Goal: Transaction & Acquisition: Book appointment/travel/reservation

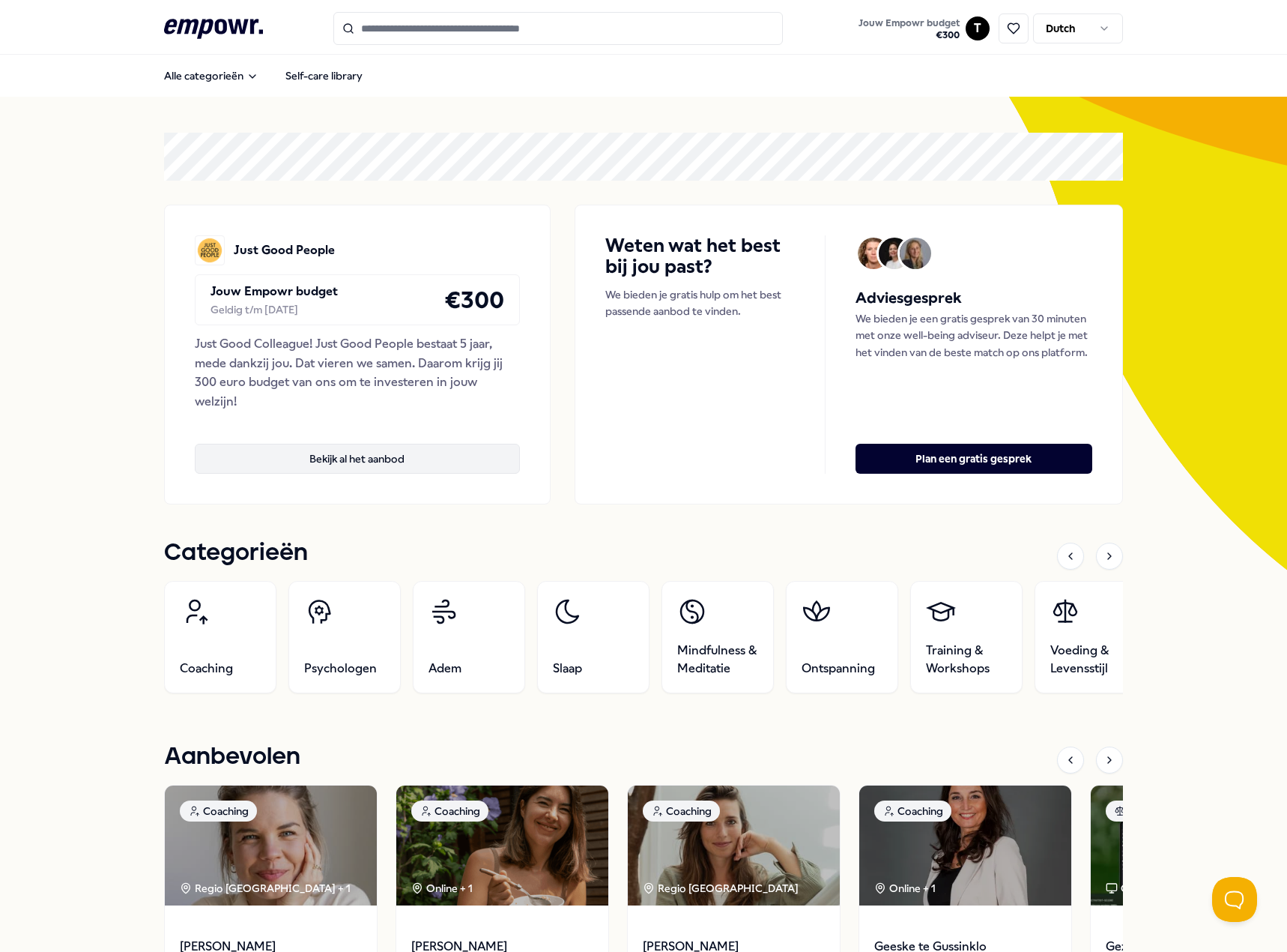
click at [434, 464] on button "Bekijk al het aanbod" at bounding box center [358, 458] width 325 height 30
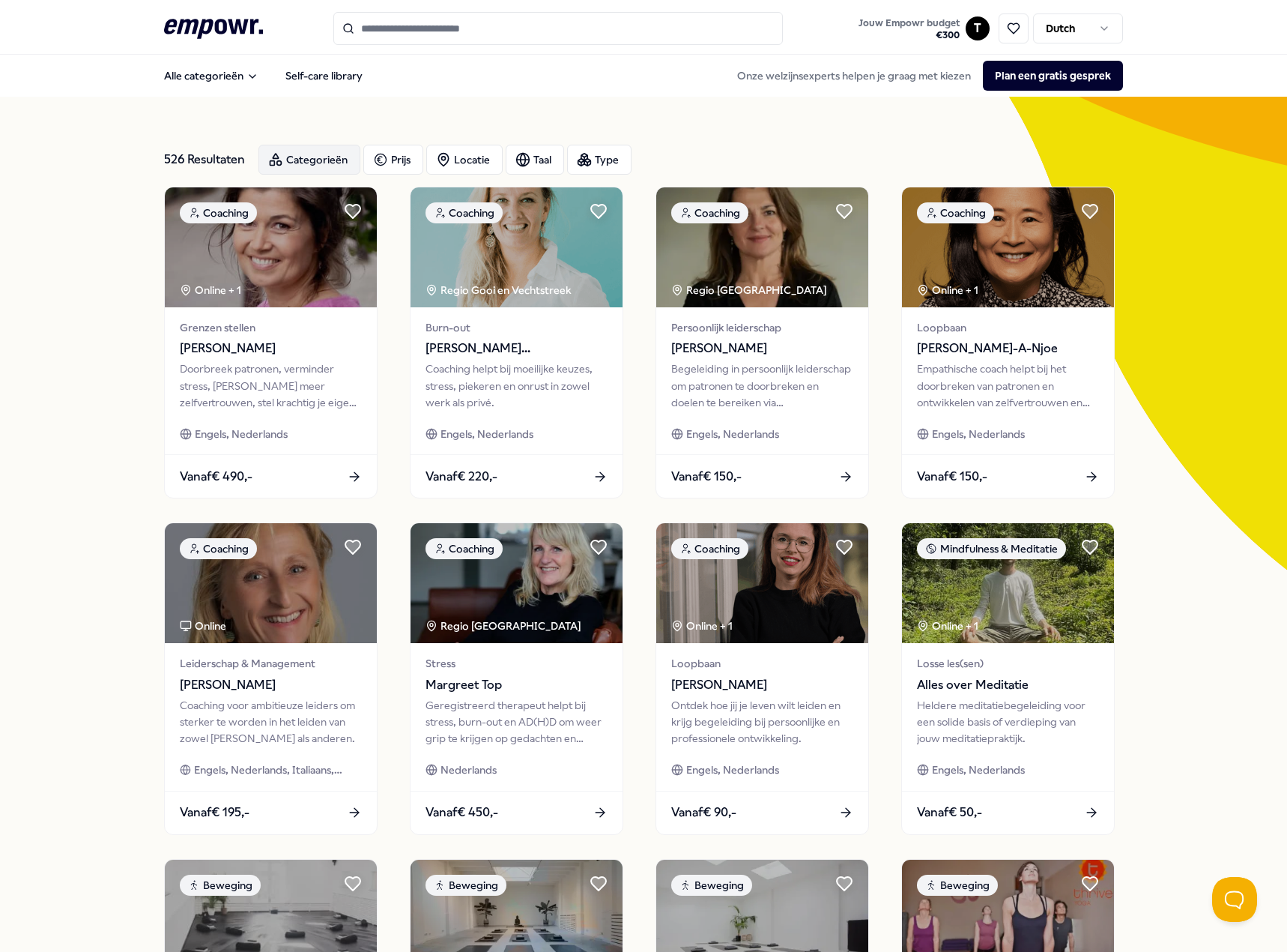
click at [278, 154] on div "Categorieën" at bounding box center [309, 159] width 102 height 30
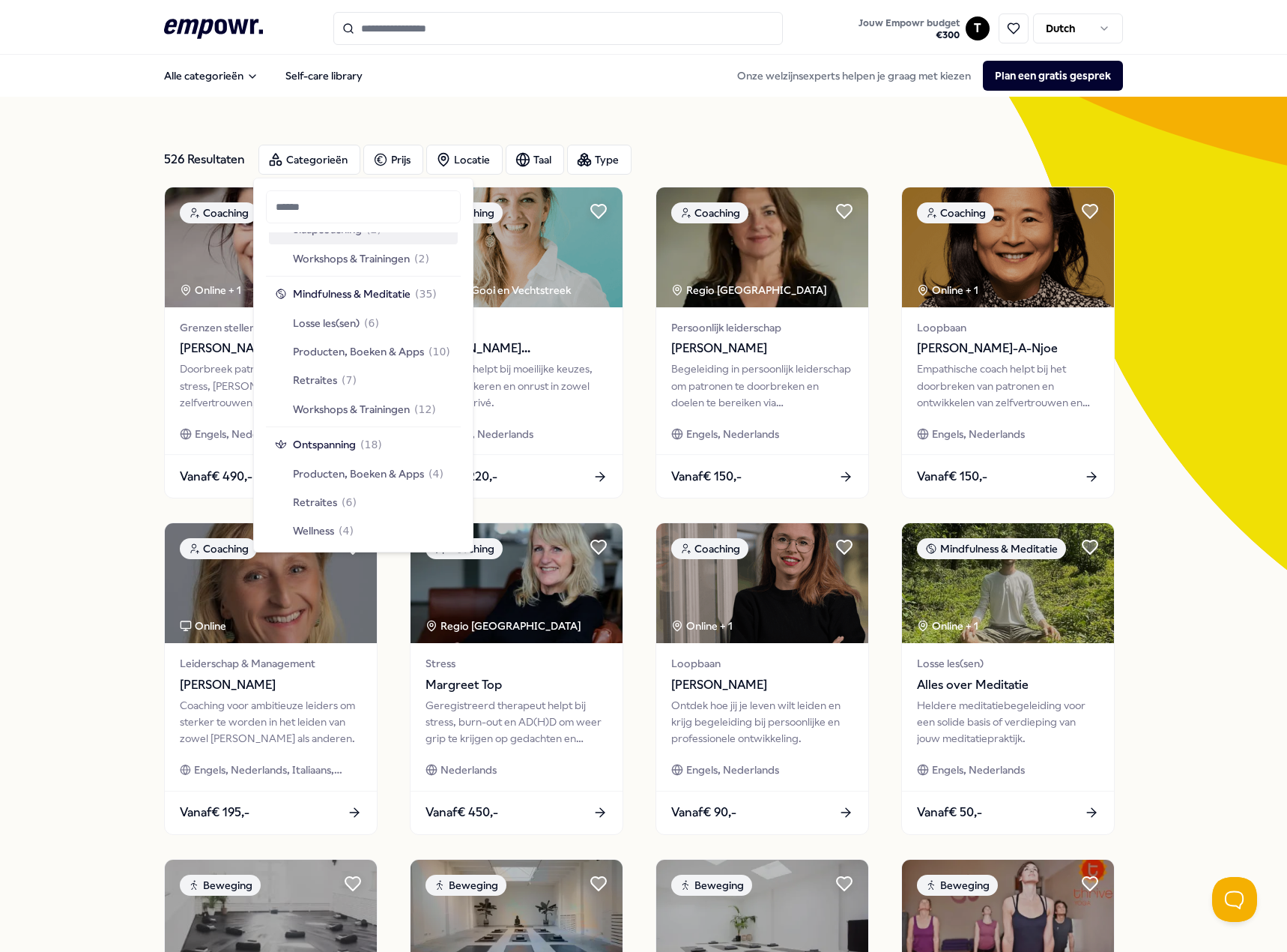
scroll to position [1274, 0]
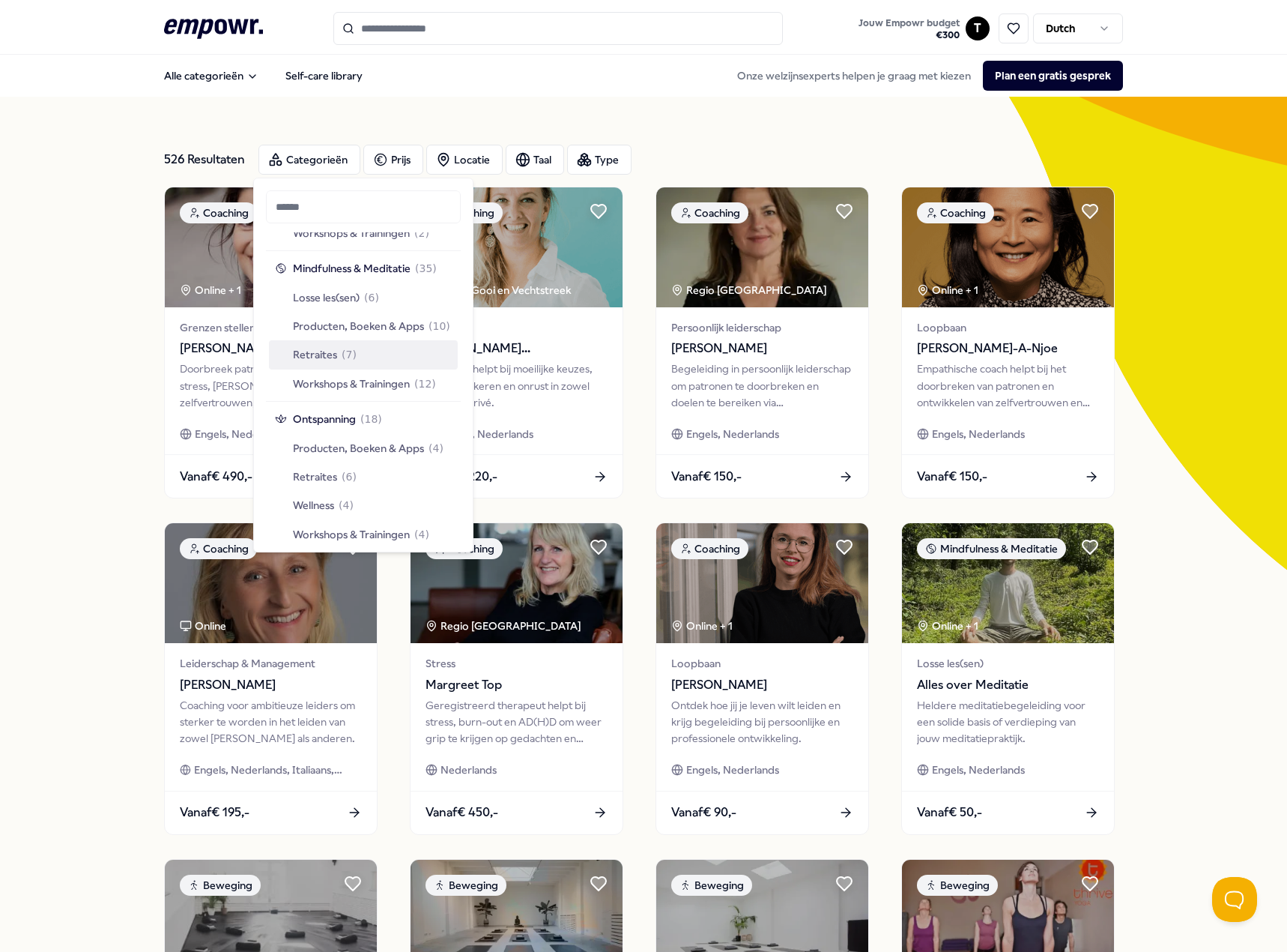
click at [313, 351] on span "Retraites" at bounding box center [315, 354] width 44 height 16
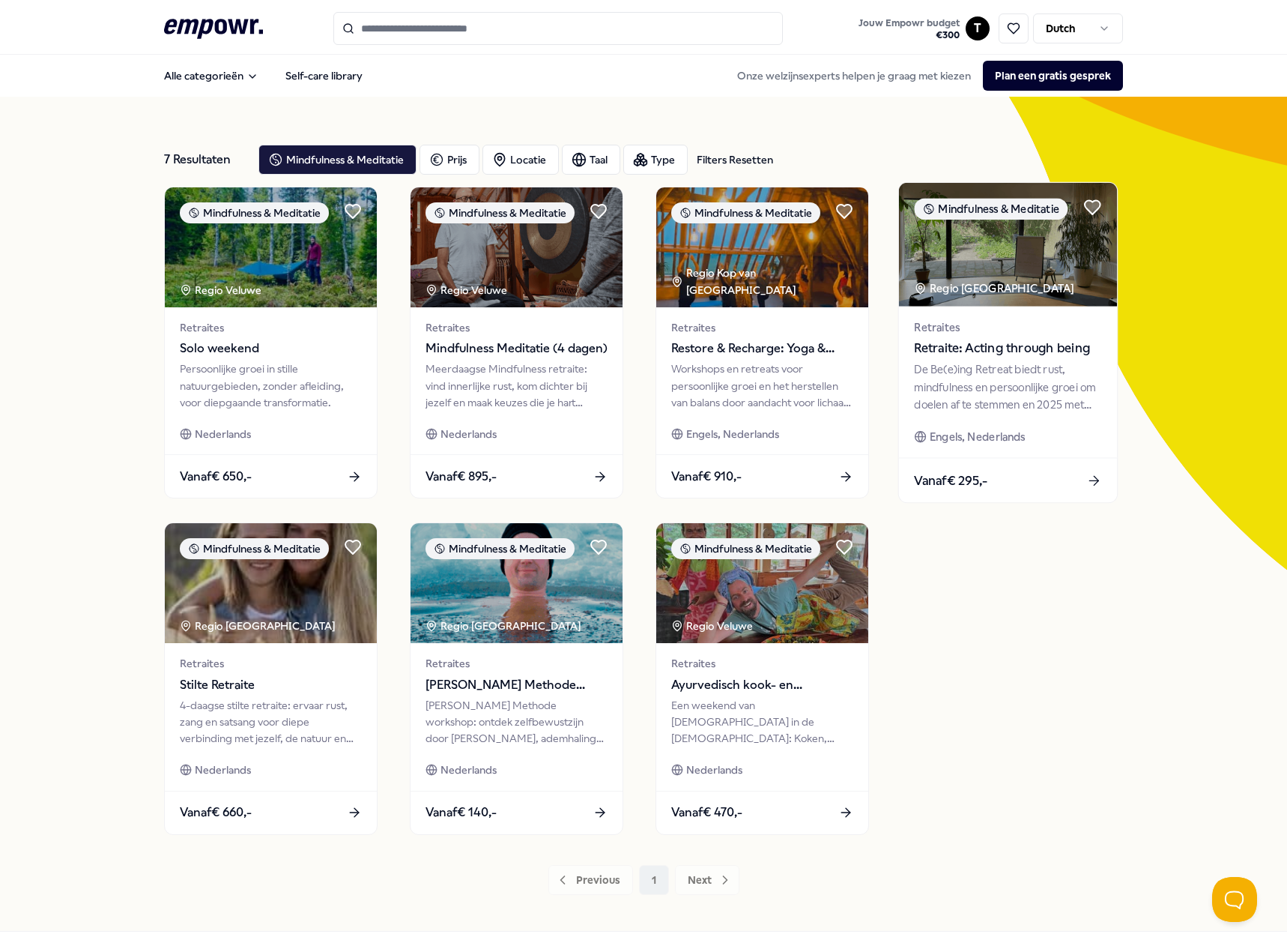
click at [976, 377] on div "De Be(e)ing Retreat biedt rust, mindfulness en persoonlijke groei om doelen af …" at bounding box center [1007, 387] width 187 height 51
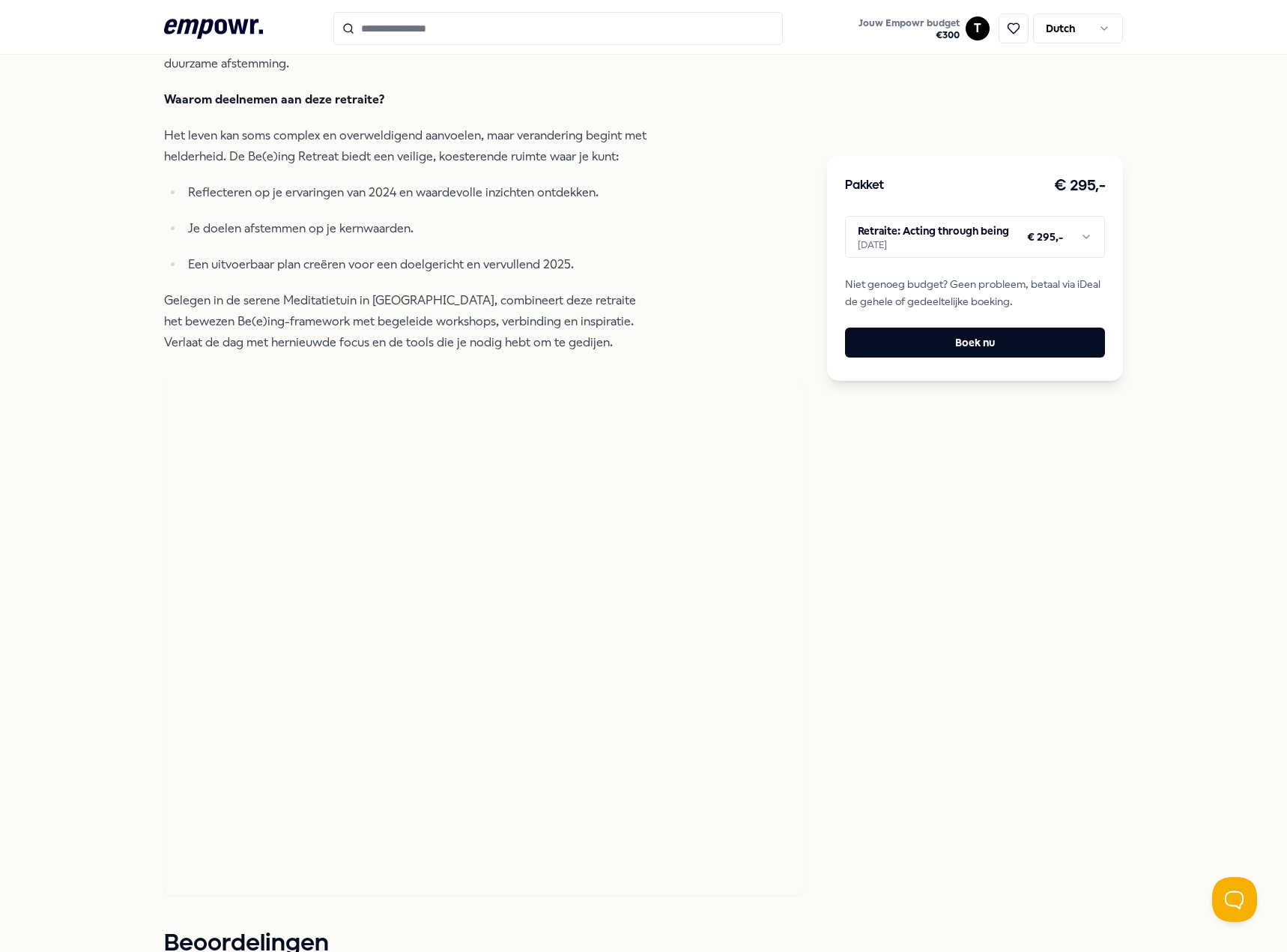
scroll to position [524, 0]
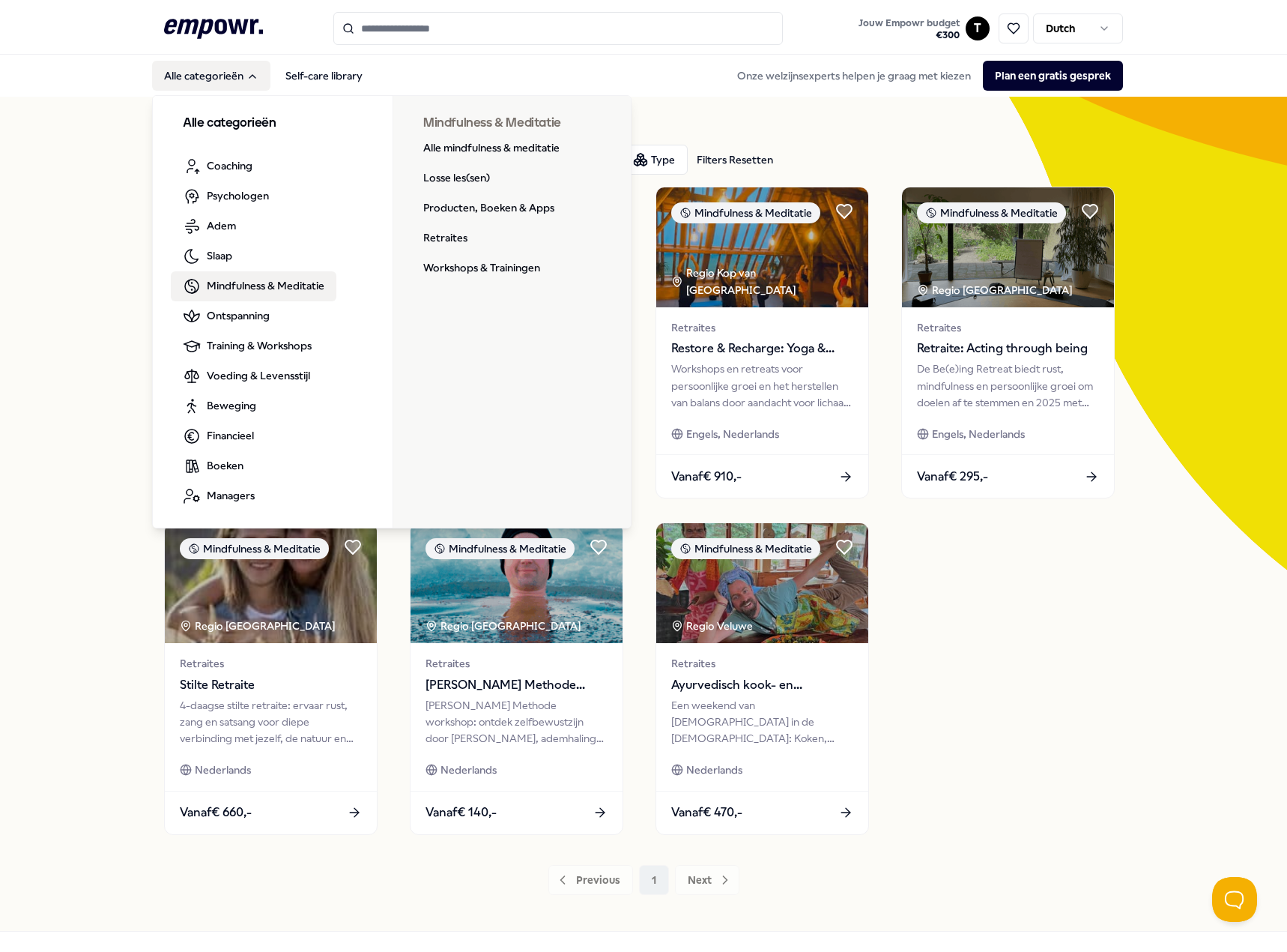
click at [106, 236] on div "7 Resultaten Filters Resetten Mindfulness & Meditatie Prijs Locatie Taal Type F…" at bounding box center [643, 513] width 1287 height 834
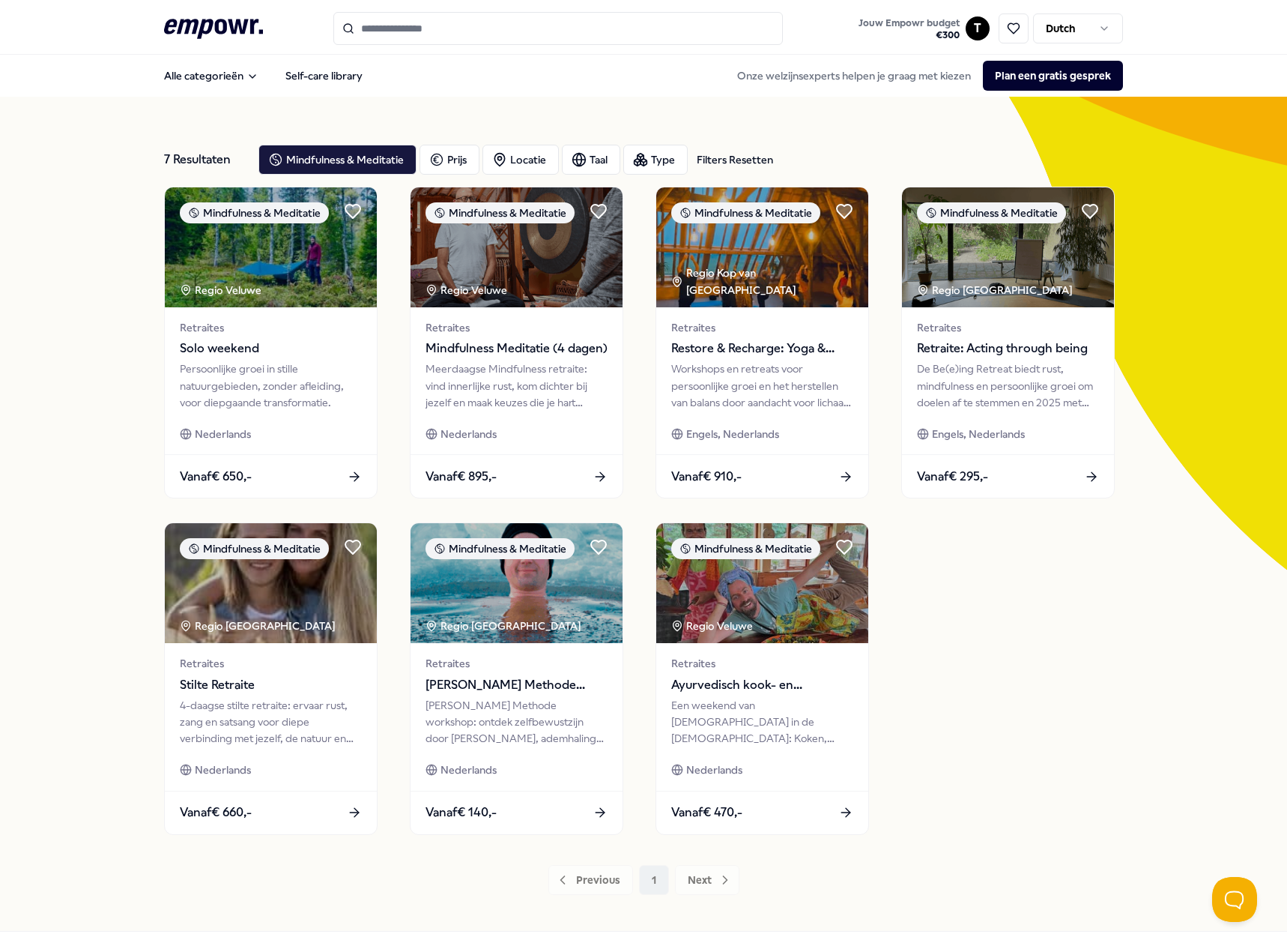
click at [180, 34] on icon ".empowr-logo_svg__cls-1{fill:#03032f}" at bounding box center [213, 29] width 99 height 28
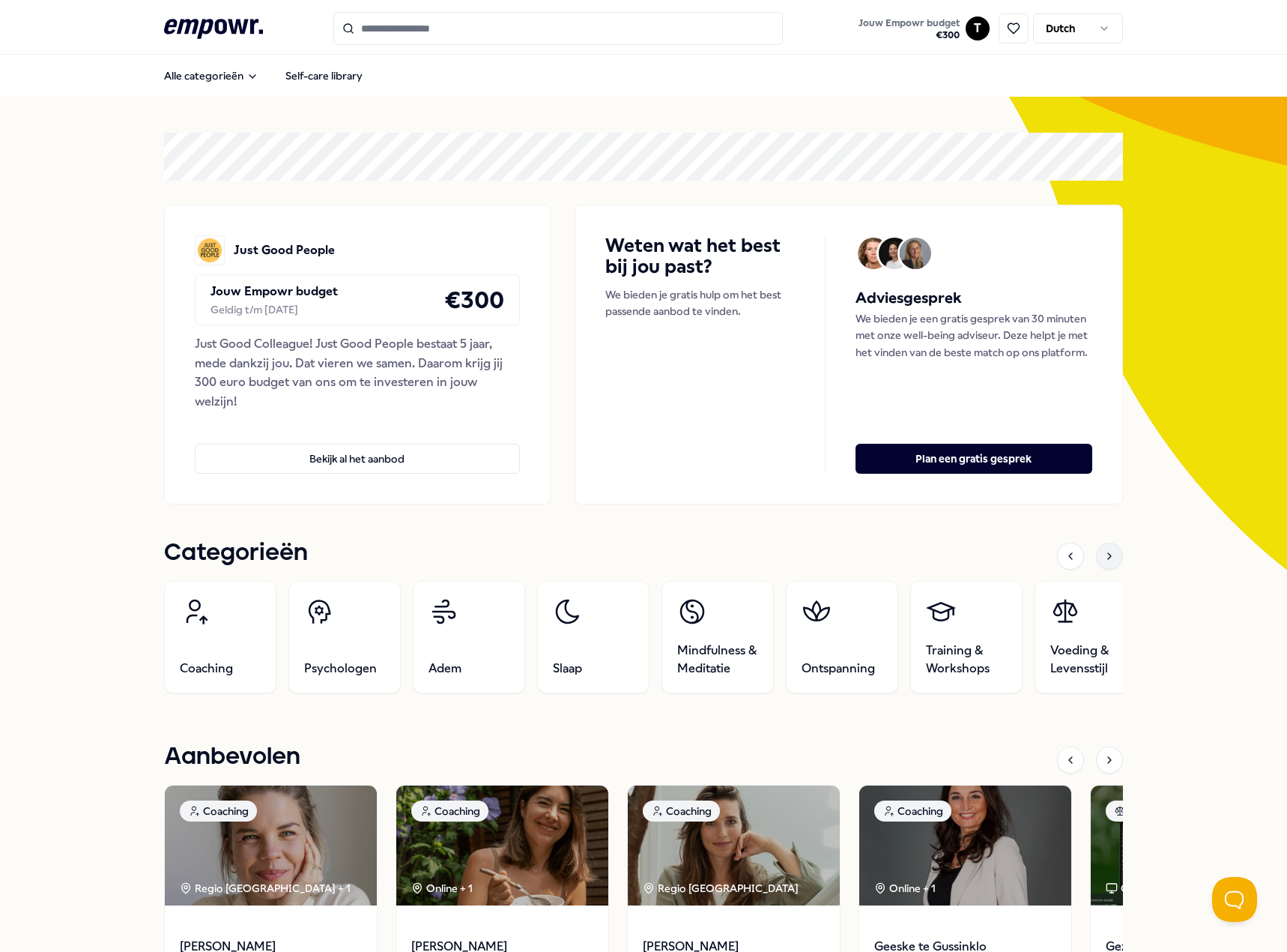
click at [1096, 561] on div at bounding box center [1110, 556] width 27 height 27
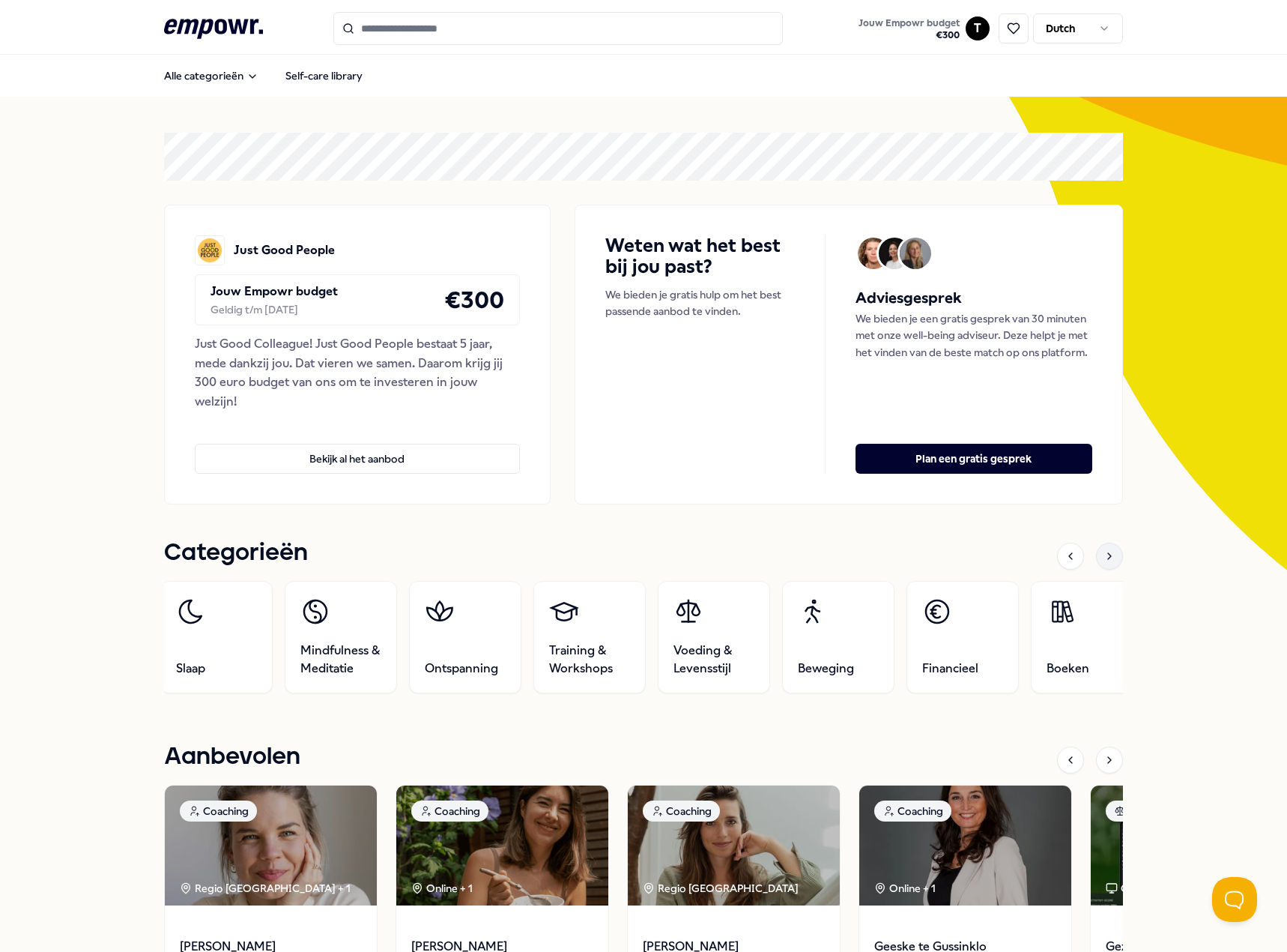
click at [1096, 561] on div at bounding box center [1110, 556] width 27 height 27
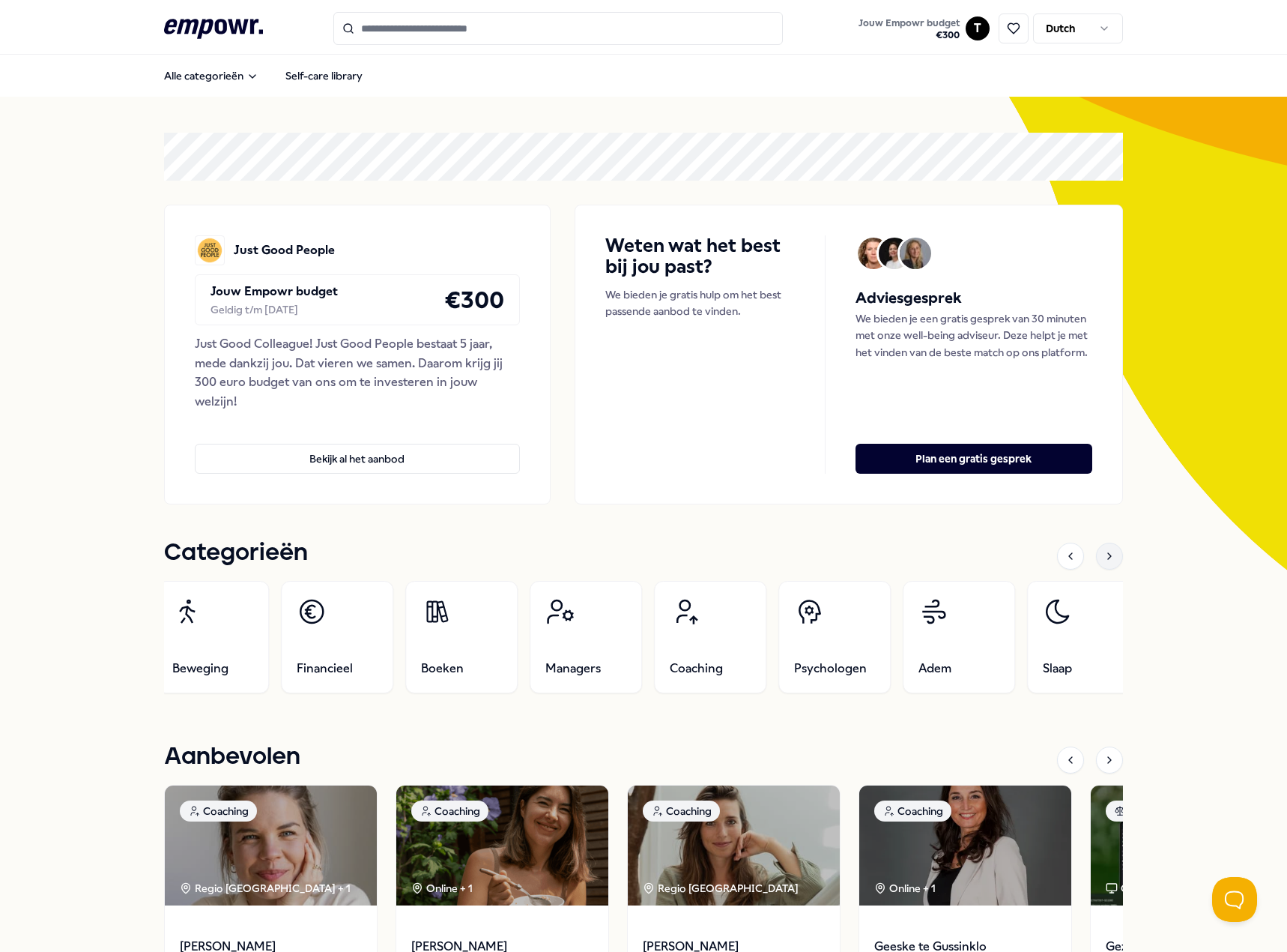
click at [1096, 561] on div at bounding box center [1110, 556] width 27 height 27
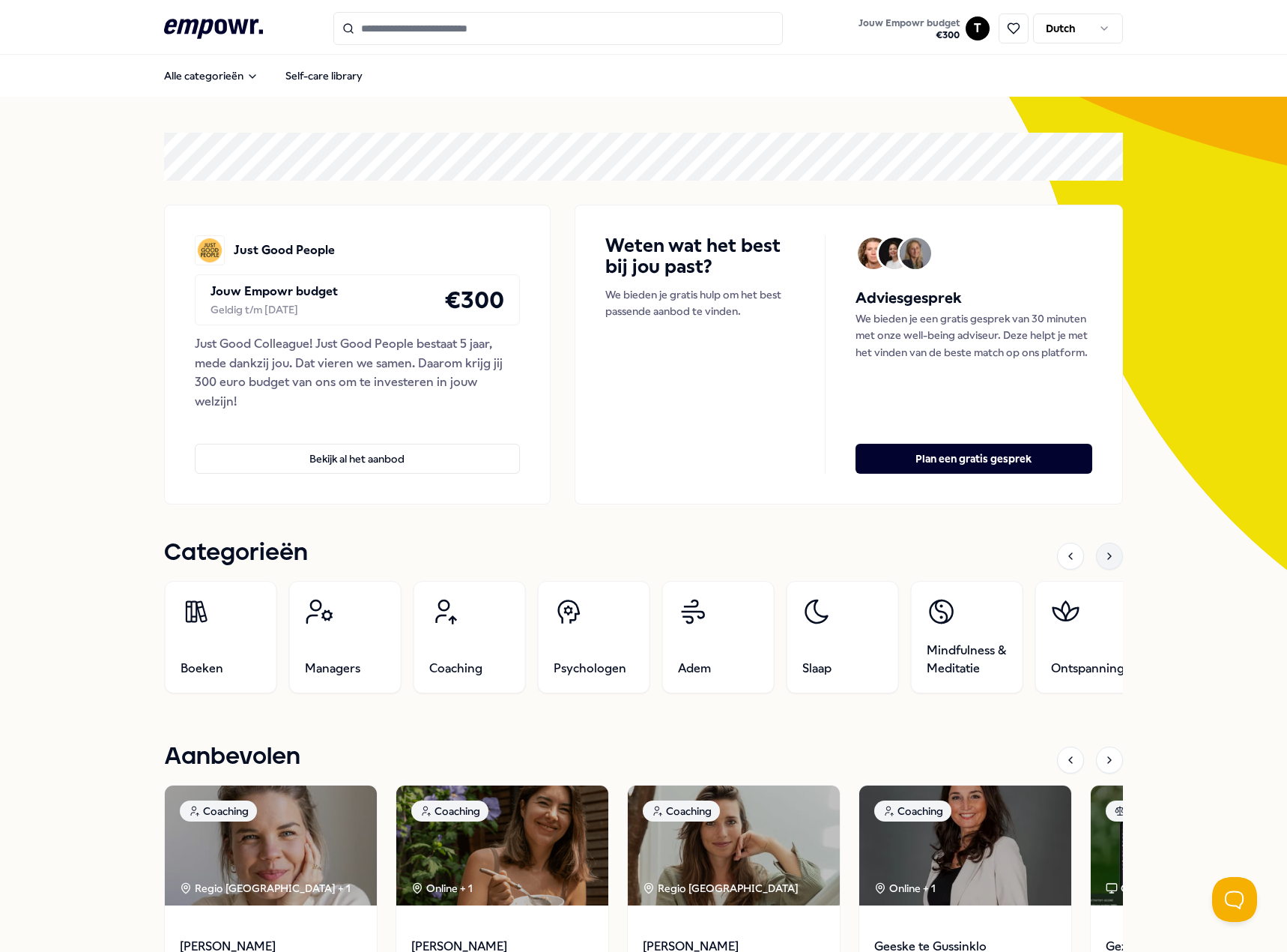
click at [1096, 561] on div at bounding box center [1110, 556] width 27 height 27
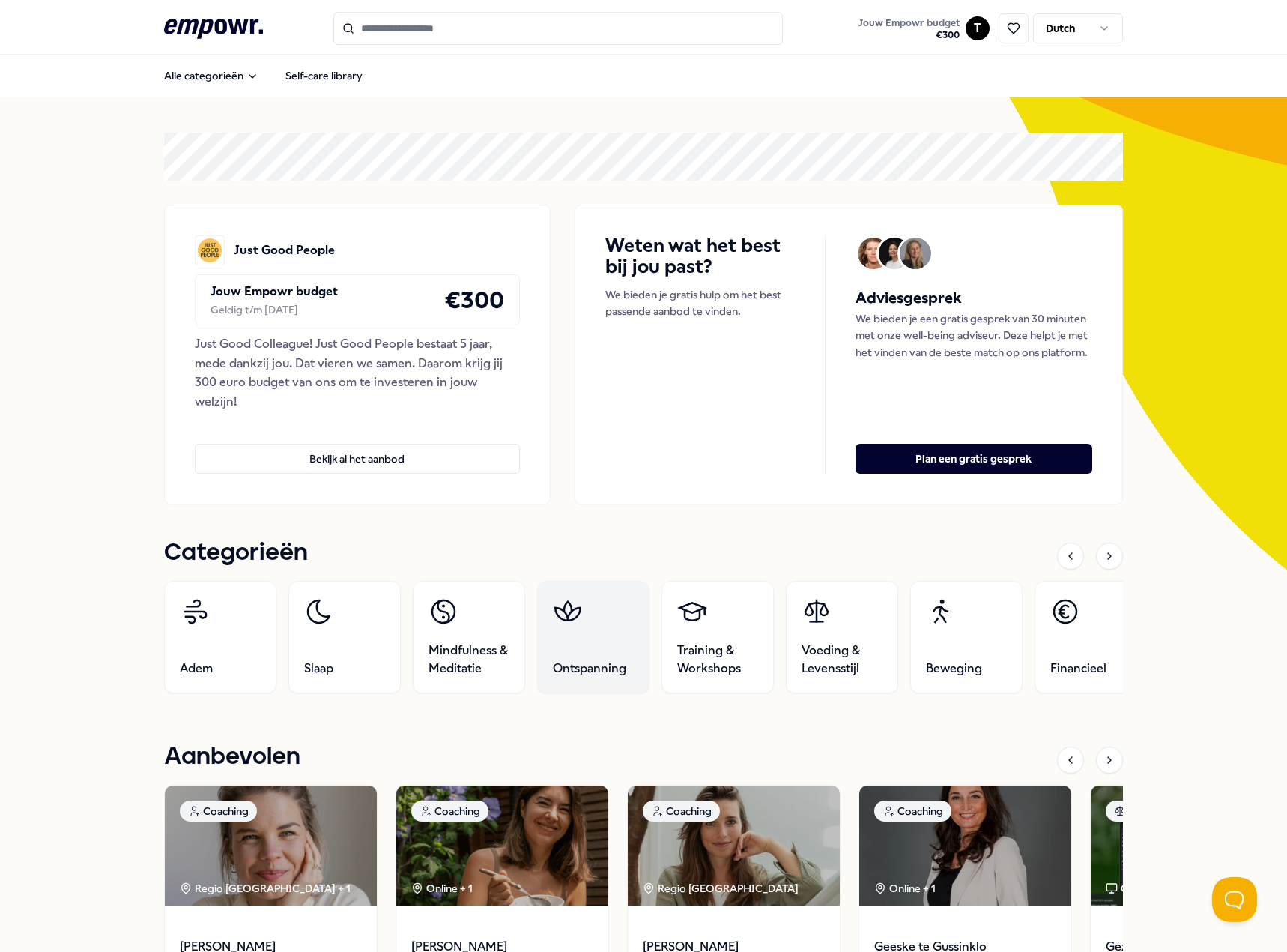
click at [587, 634] on link "Ontspanning" at bounding box center [593, 637] width 113 height 113
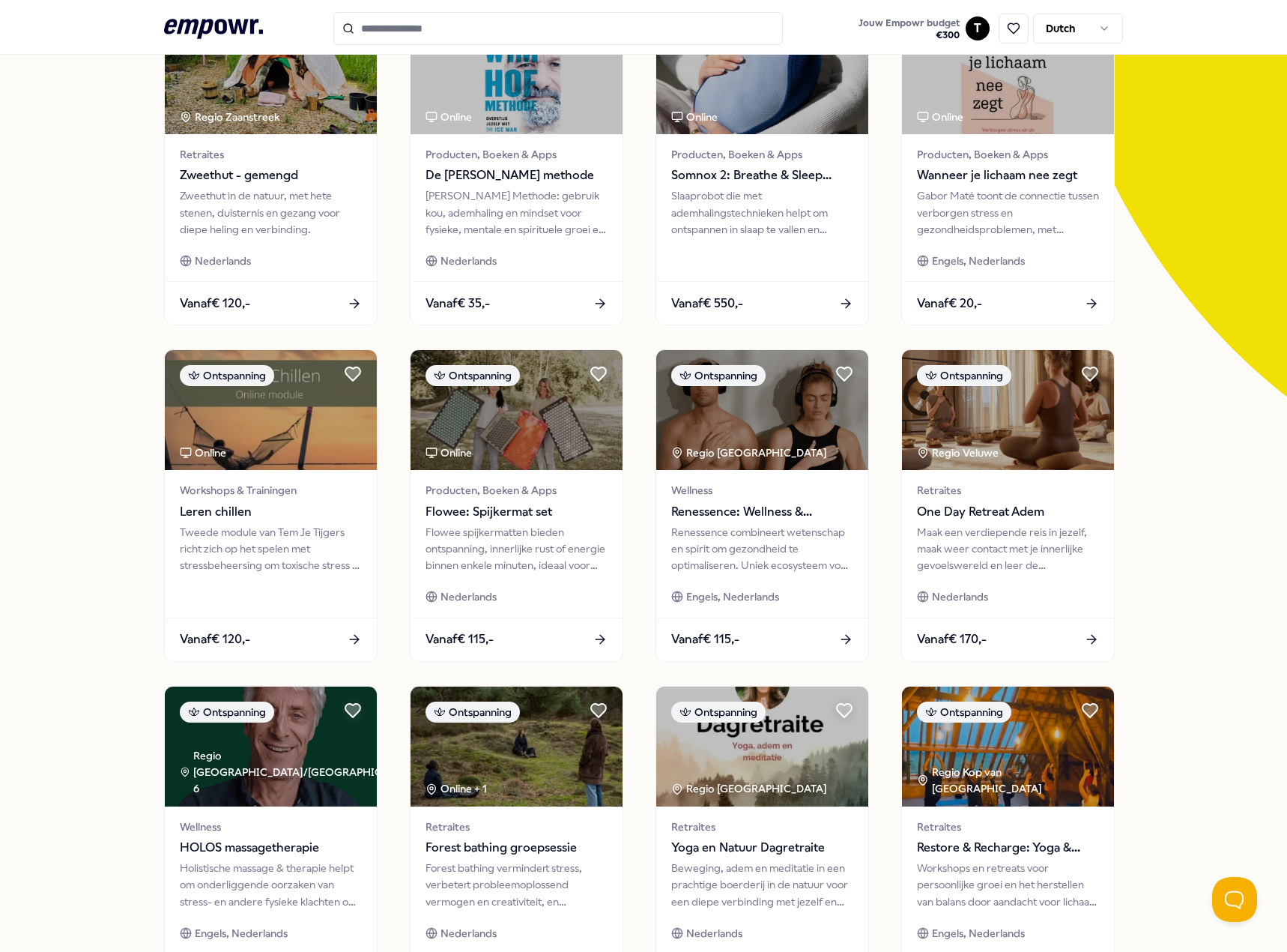
scroll to position [299, 0]
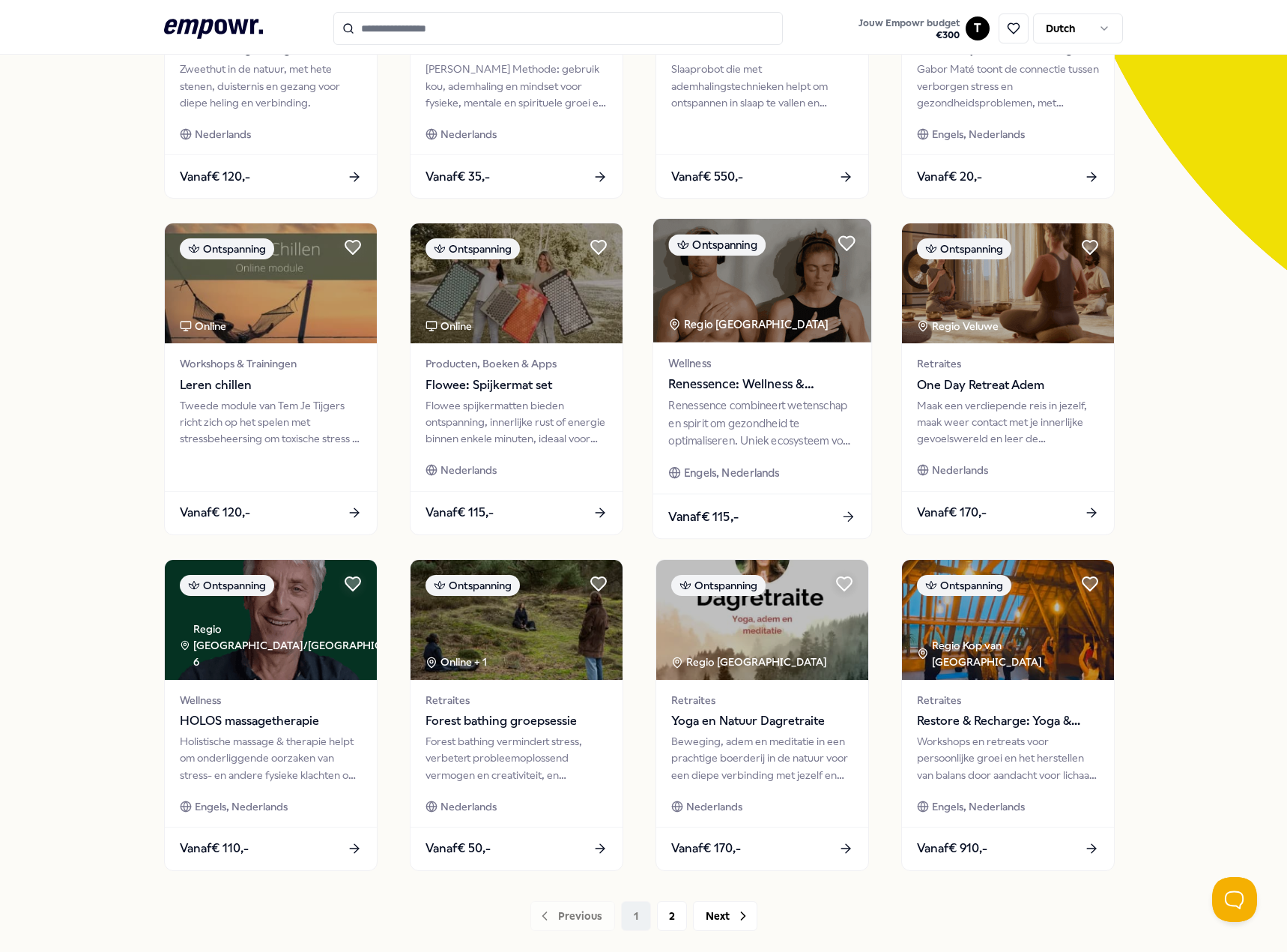
click at [750, 380] on span "Renessence: Wellness & Mindfulness" at bounding box center [761, 384] width 187 height 19
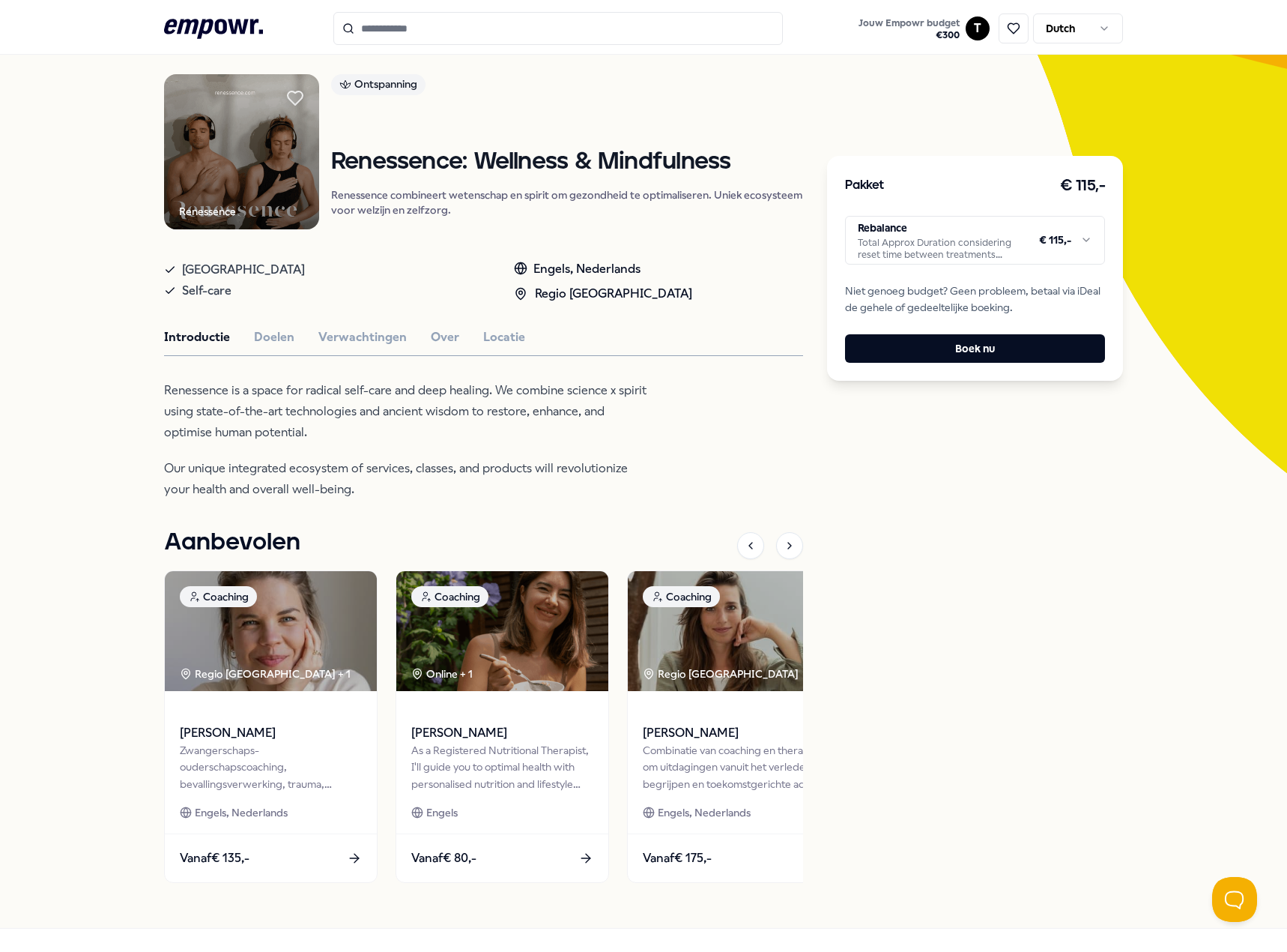
scroll to position [147, 0]
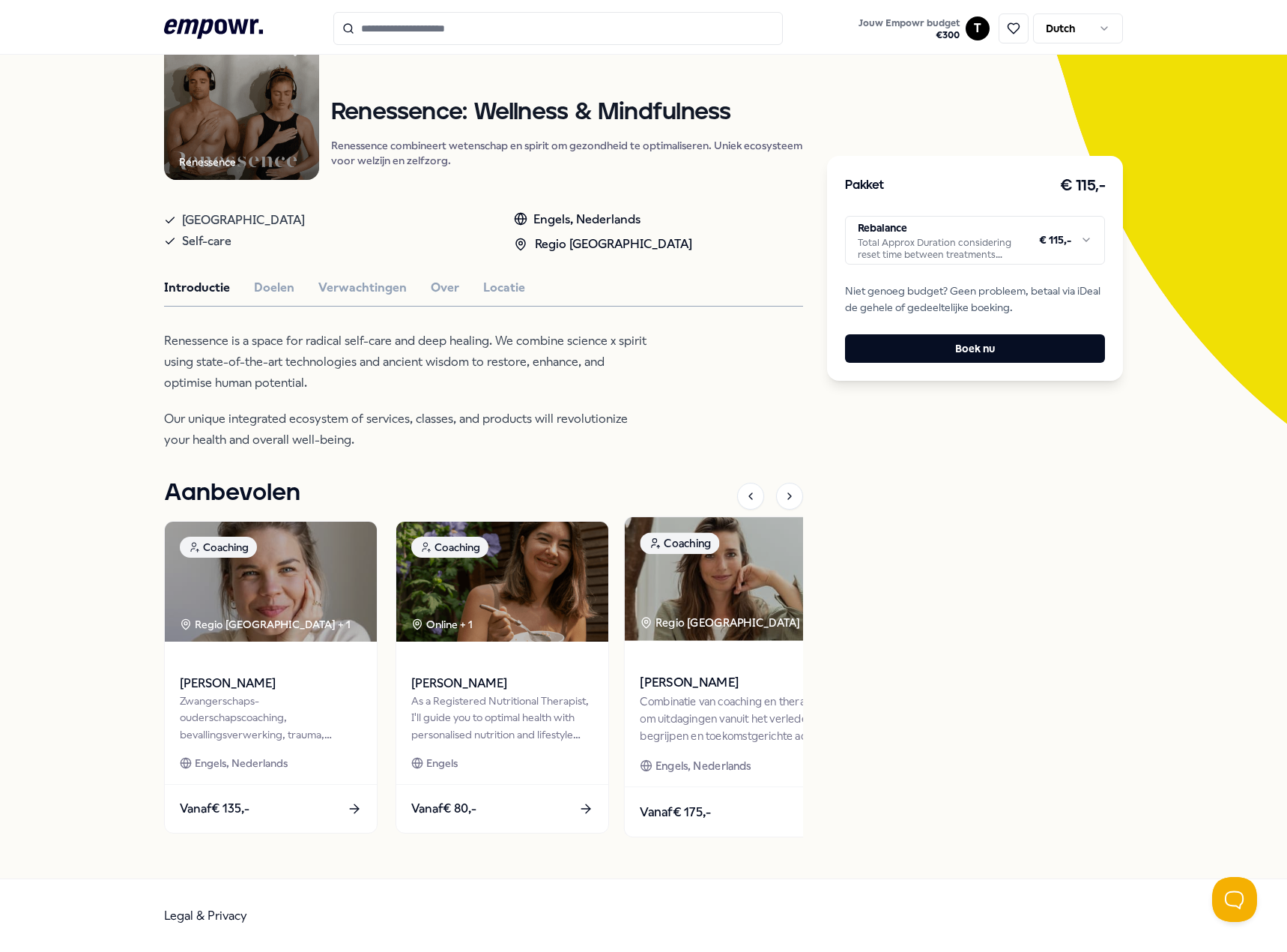
click at [684, 593] on img at bounding box center [734, 579] width 218 height 124
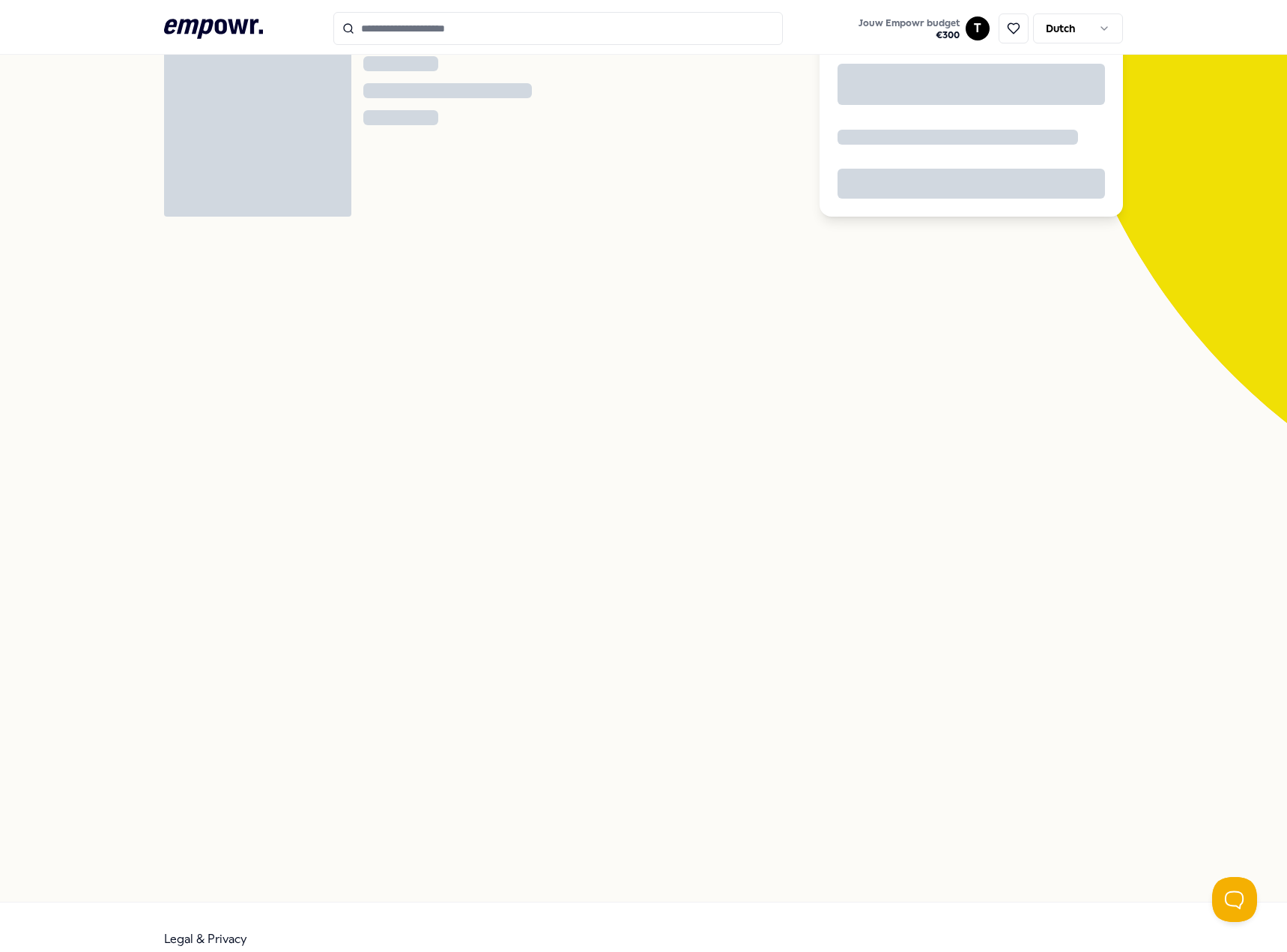
scroll to position [96, 0]
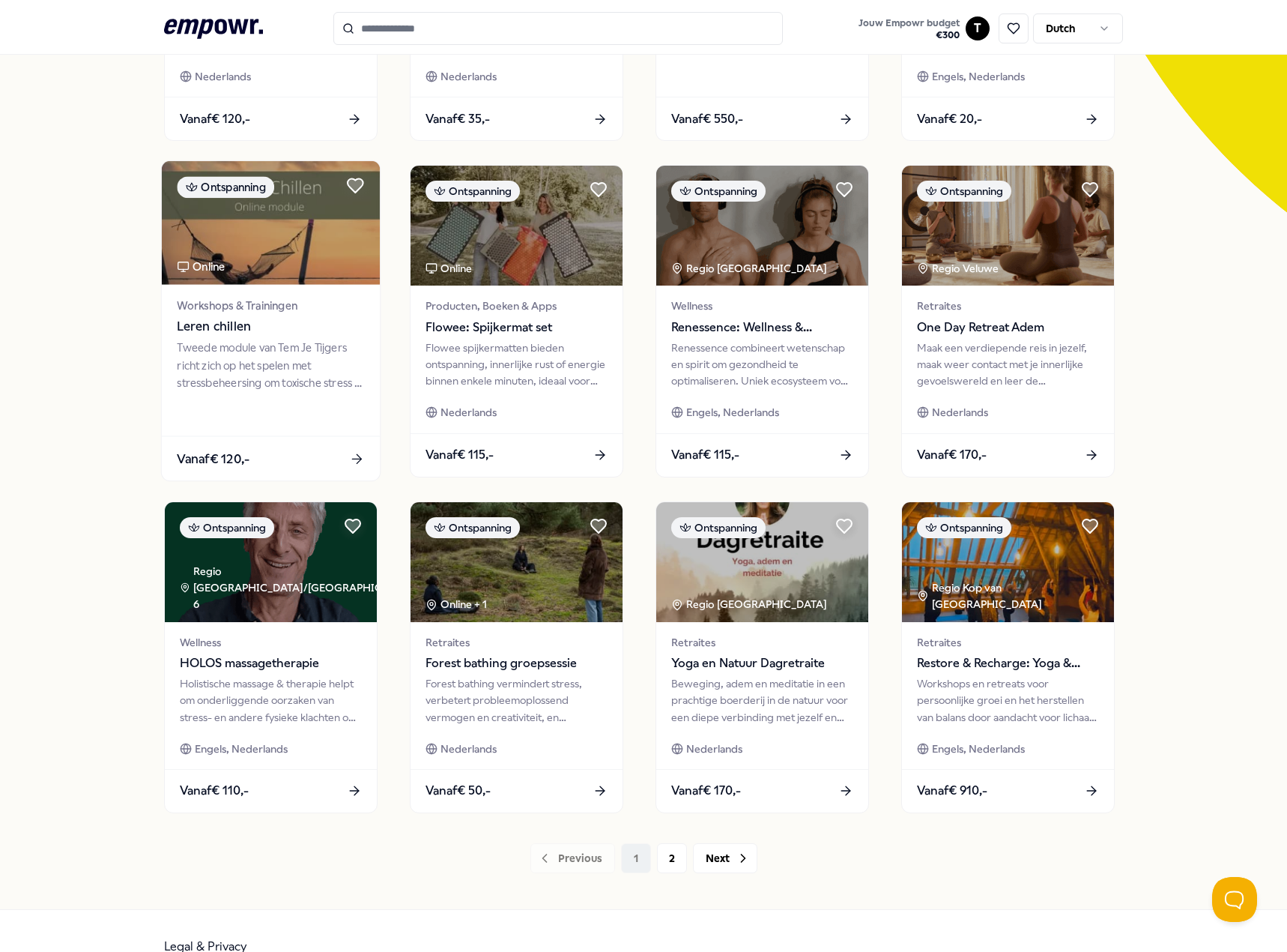
scroll to position [389, 0]
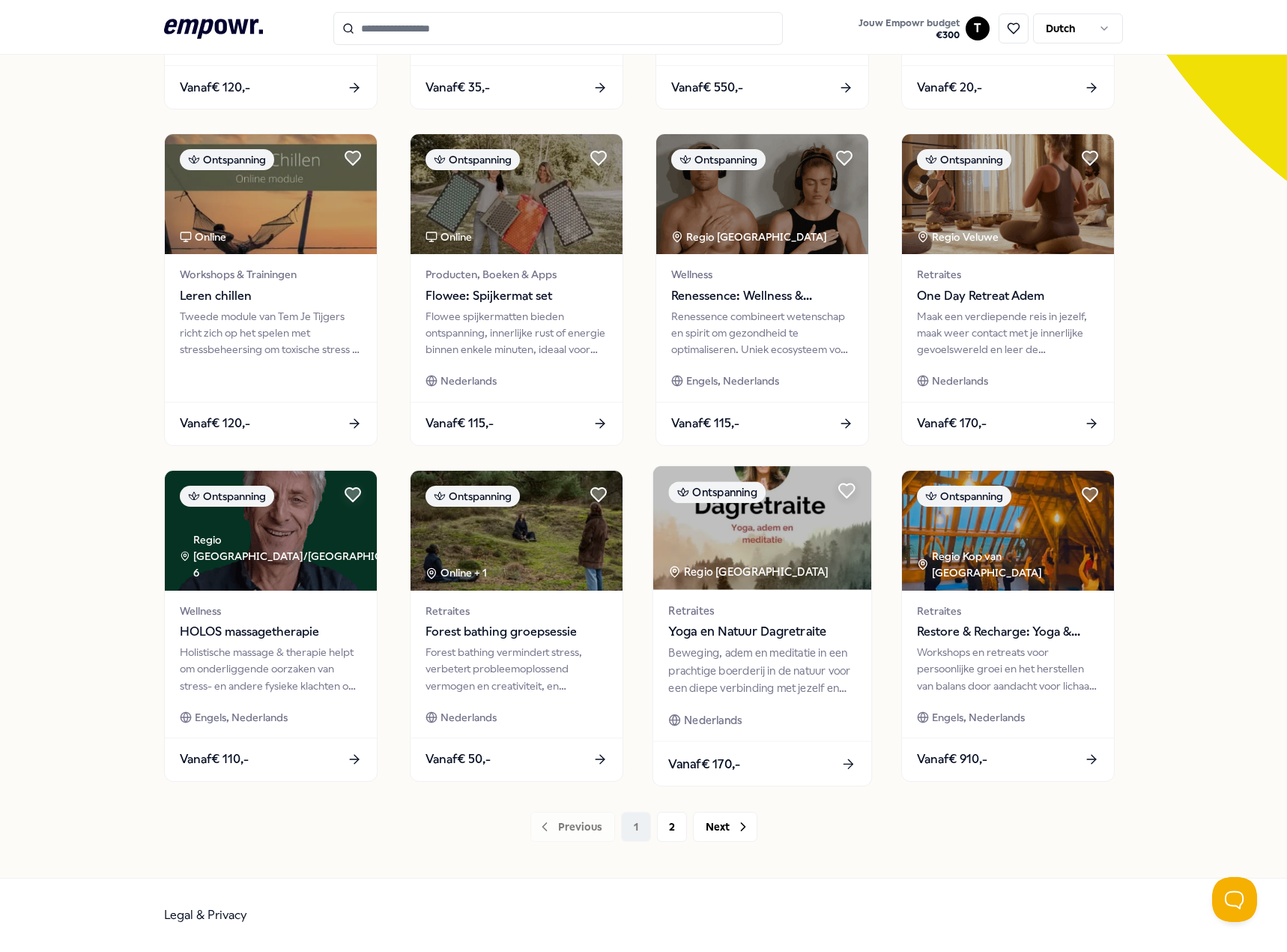
click at [783, 645] on div "Beweging, adem en meditatie in een prachtige boerderij in de natuur voor een di…" at bounding box center [761, 670] width 187 height 51
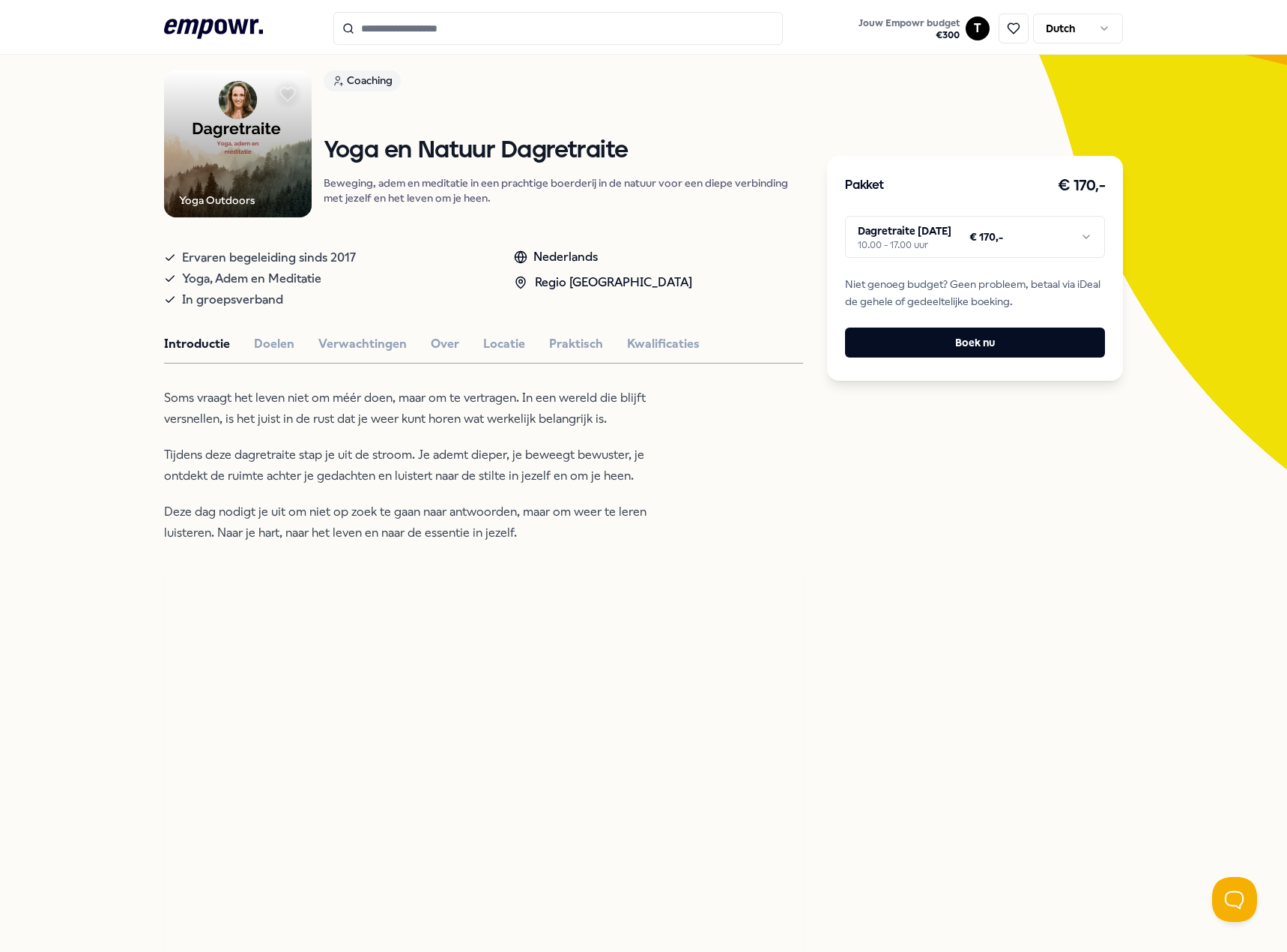
scroll to position [96, 0]
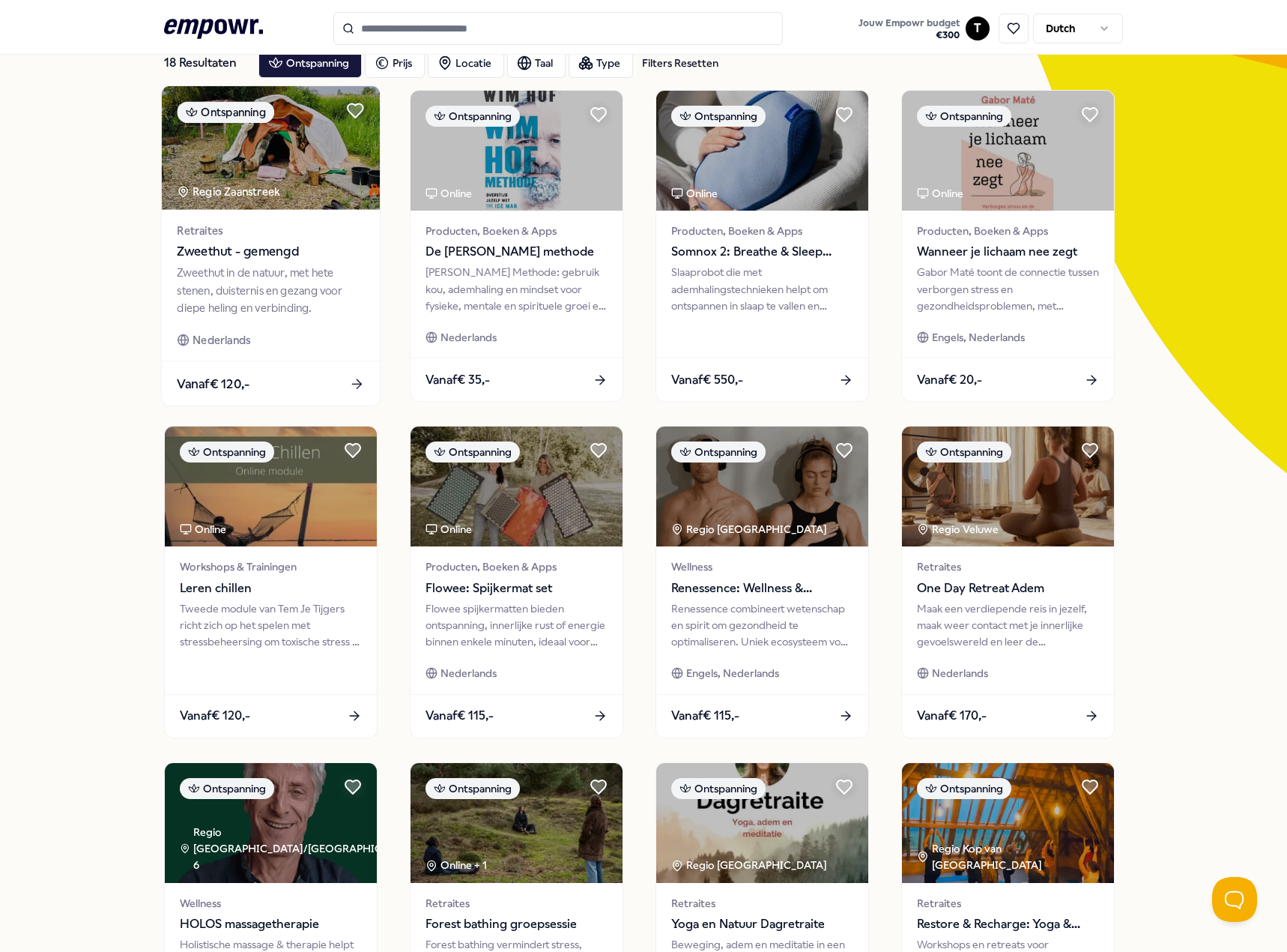
scroll to position [389, 0]
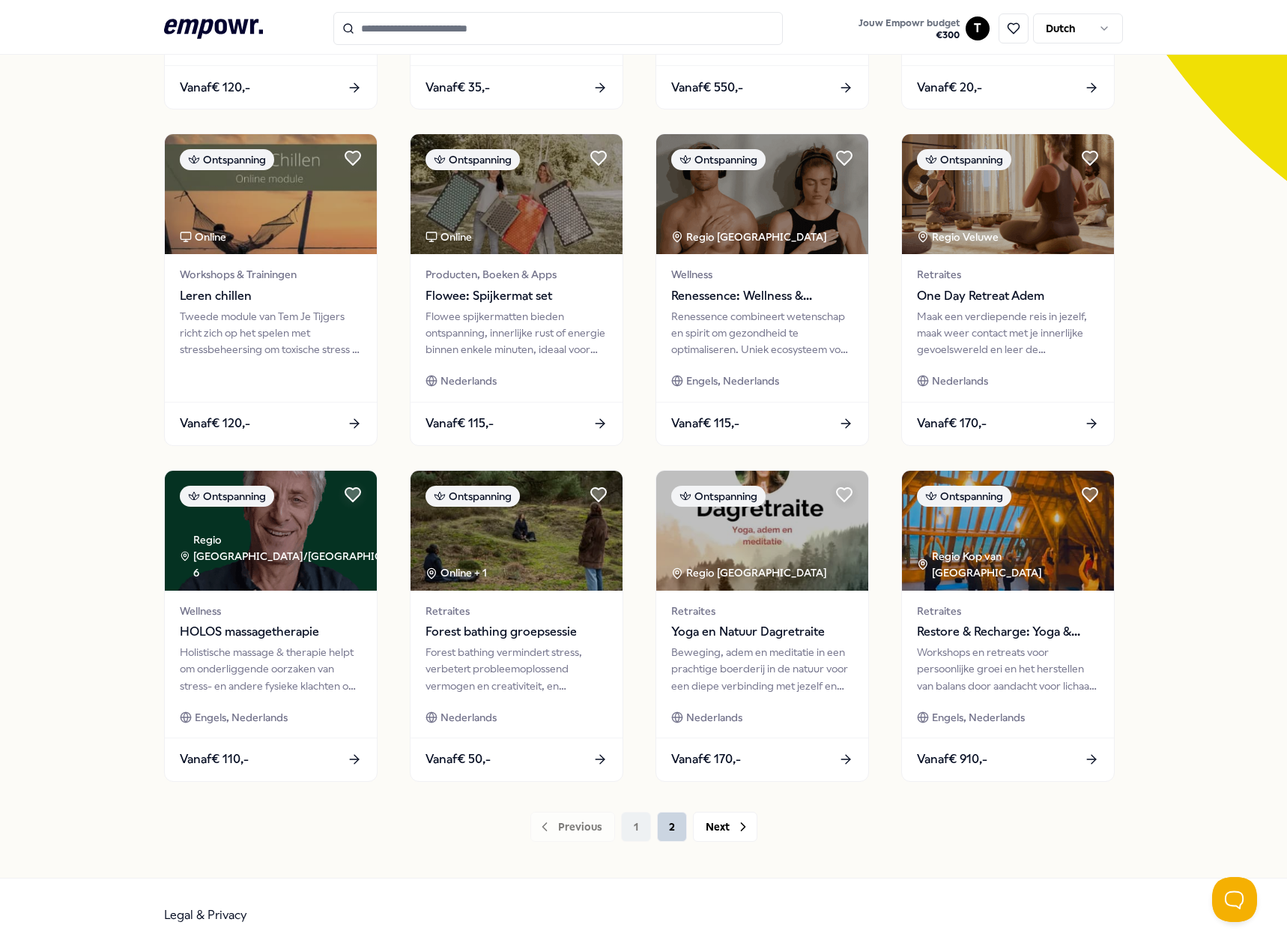
click at [660, 827] on button "2" at bounding box center [672, 826] width 30 height 30
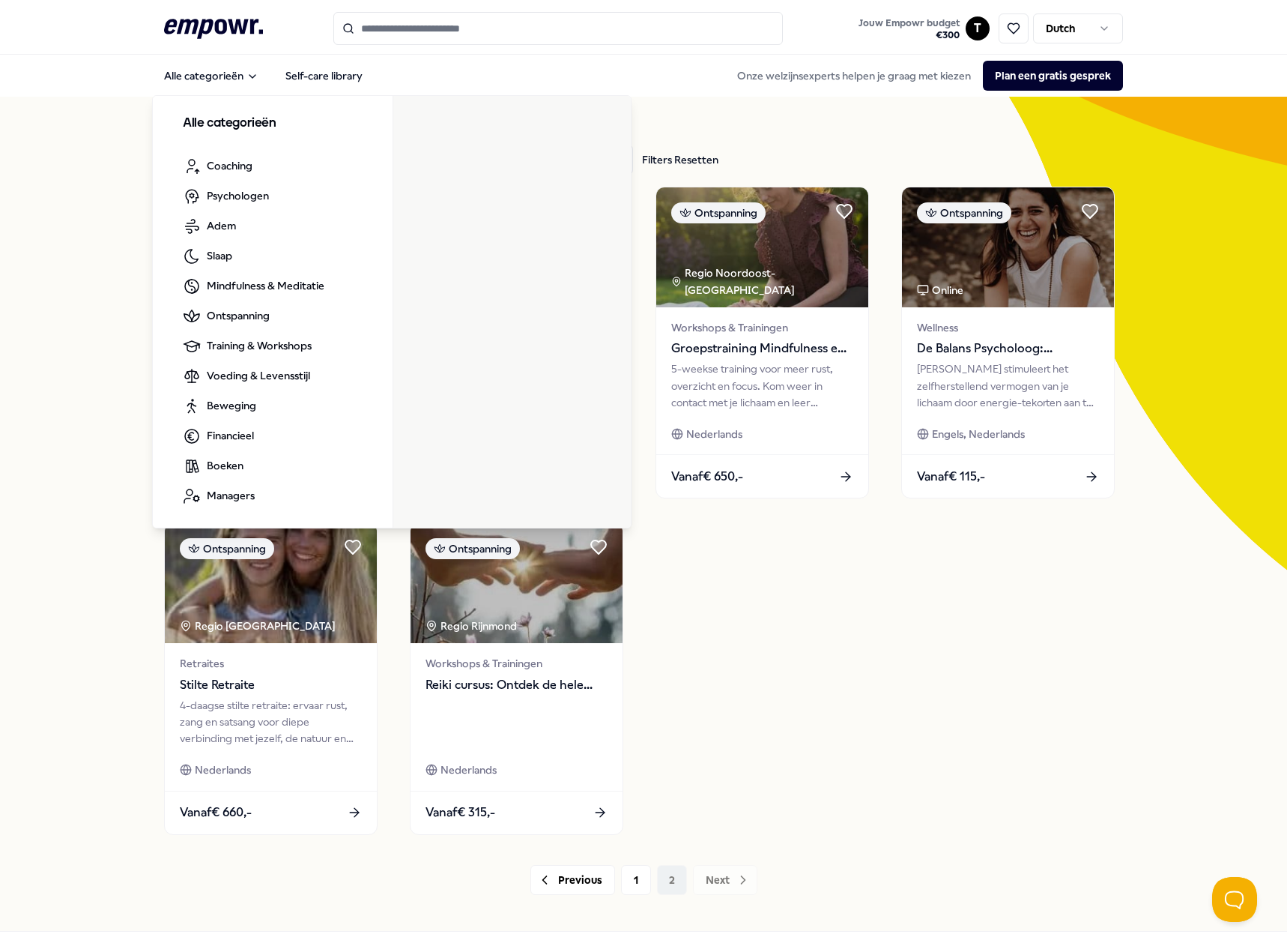
click at [208, 12] on div ".empowr-logo_svg__cls-1{fill:#03032f} Jouw Empowr budget € 300 T Dutch" at bounding box center [643, 28] width 959 height 33
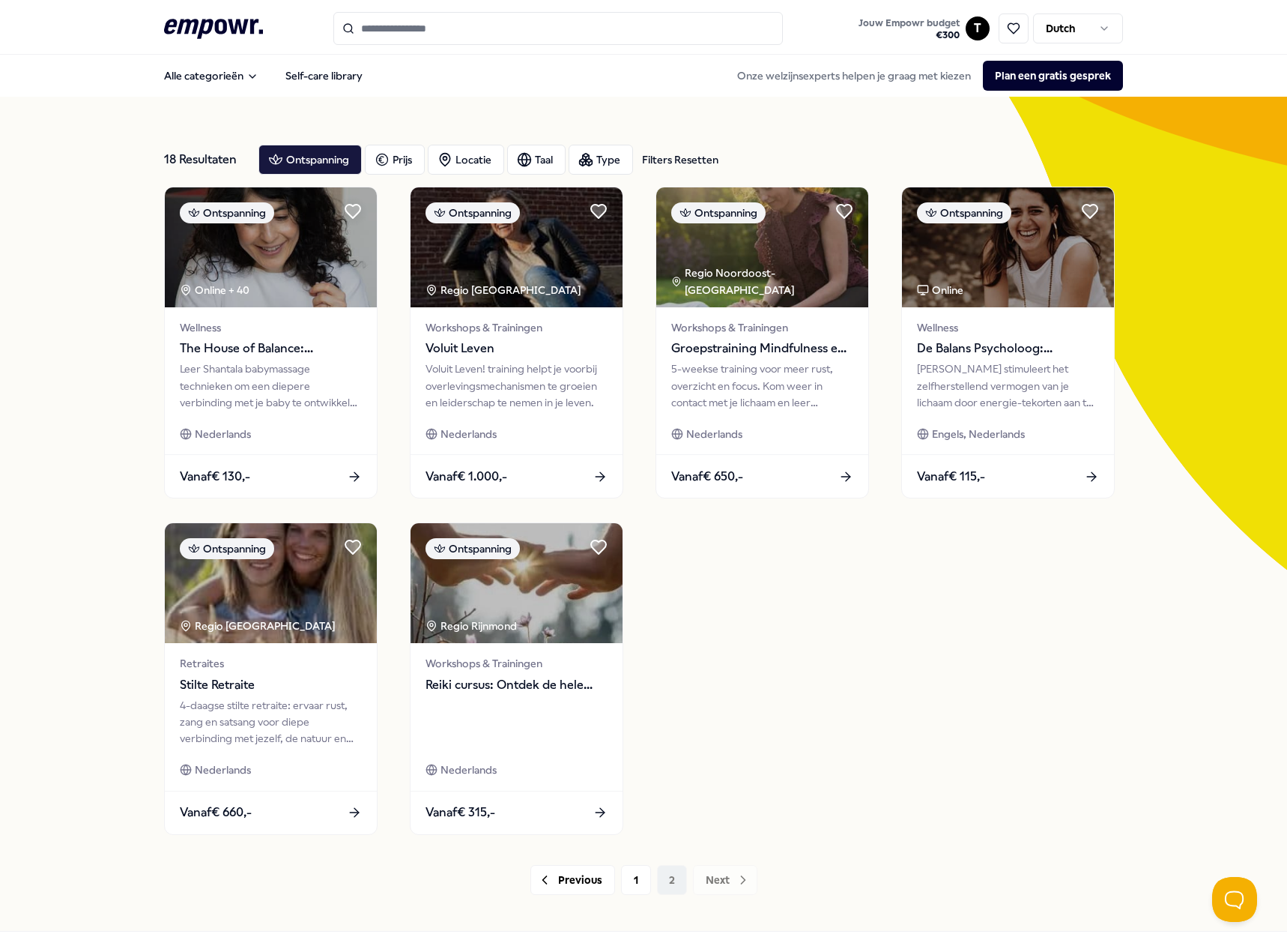
click at [209, 21] on icon ".empowr-logo_svg__cls-1{fill:#03032f}" at bounding box center [213, 29] width 99 height 28
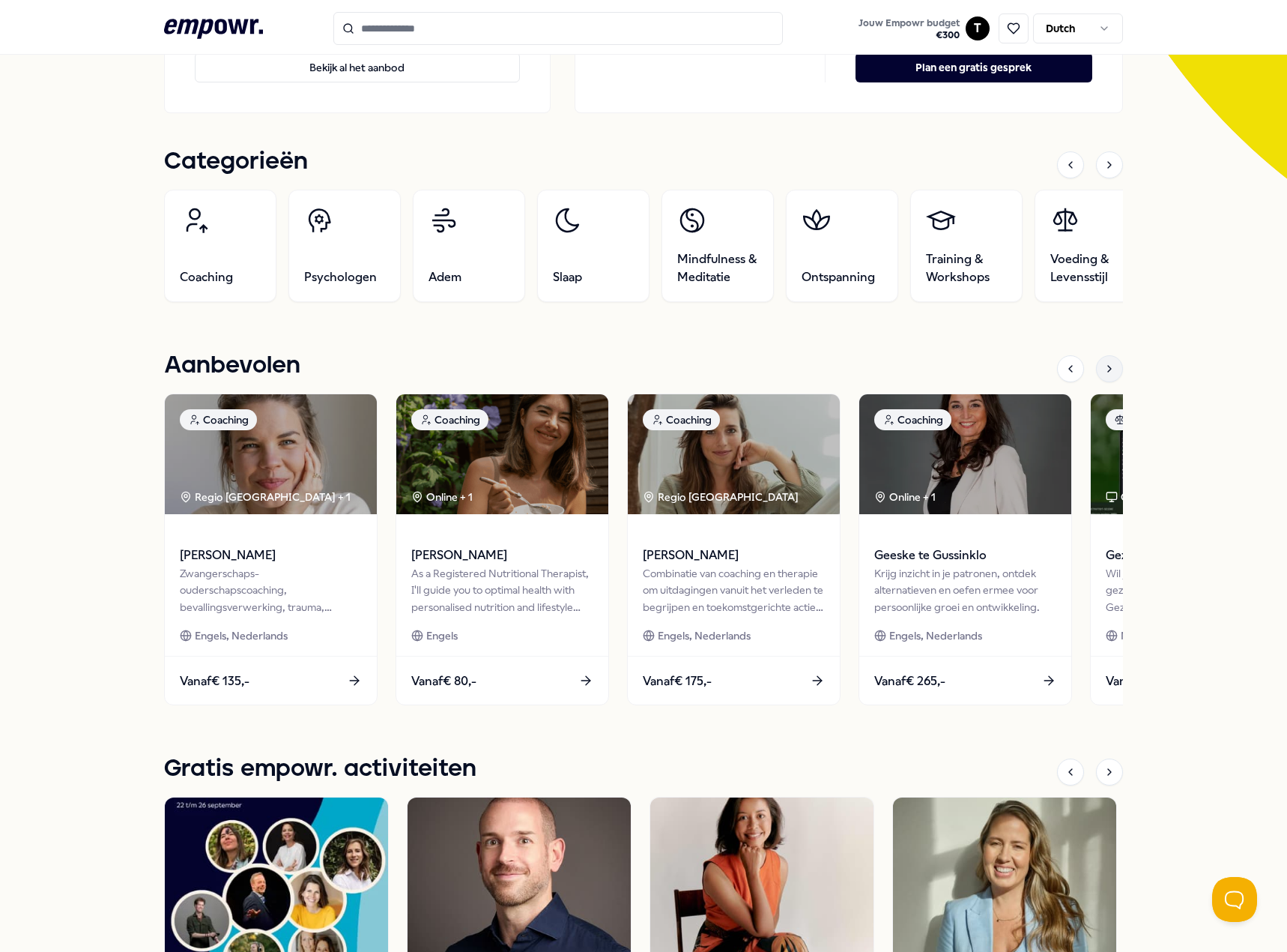
scroll to position [195, 0]
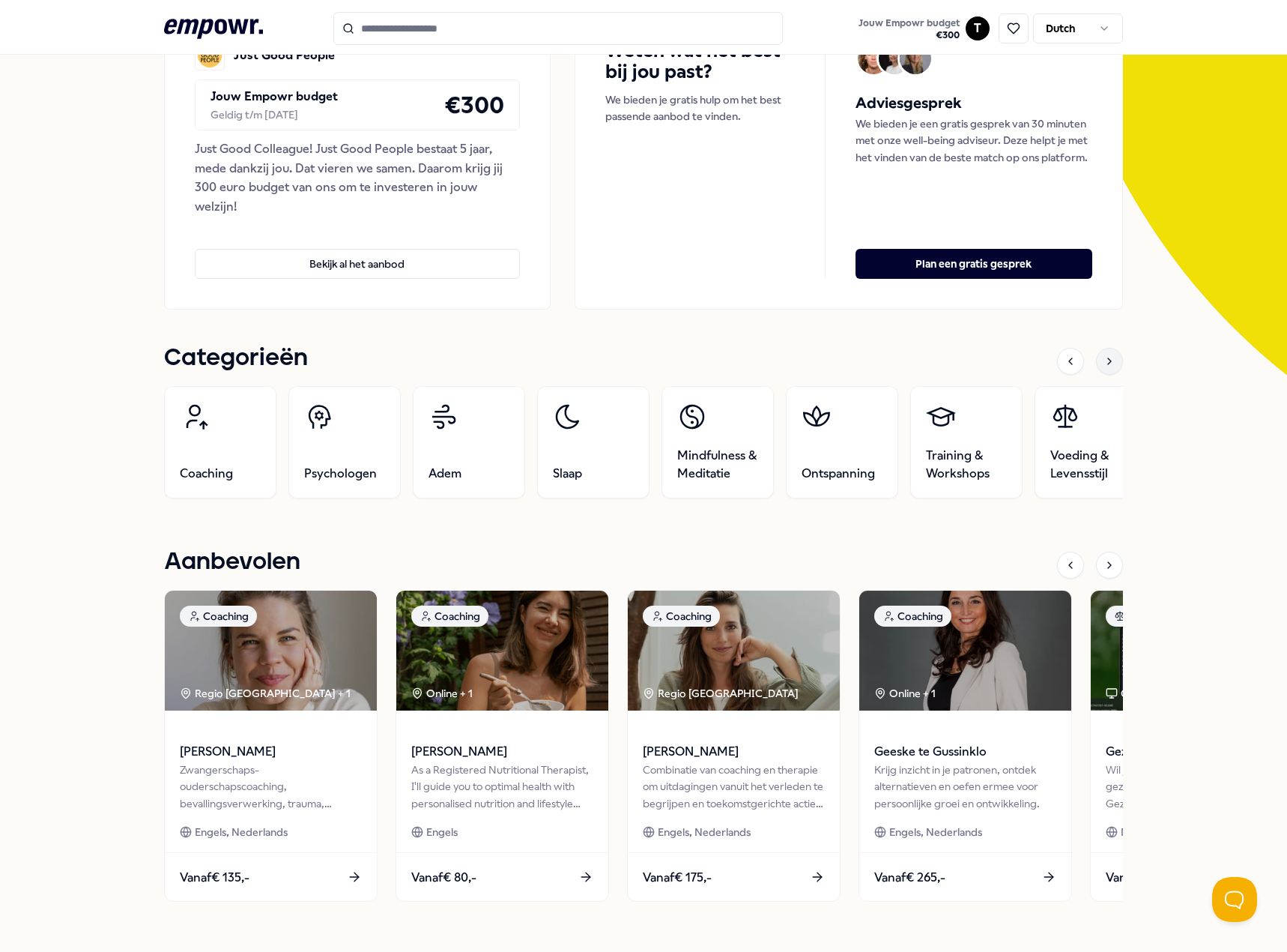
click at [1108, 357] on icon at bounding box center [1109, 361] width 12 height 12
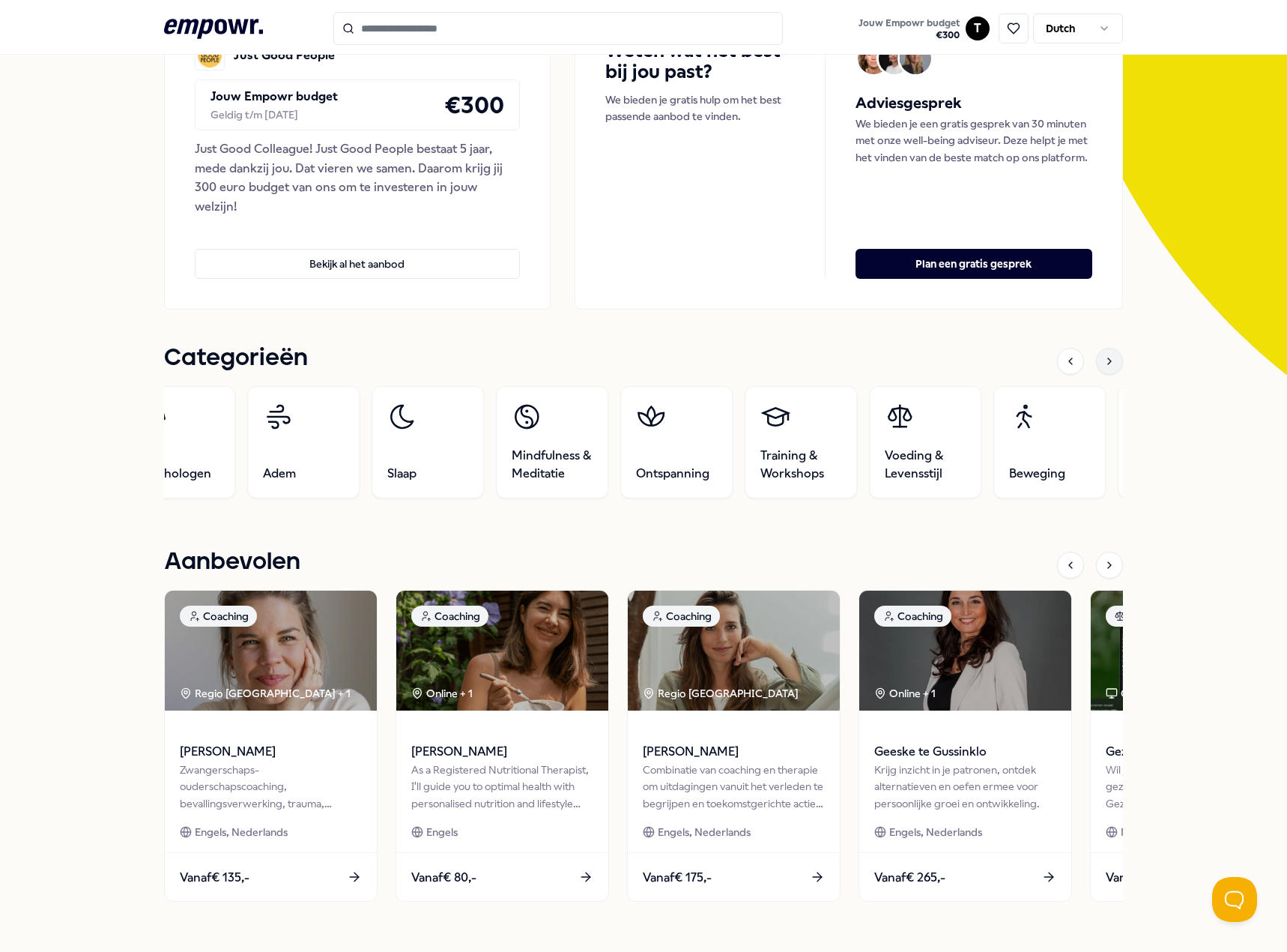
click at [1107, 357] on icon at bounding box center [1109, 361] width 12 height 12
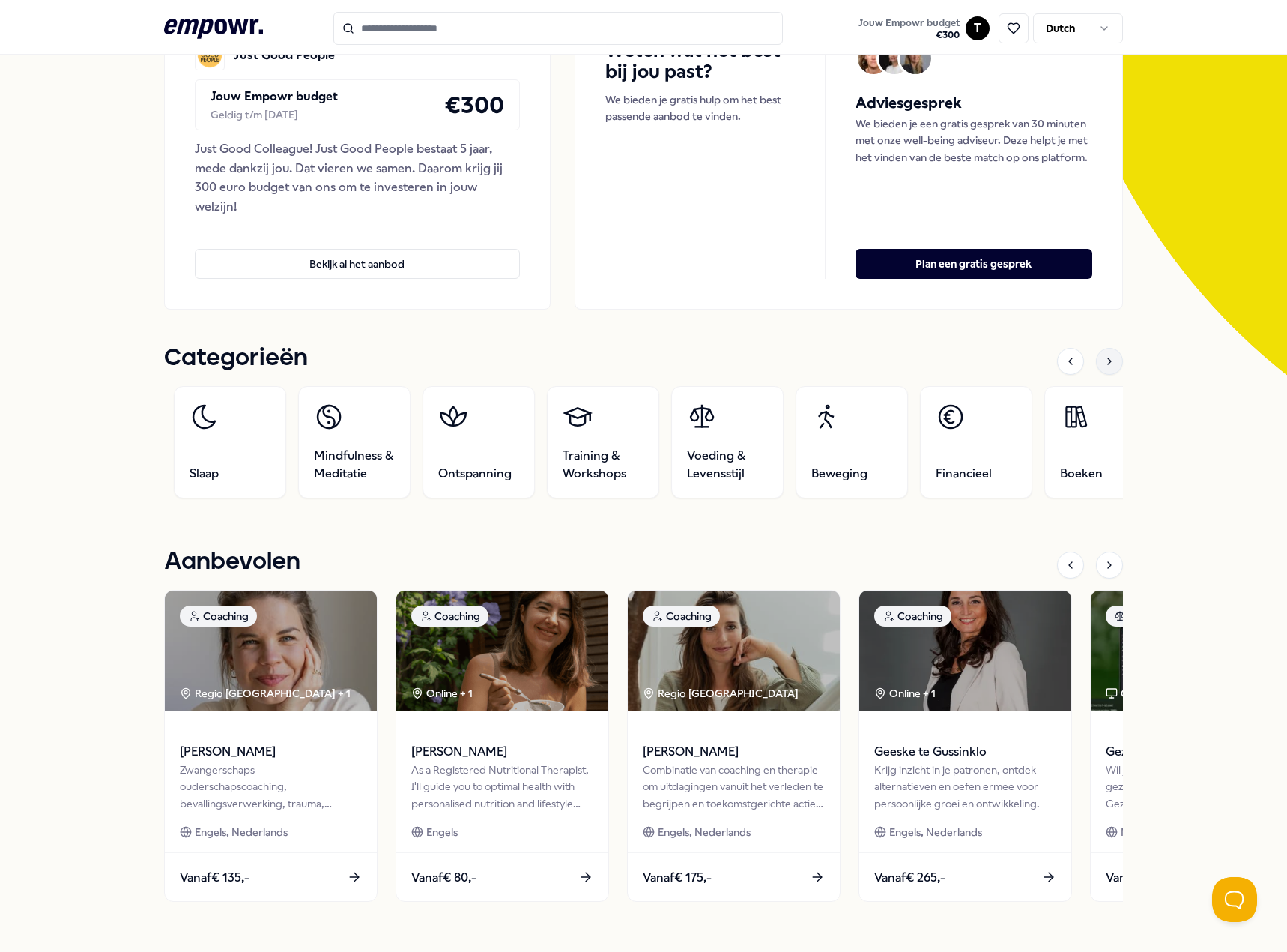
click at [1107, 357] on icon at bounding box center [1109, 361] width 12 height 12
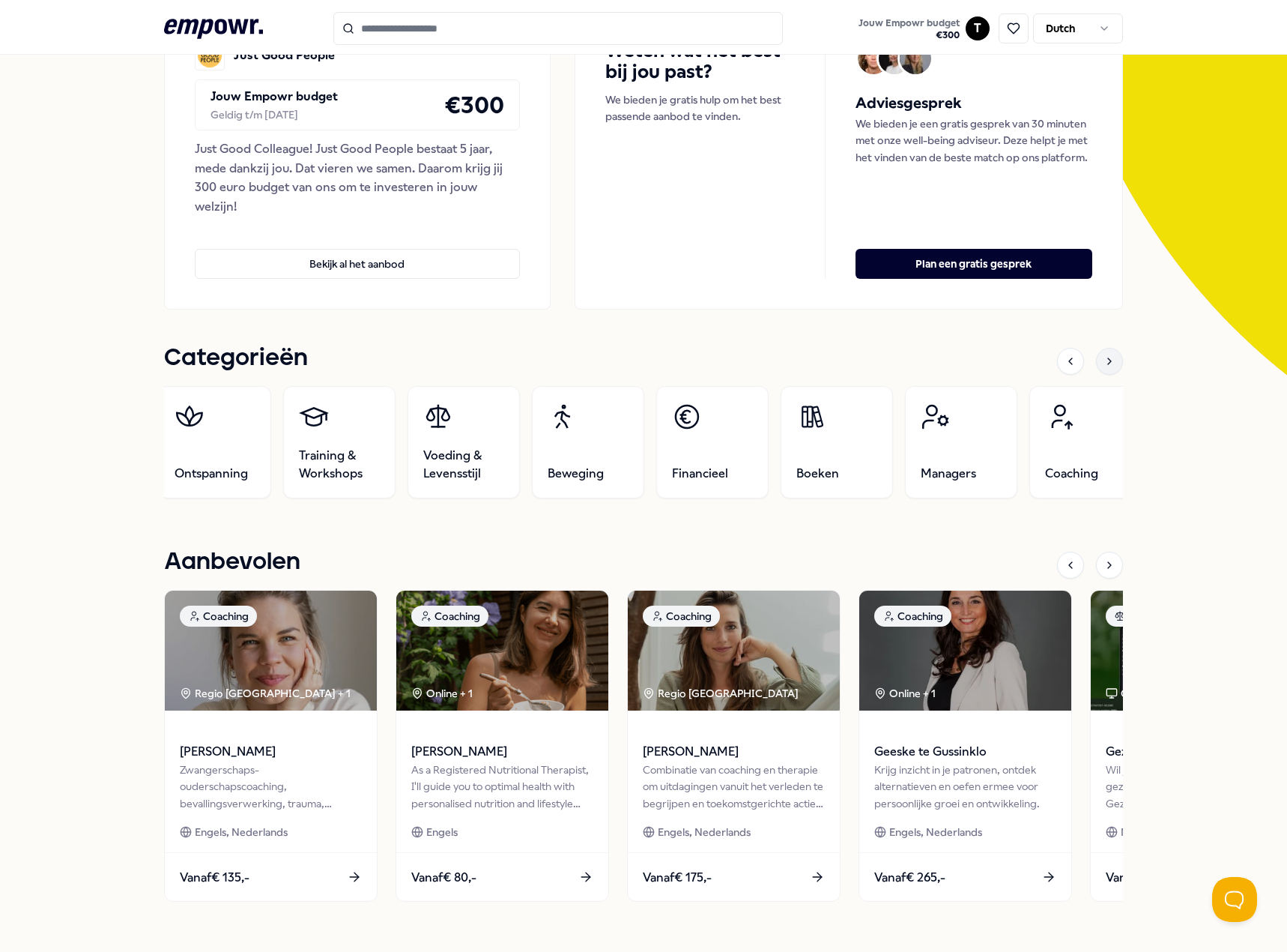
click at [1107, 357] on icon at bounding box center [1109, 361] width 12 height 12
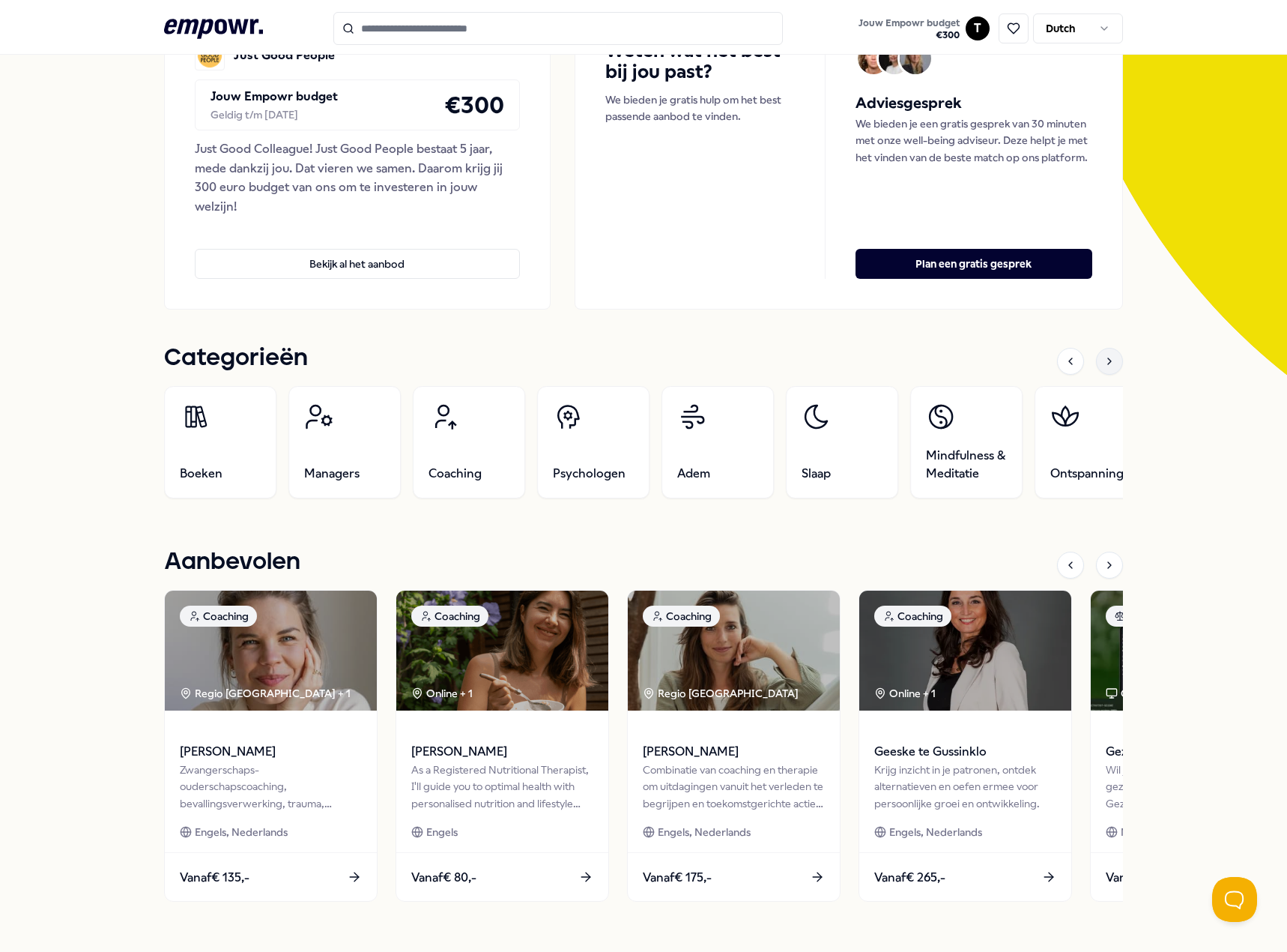
click at [1107, 357] on icon at bounding box center [1109, 361] width 12 height 12
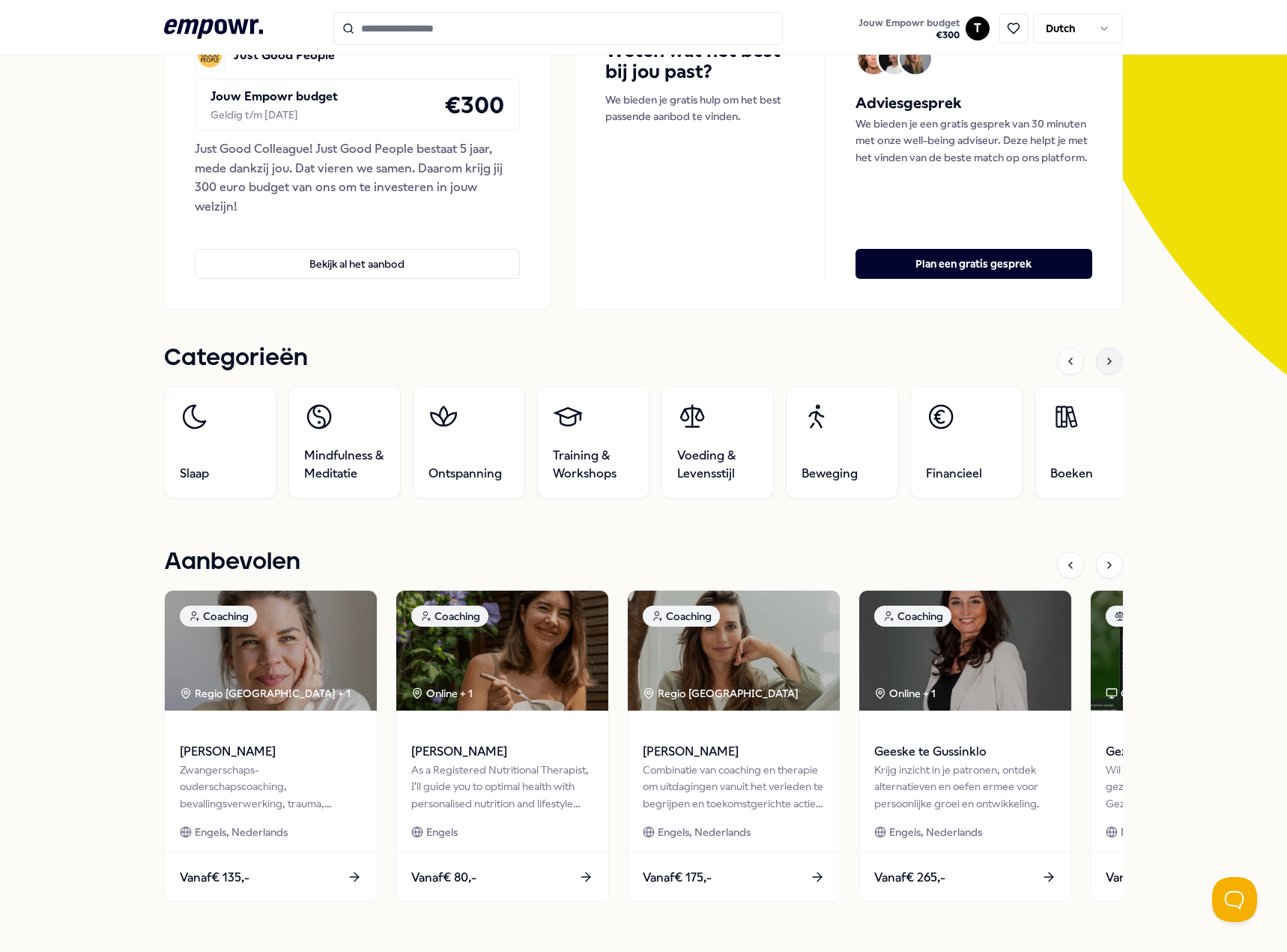
click at [1107, 357] on icon at bounding box center [1109, 361] width 12 height 12
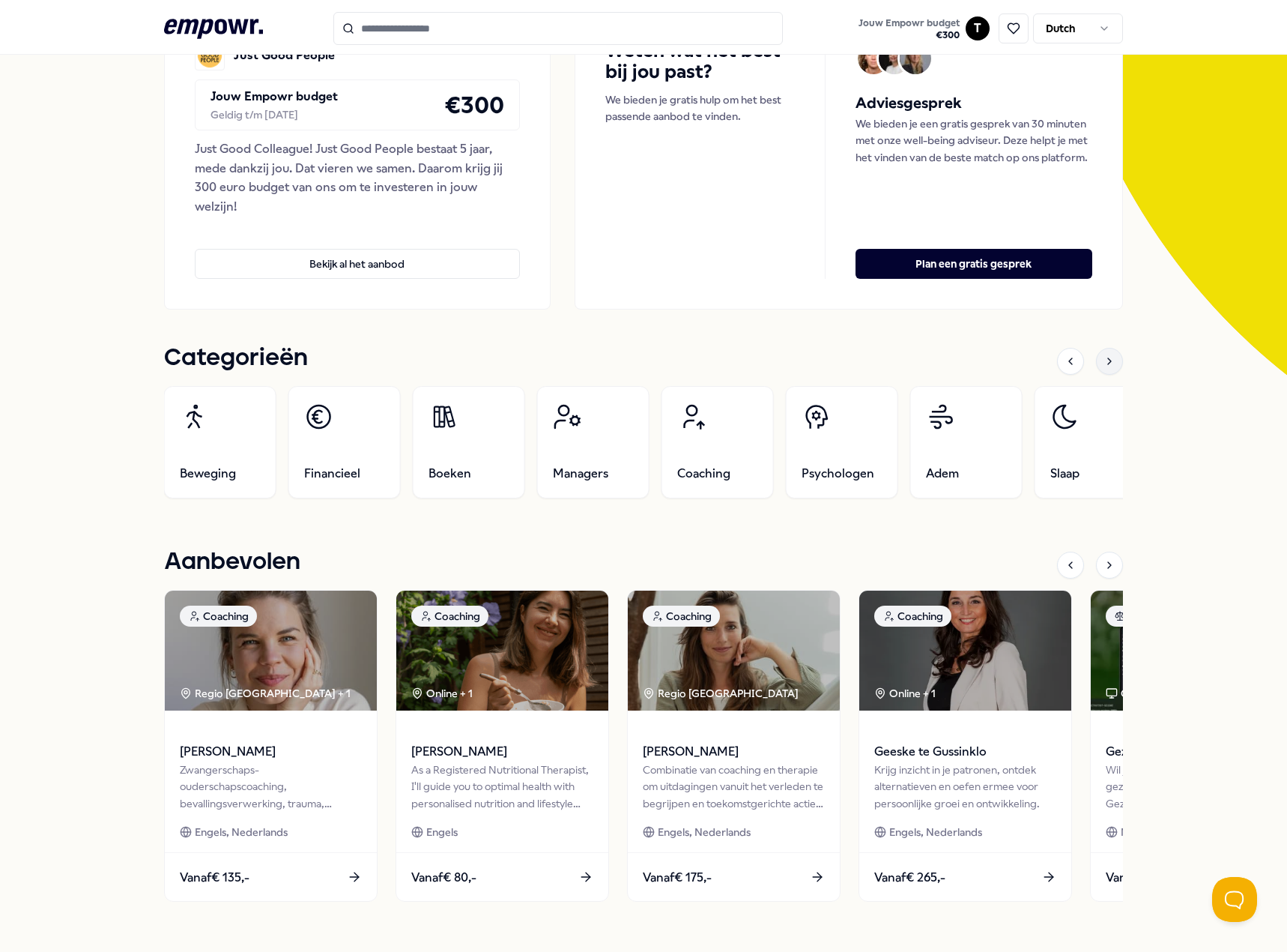
click at [1107, 357] on icon at bounding box center [1109, 361] width 12 height 12
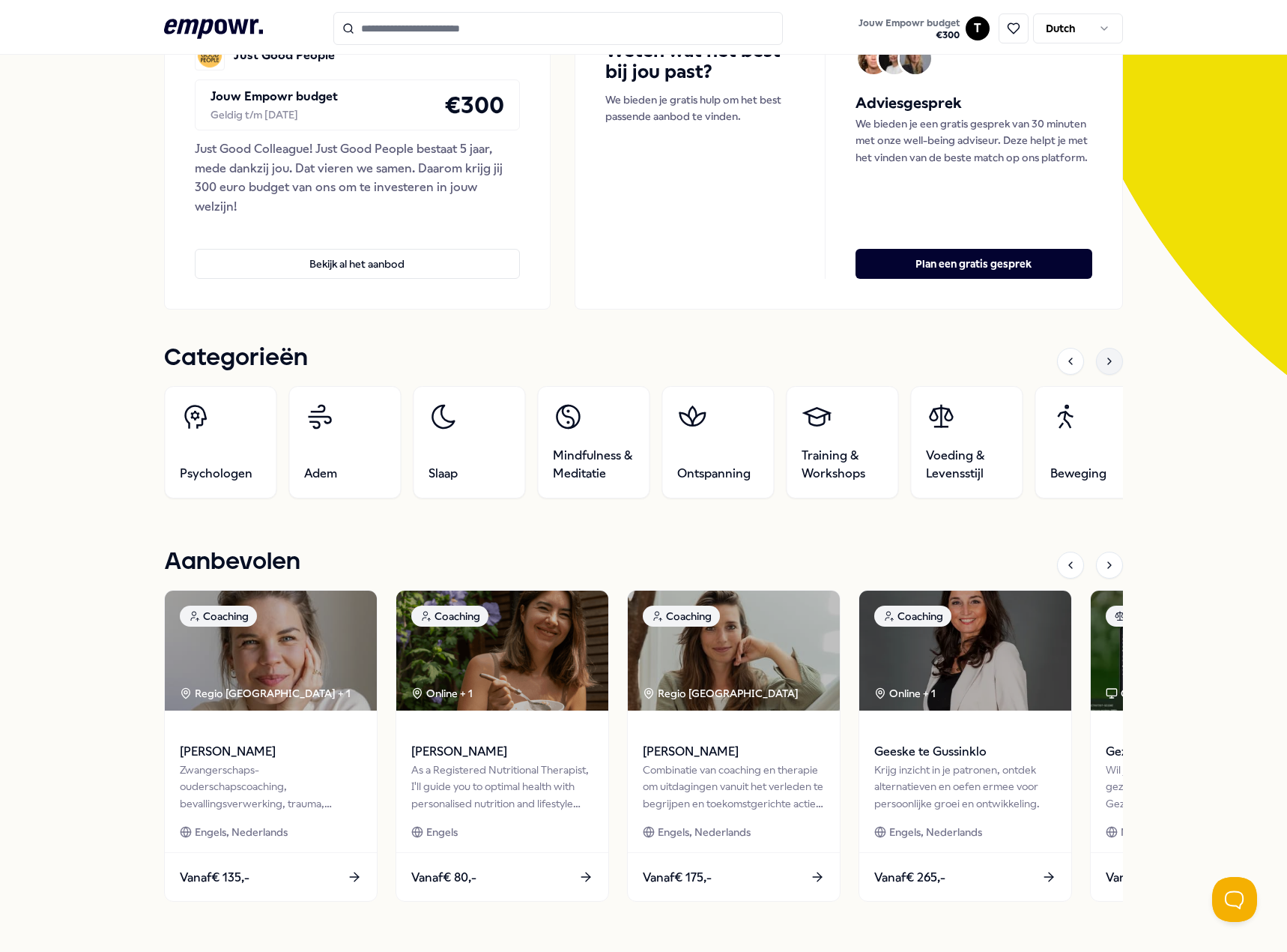
click at [1107, 357] on icon at bounding box center [1109, 361] width 12 height 12
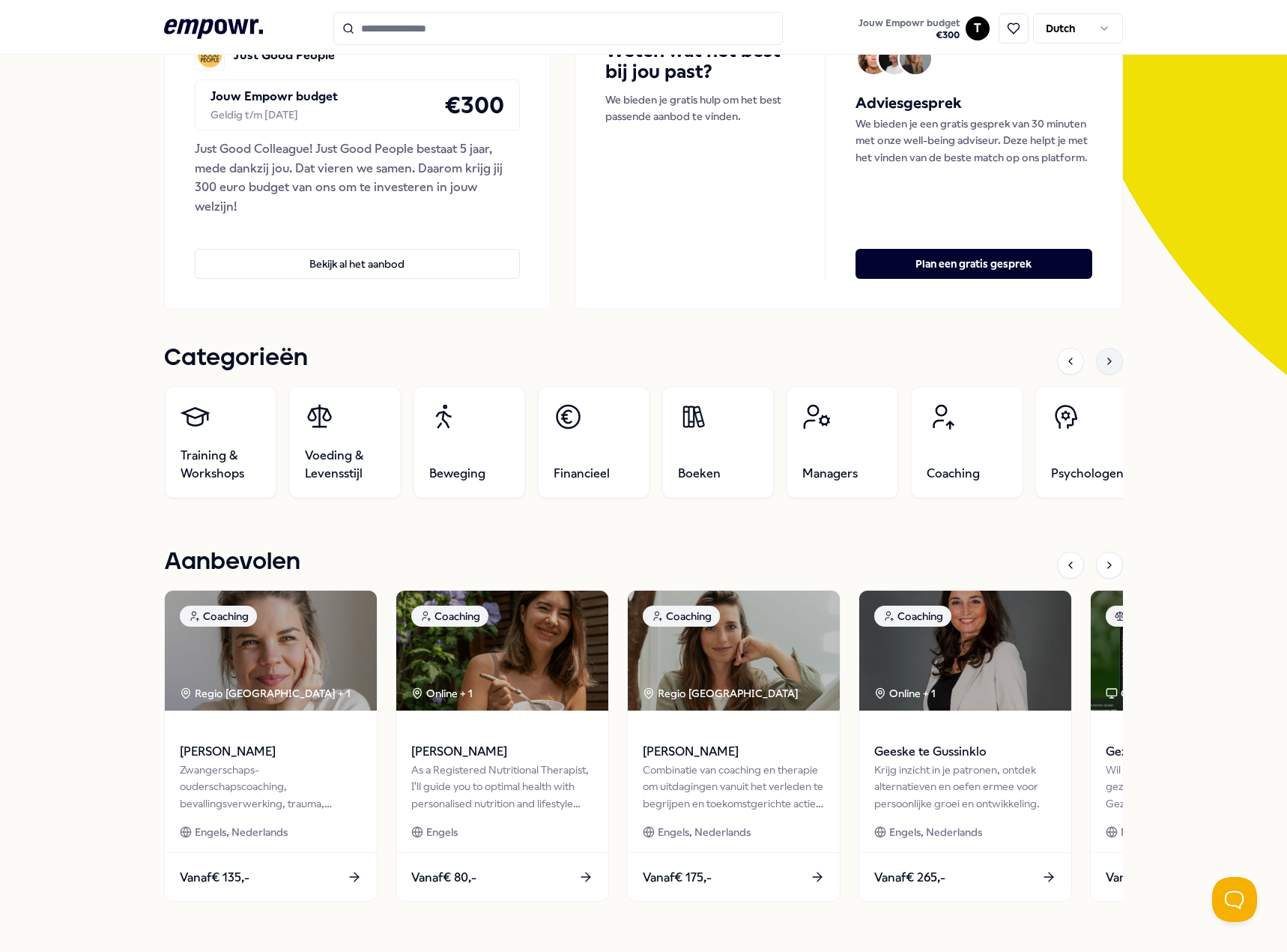
click at [1107, 357] on icon at bounding box center [1109, 361] width 12 height 12
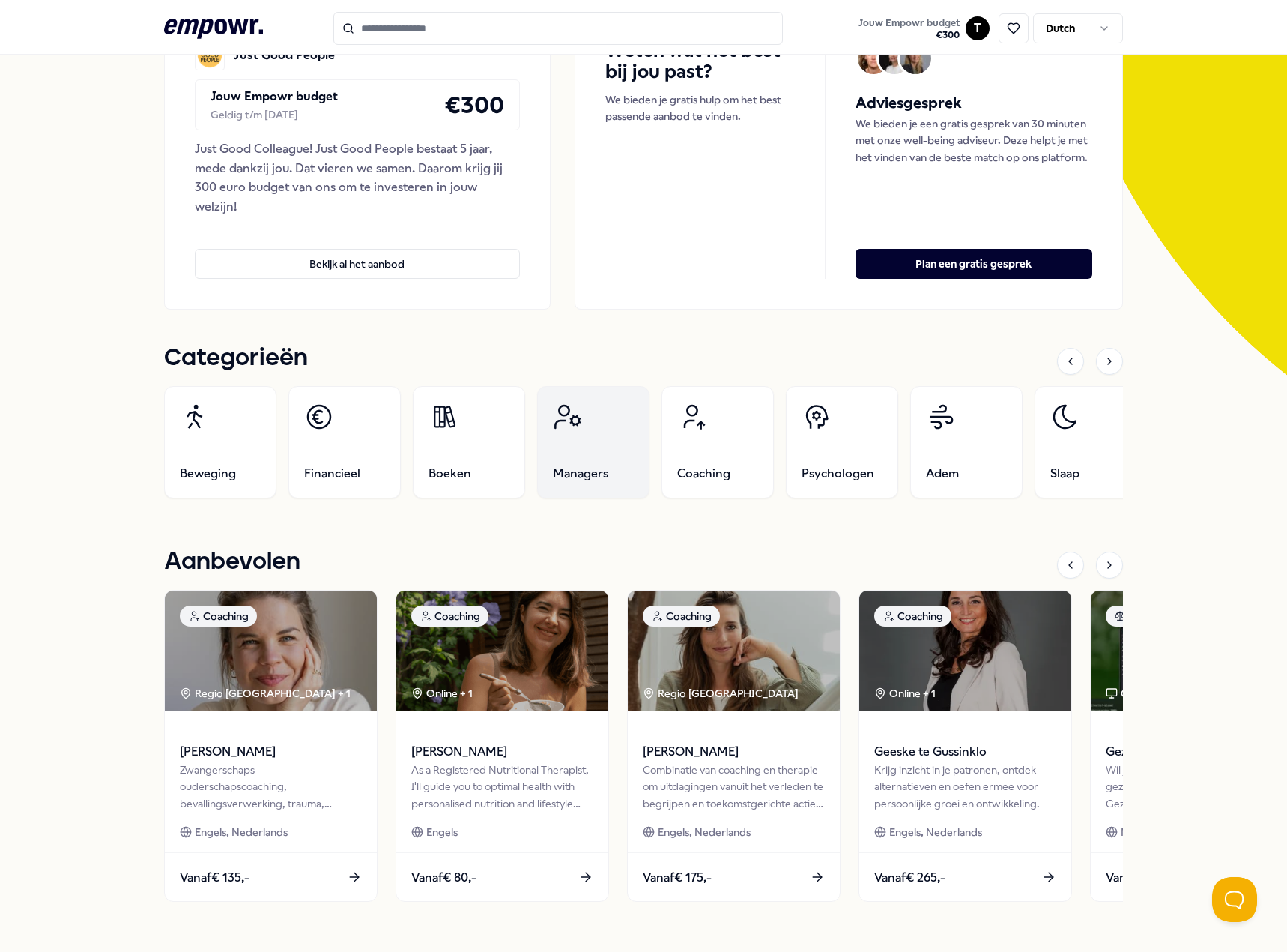
click at [578, 450] on link "Managers" at bounding box center [593, 442] width 113 height 113
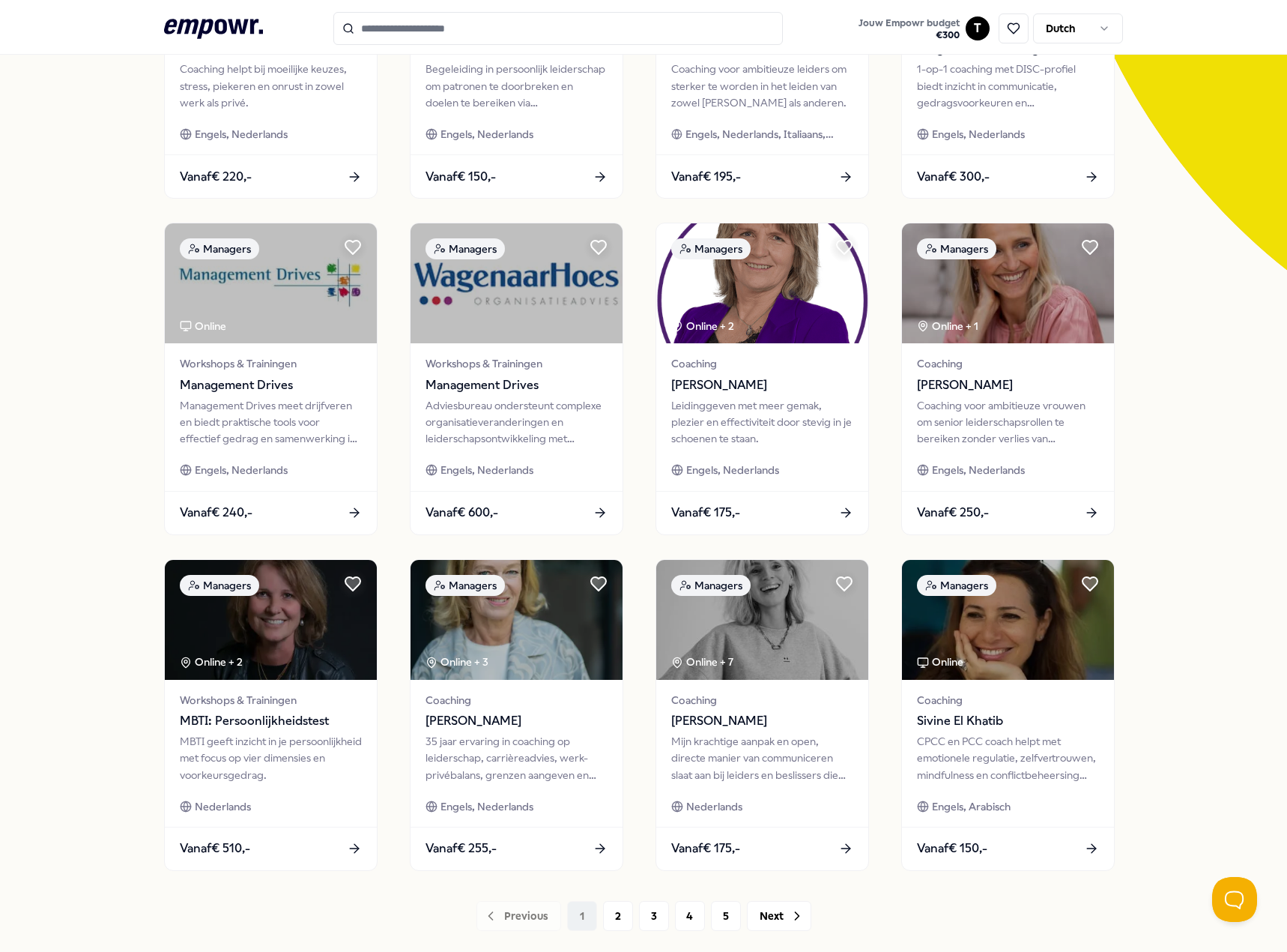
scroll to position [389, 0]
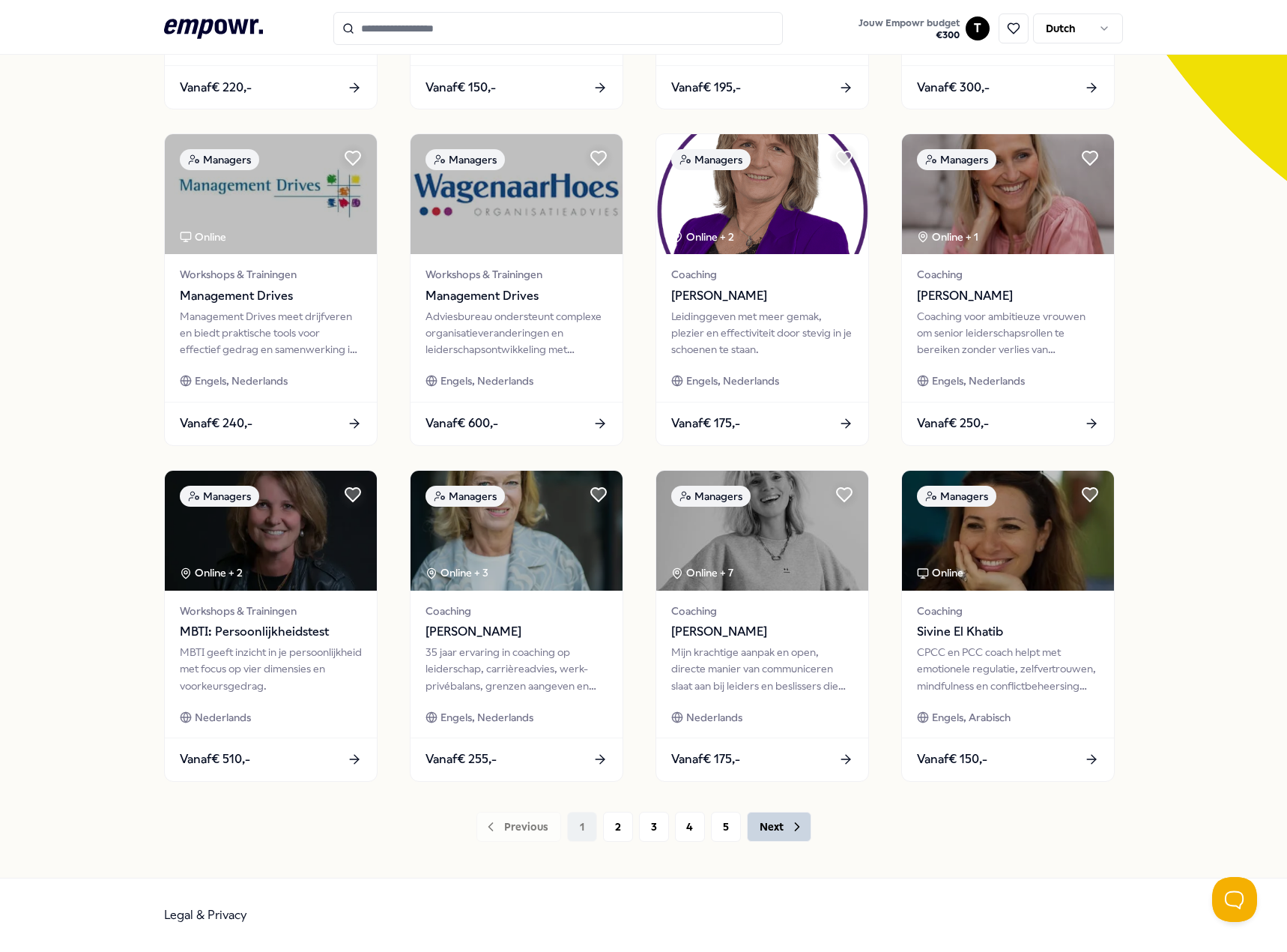
click at [780, 831] on button "Next" at bounding box center [779, 826] width 65 height 30
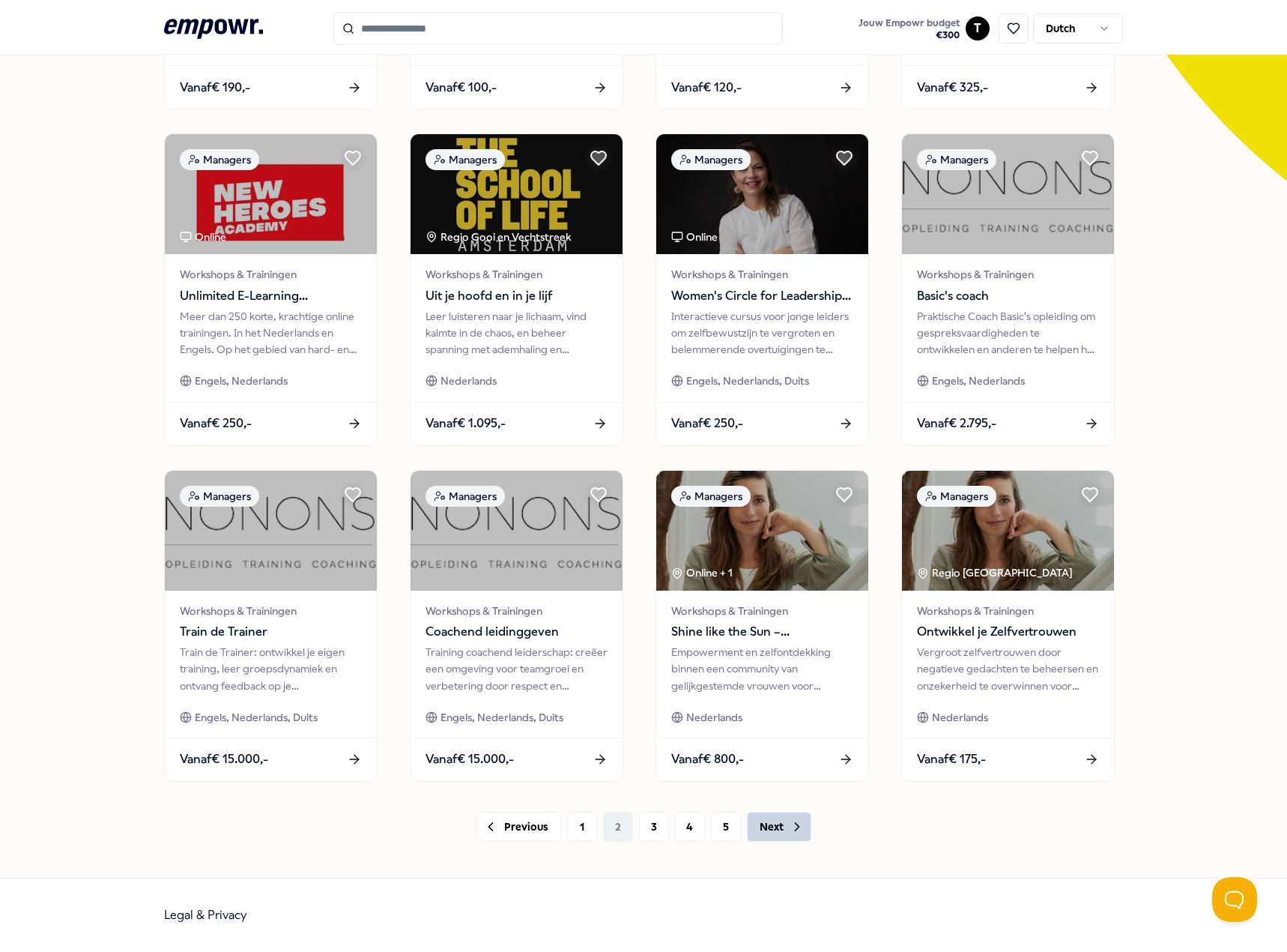
click at [778, 831] on button "Next" at bounding box center [779, 826] width 65 height 30
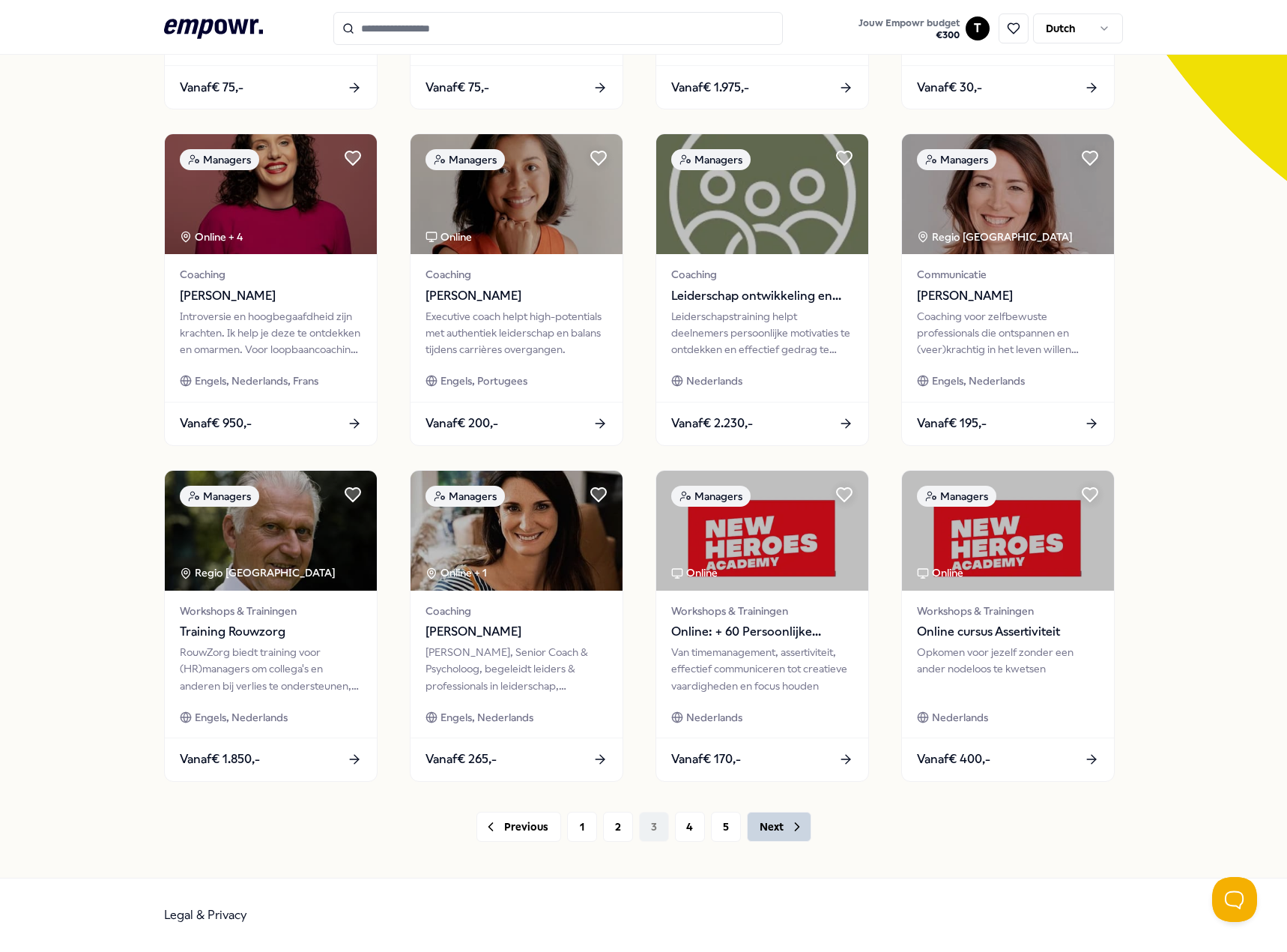
click at [778, 831] on button "Next" at bounding box center [779, 826] width 65 height 30
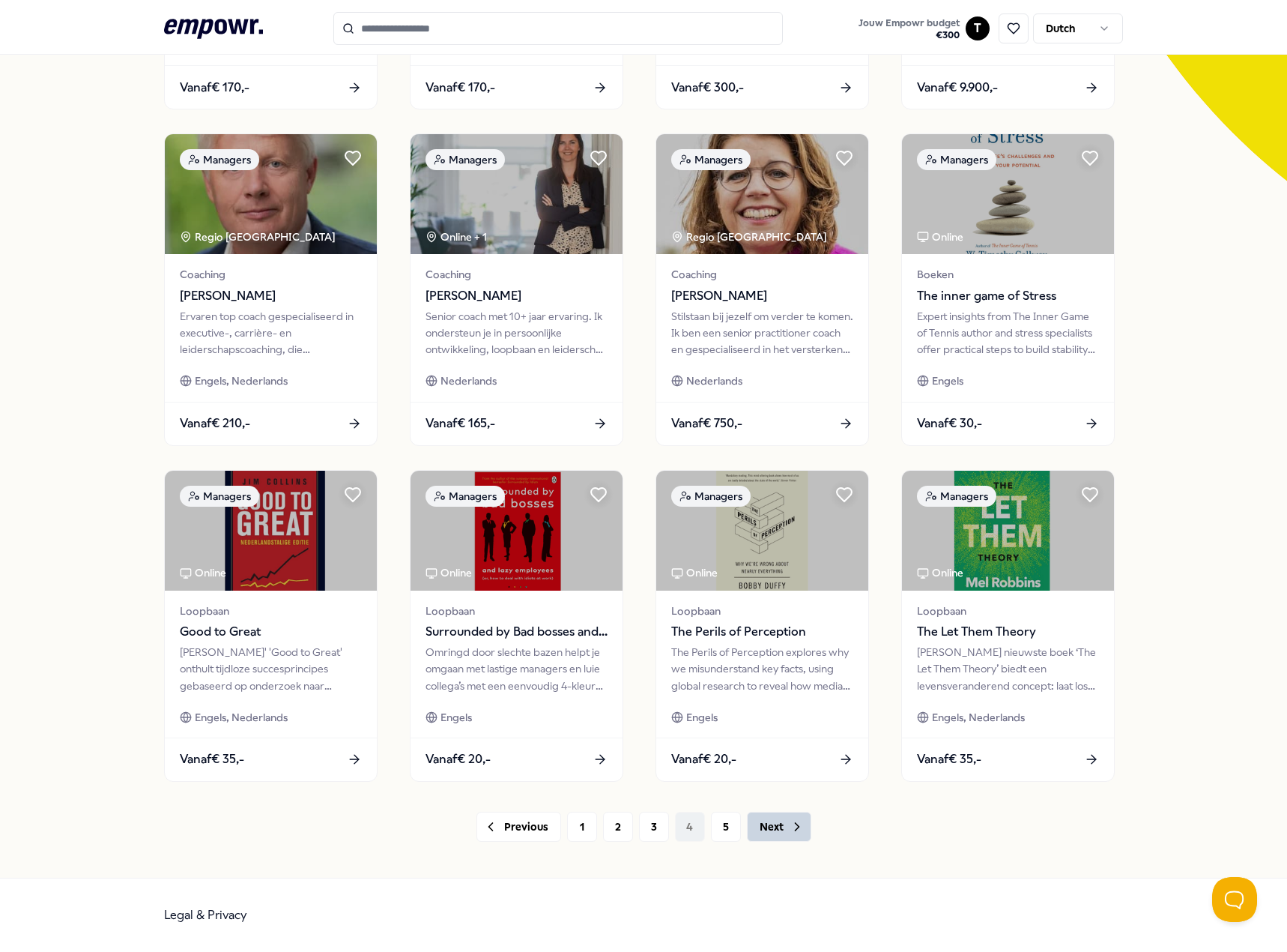
click at [778, 831] on button "Next" at bounding box center [779, 826] width 65 height 30
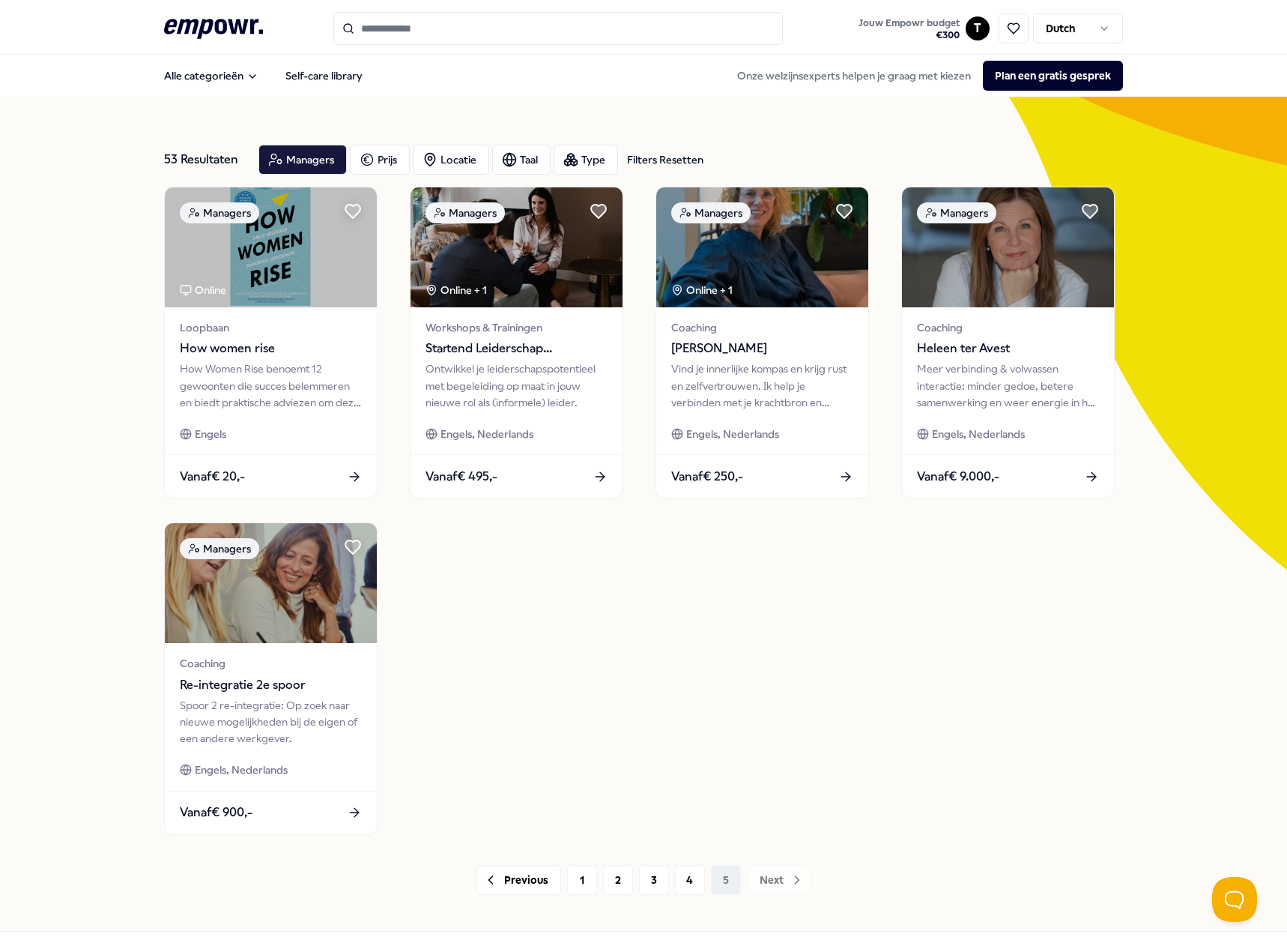
click at [669, 157] on div "Filters Resetten" at bounding box center [665, 159] width 76 height 16
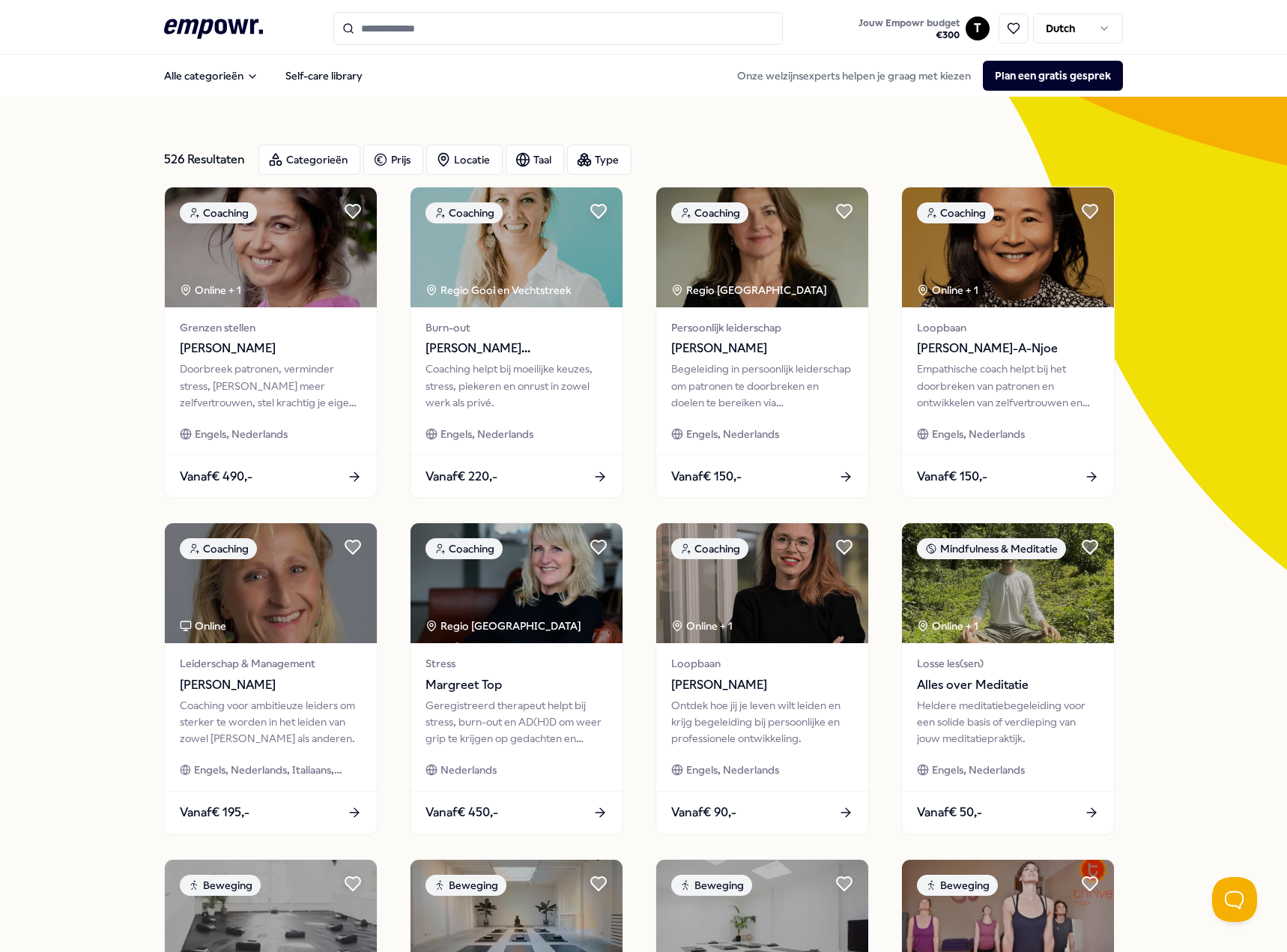
click at [224, 30] on icon ".empowr-logo_svg__cls-1{fill:#03032f}" at bounding box center [213, 29] width 99 height 28
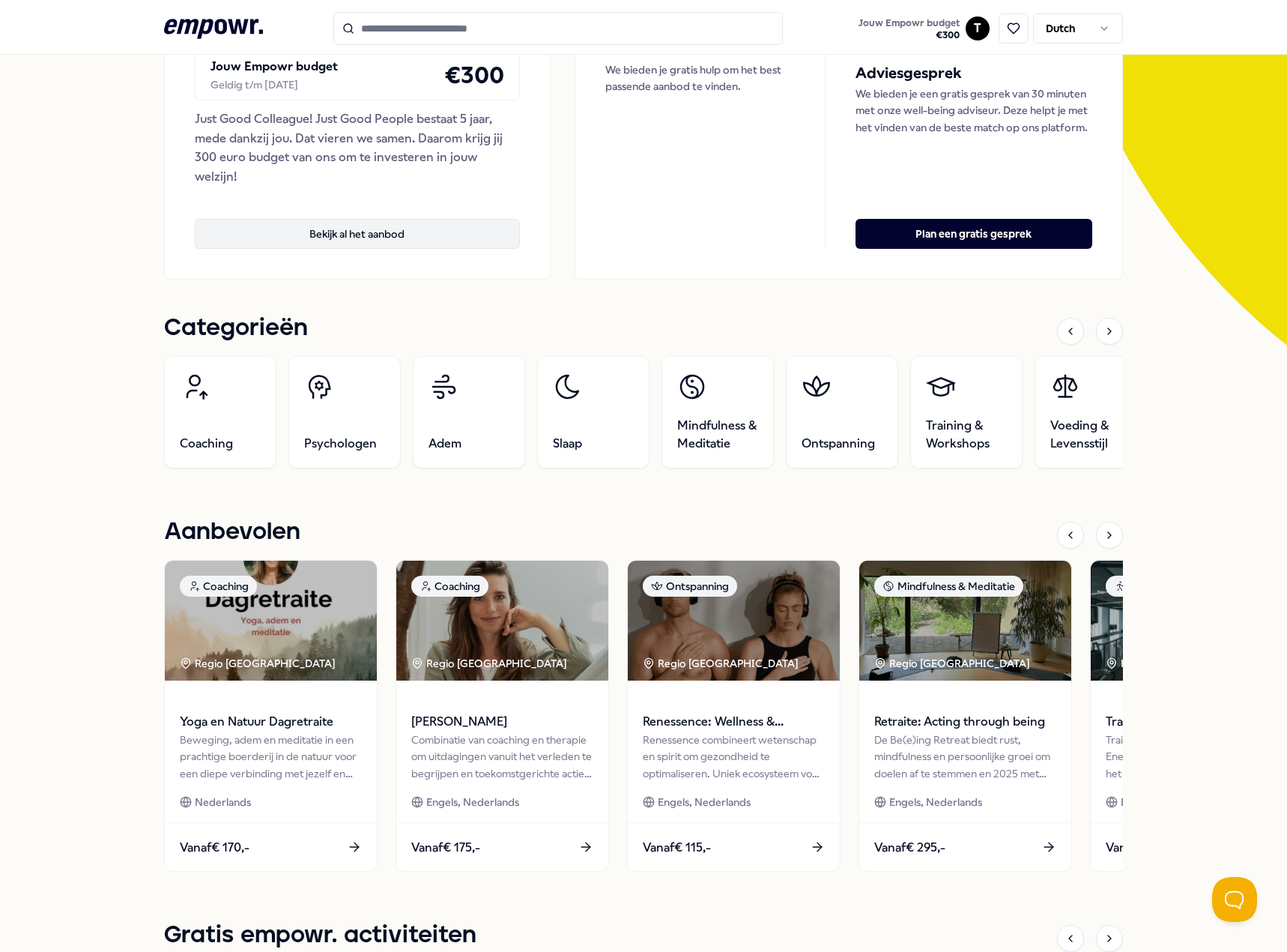
click at [299, 225] on button "Bekijk al het aanbod" at bounding box center [358, 233] width 325 height 30
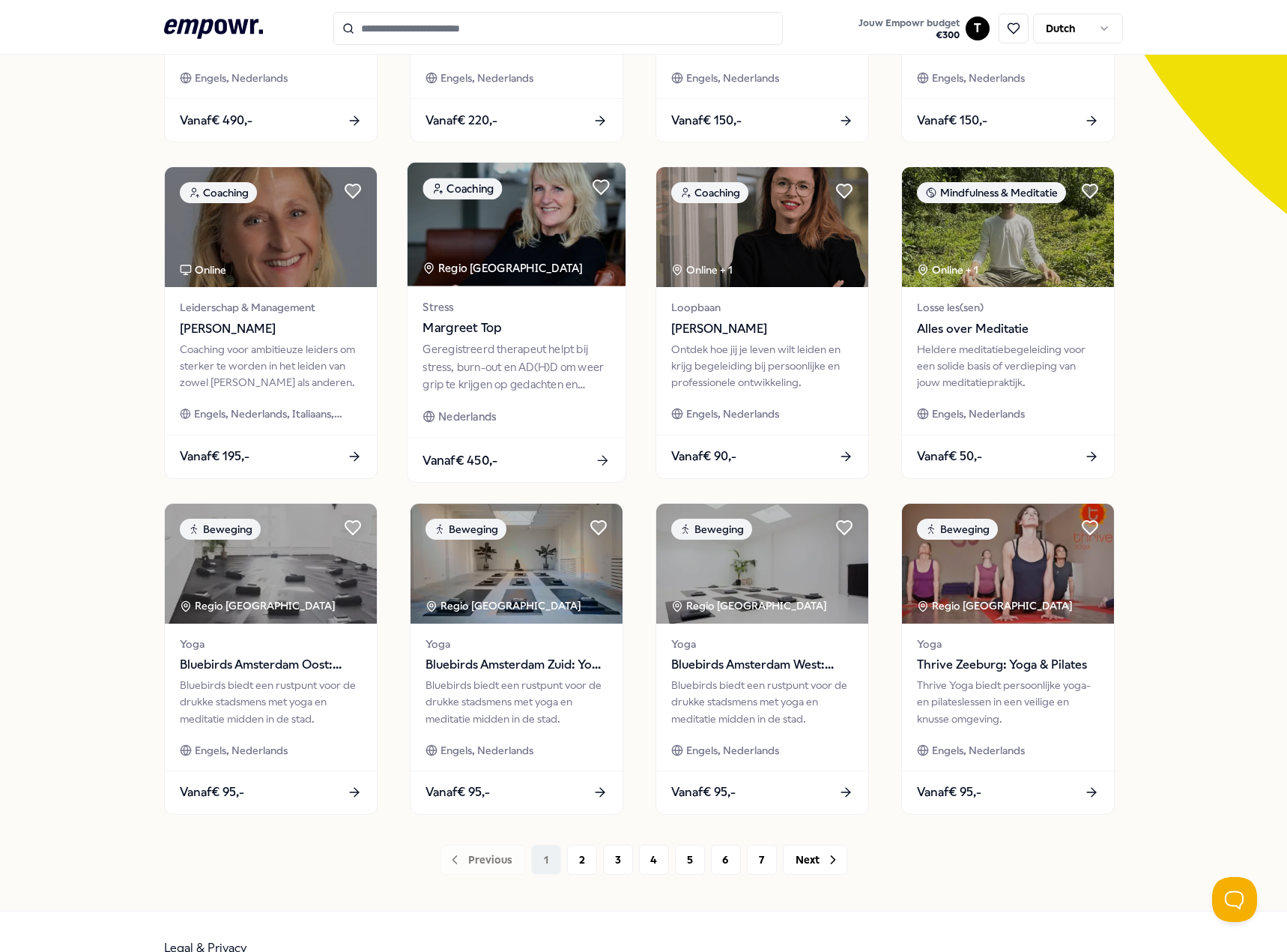
scroll to position [389, 0]
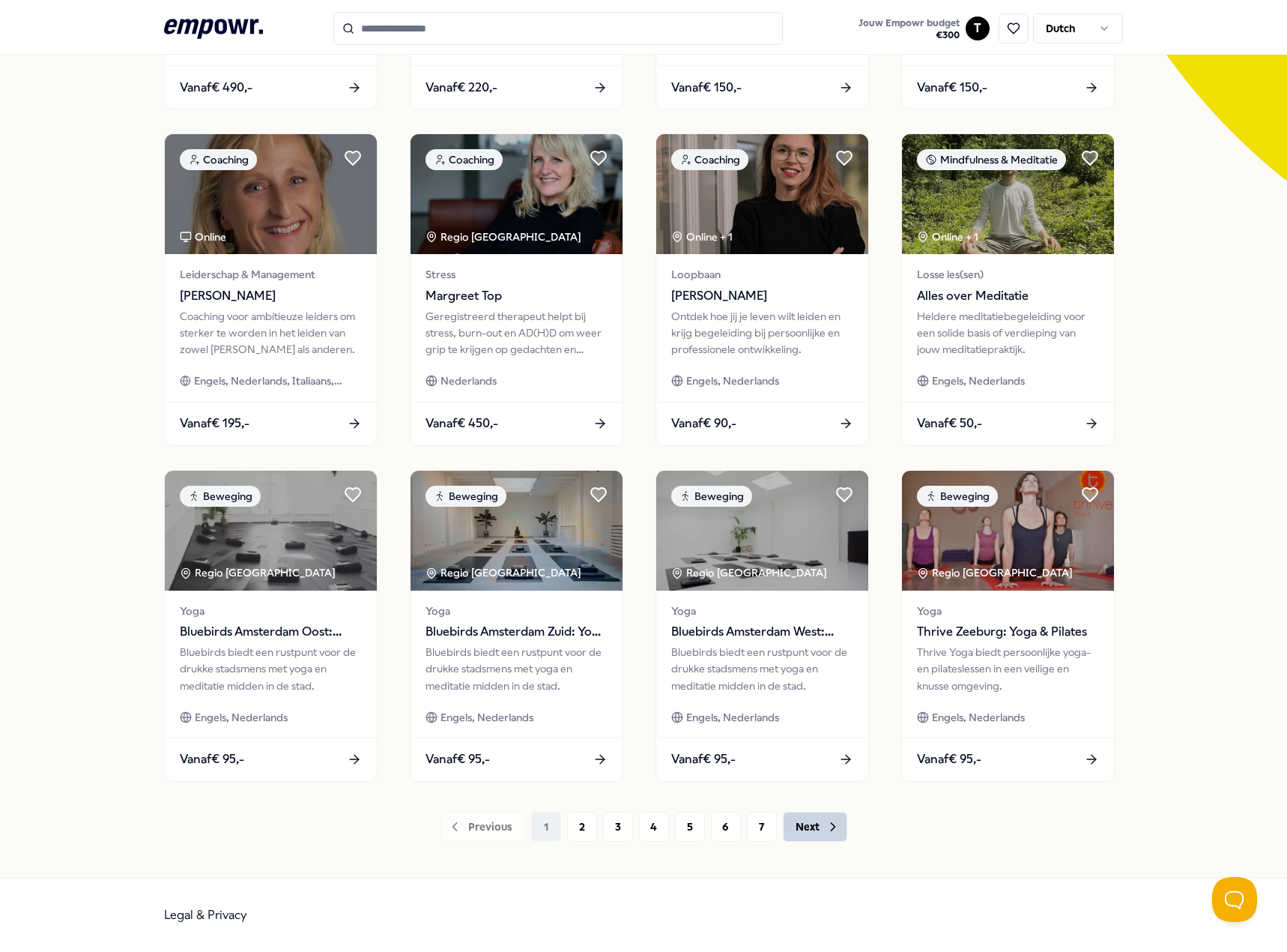
click at [794, 824] on button "Next" at bounding box center [815, 826] width 65 height 30
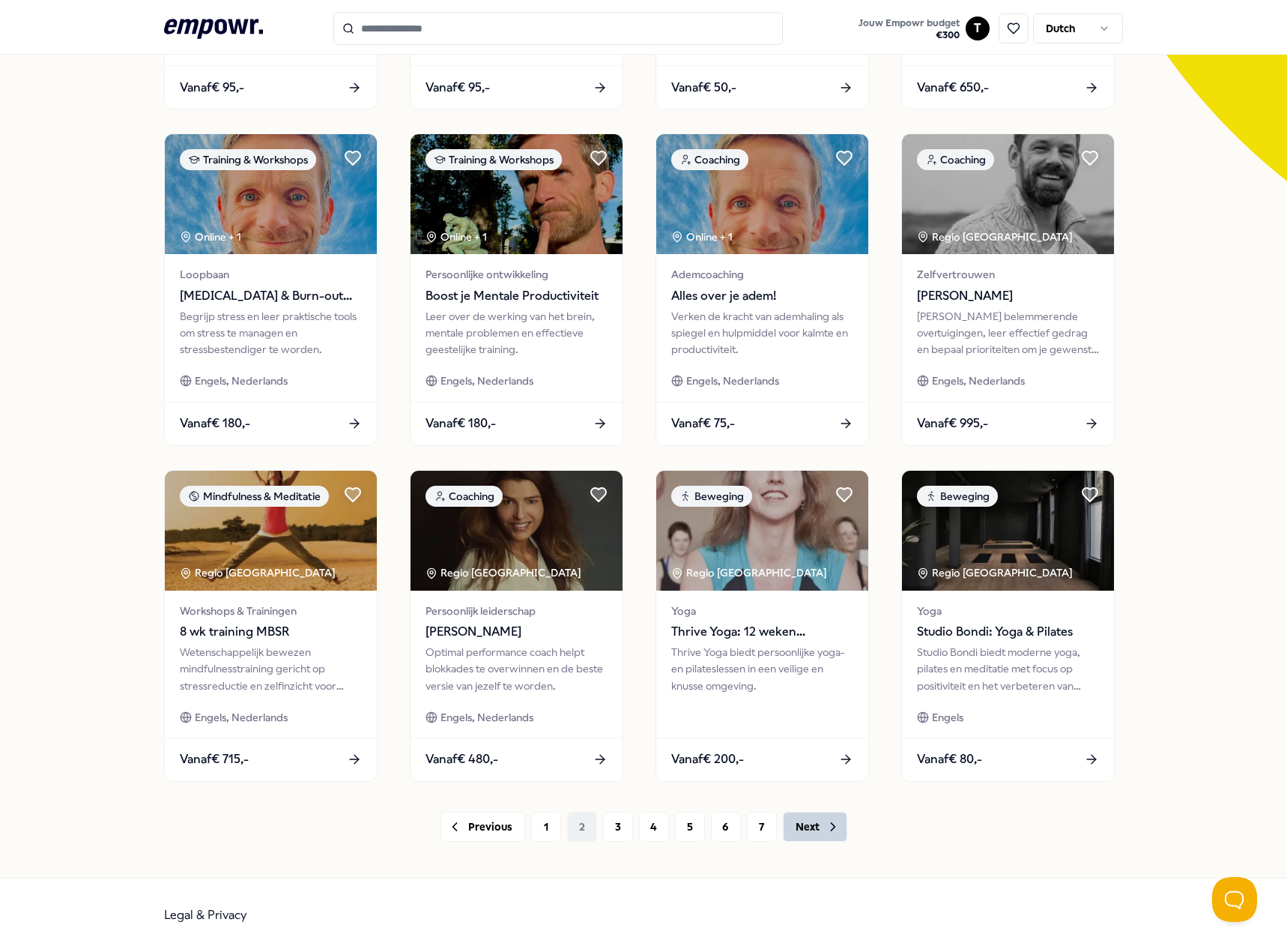
click at [796, 832] on button "Next" at bounding box center [815, 826] width 65 height 30
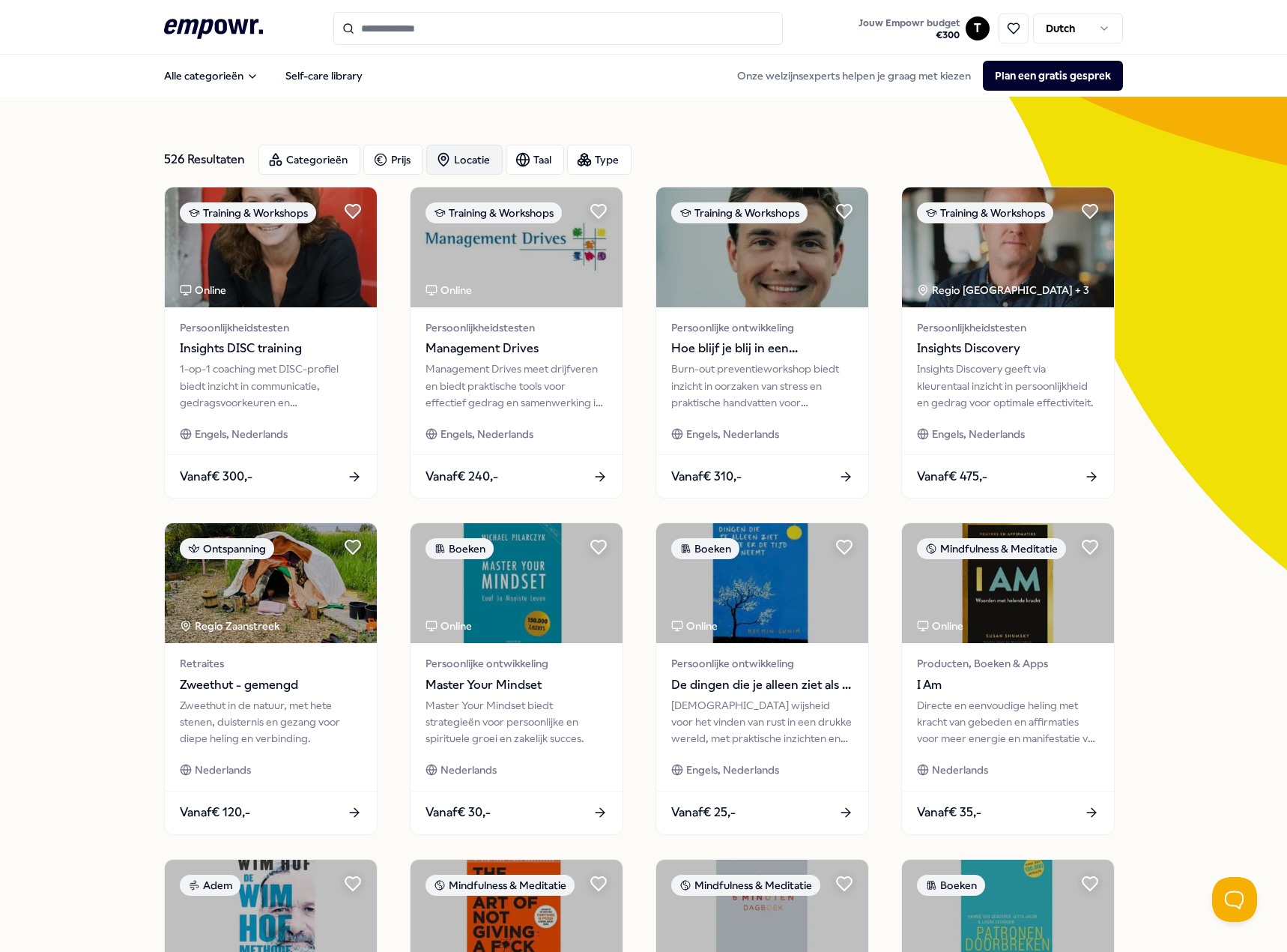
click at [442, 161] on icon "button" at bounding box center [443, 159] width 15 height 15
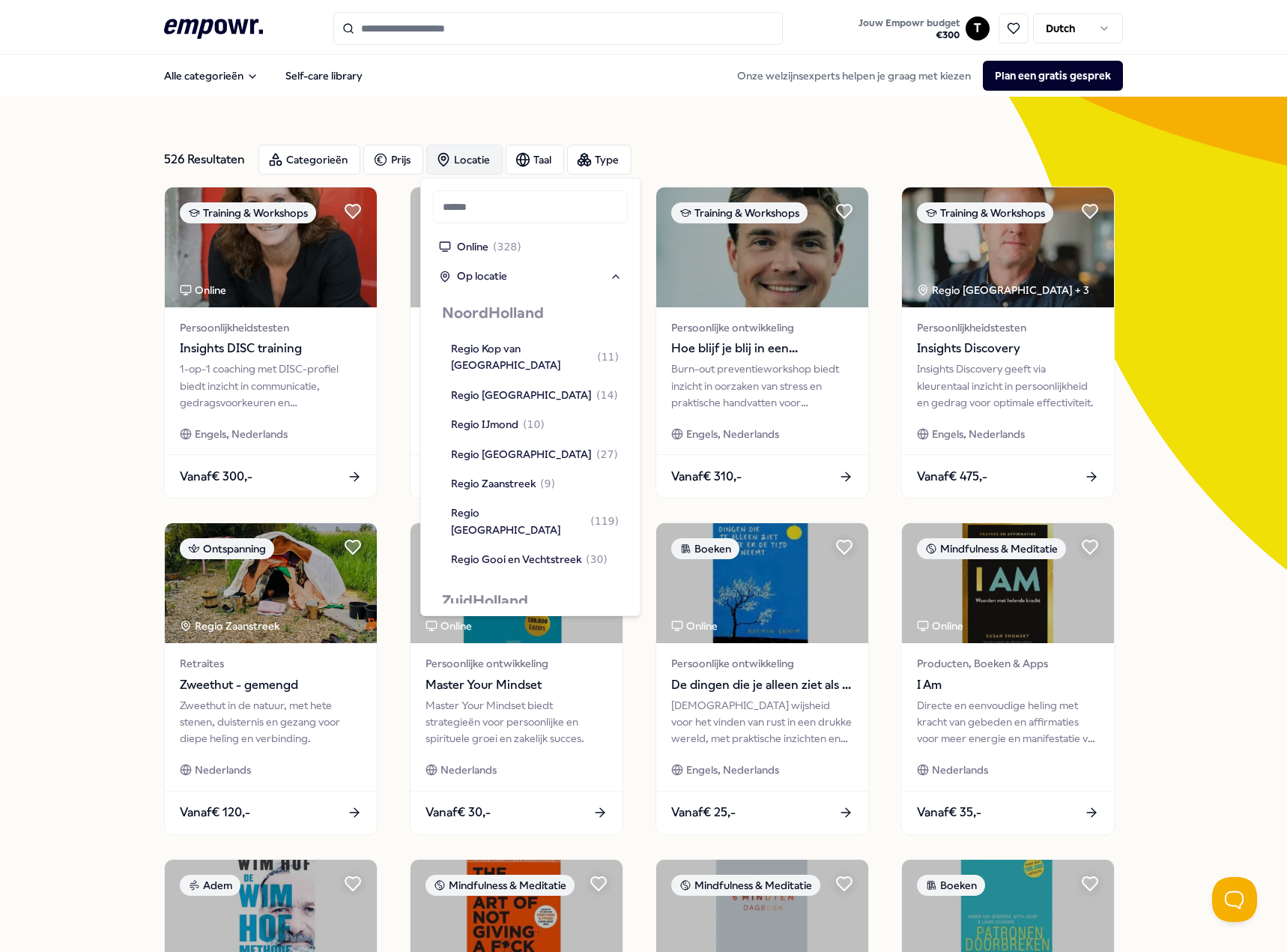
scroll to position [695, 0]
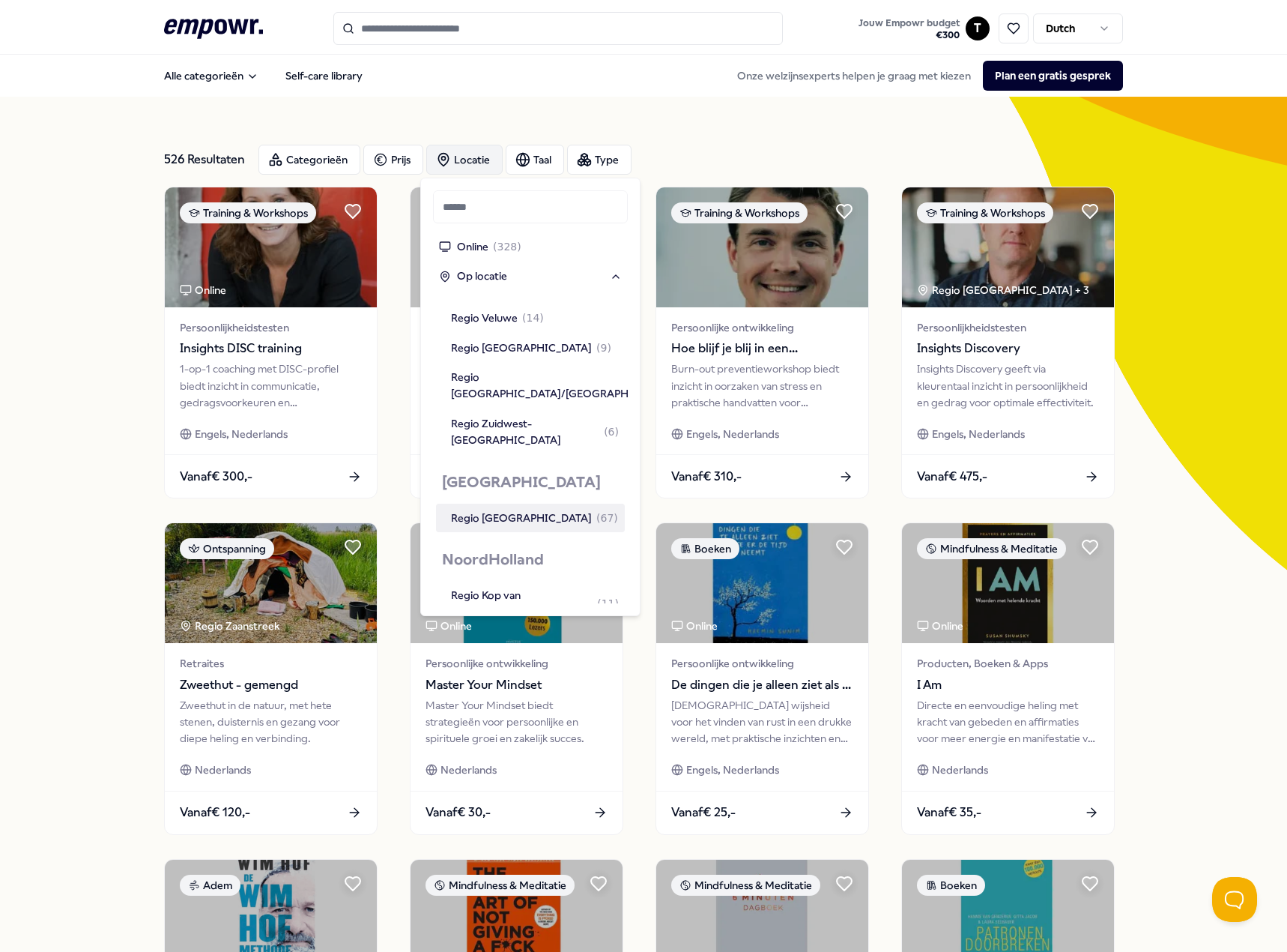
click at [492, 509] on div "Regio [GEOGRAPHIC_DATA] ( 67 )" at bounding box center [534, 517] width 167 height 16
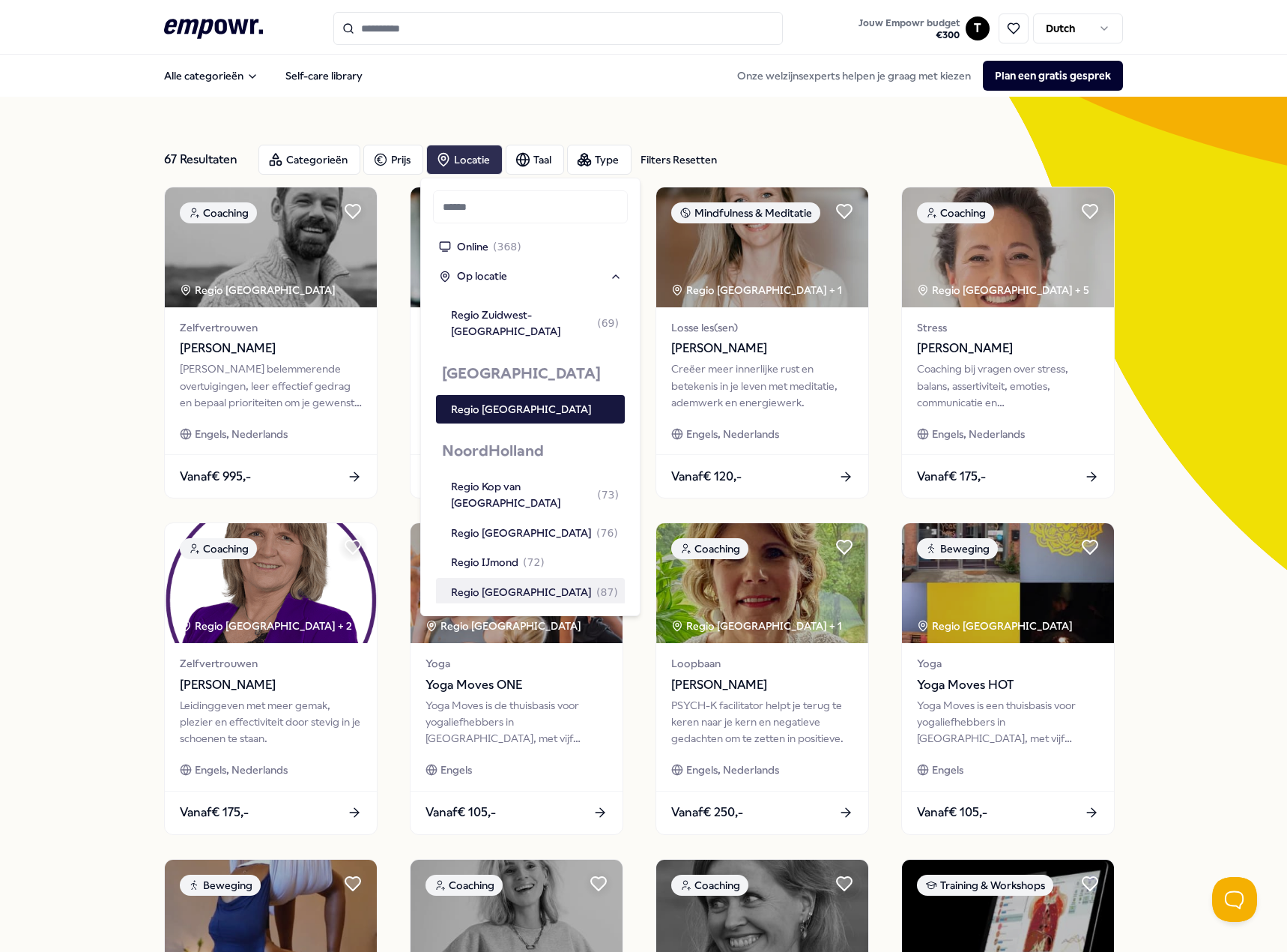
scroll to position [879, 0]
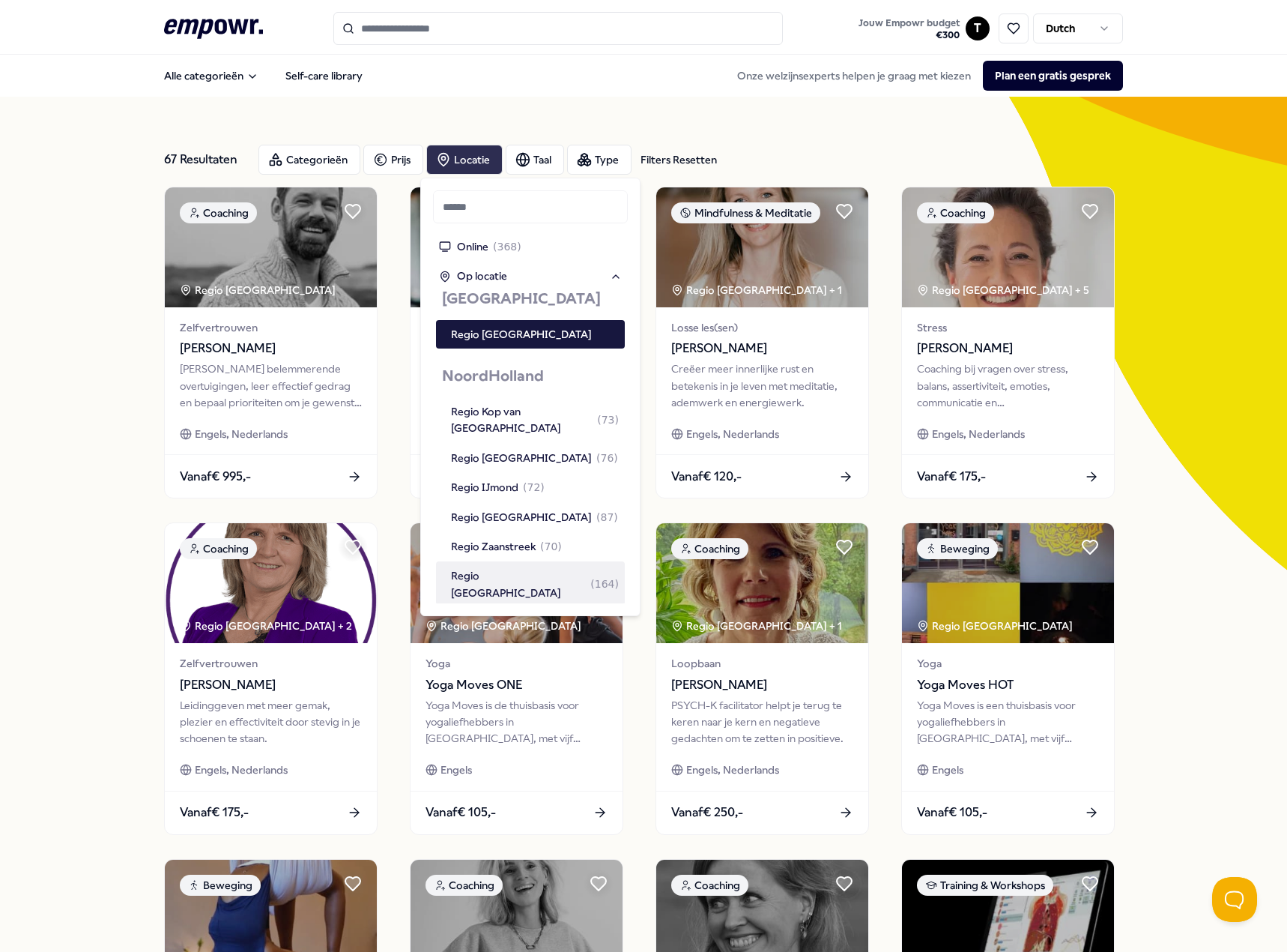
click at [526, 567] on div "Regio [GEOGRAPHIC_DATA] ( 164 )" at bounding box center [535, 583] width 168 height 33
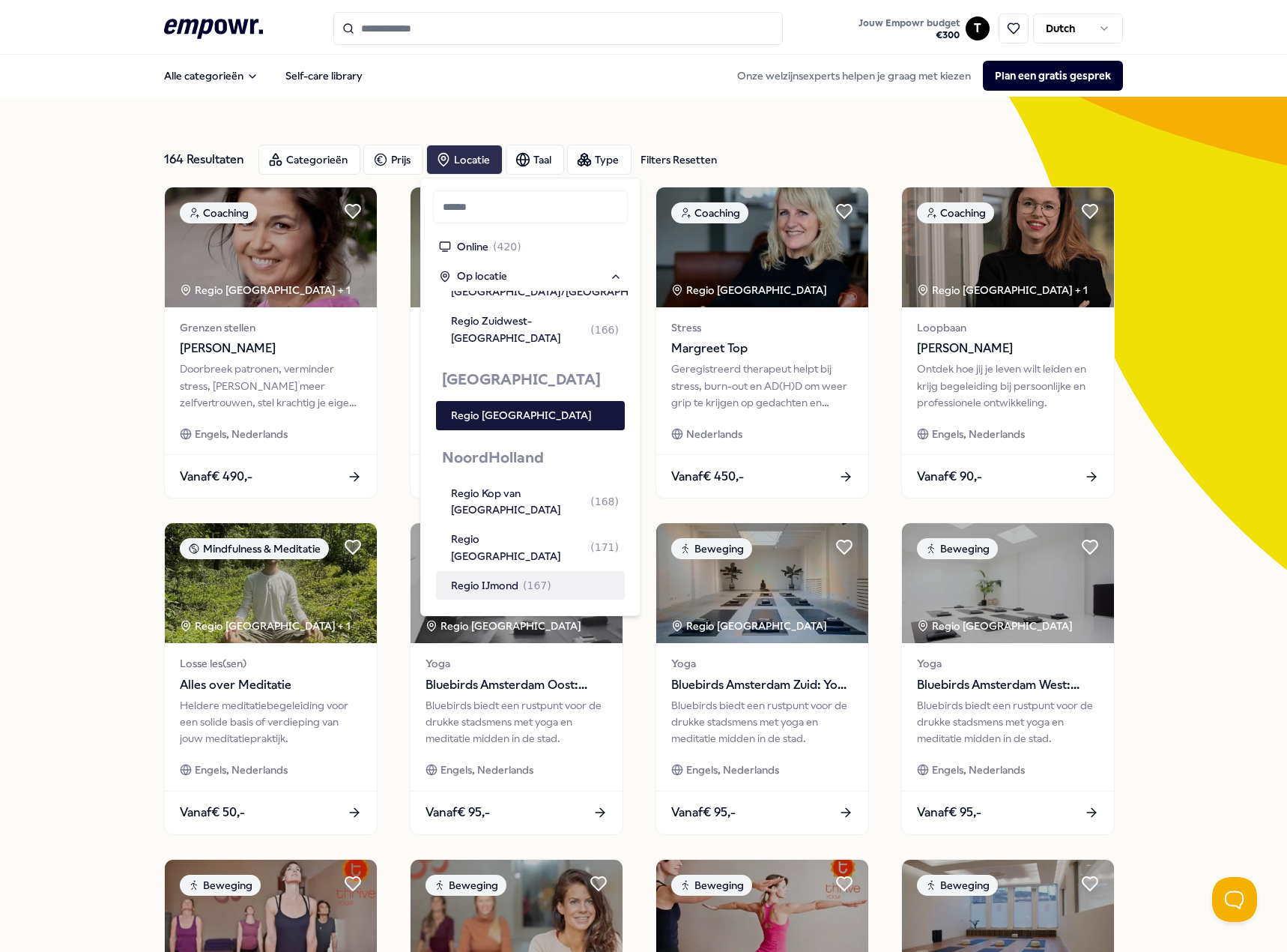
scroll to position [705, 0]
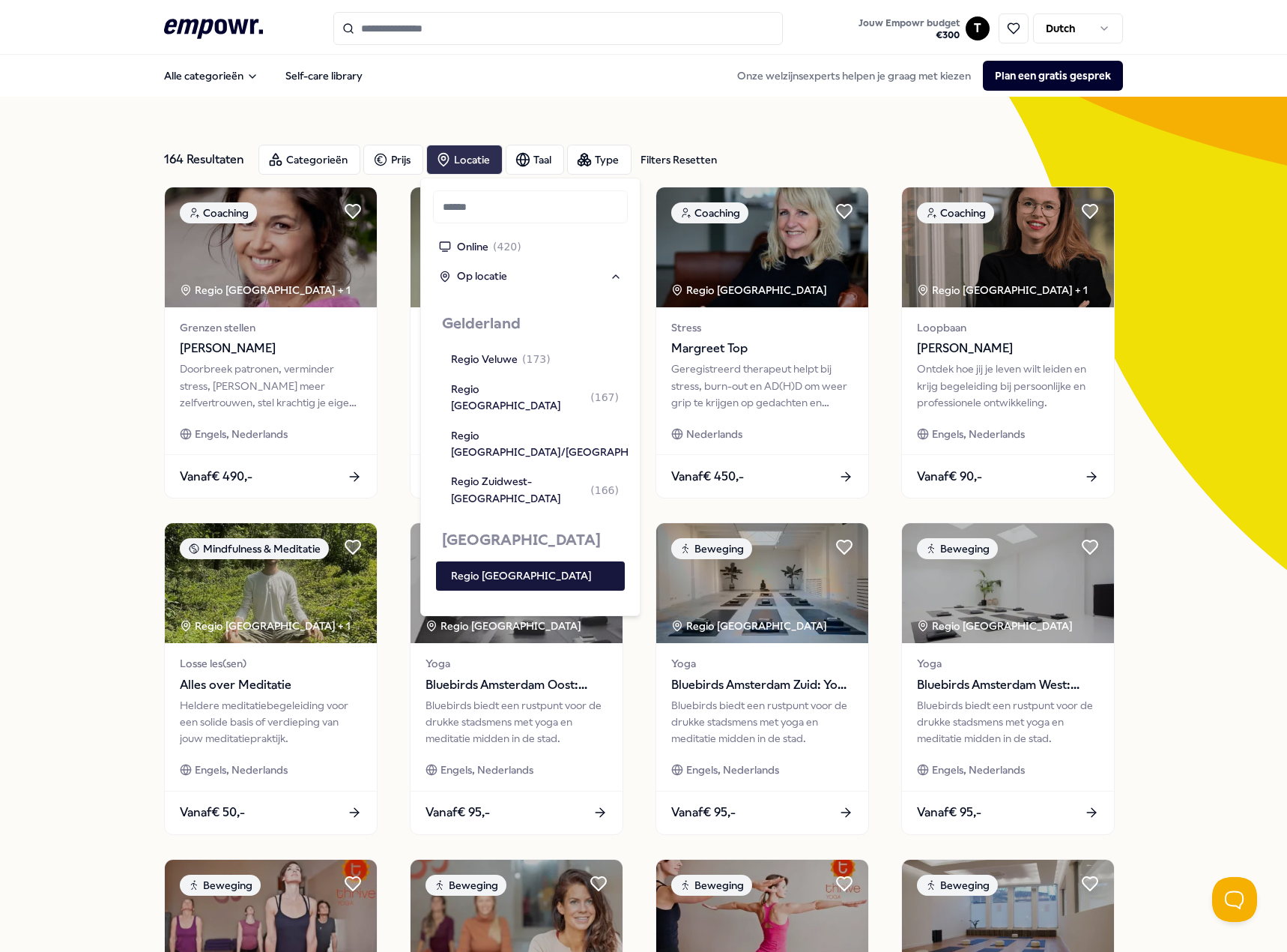
click at [93, 339] on div "164 Resultaten Filters Resetten Categorieën Prijs Locatie Taal Type Filters Res…" at bounding box center [643, 681] width 1287 height 1170
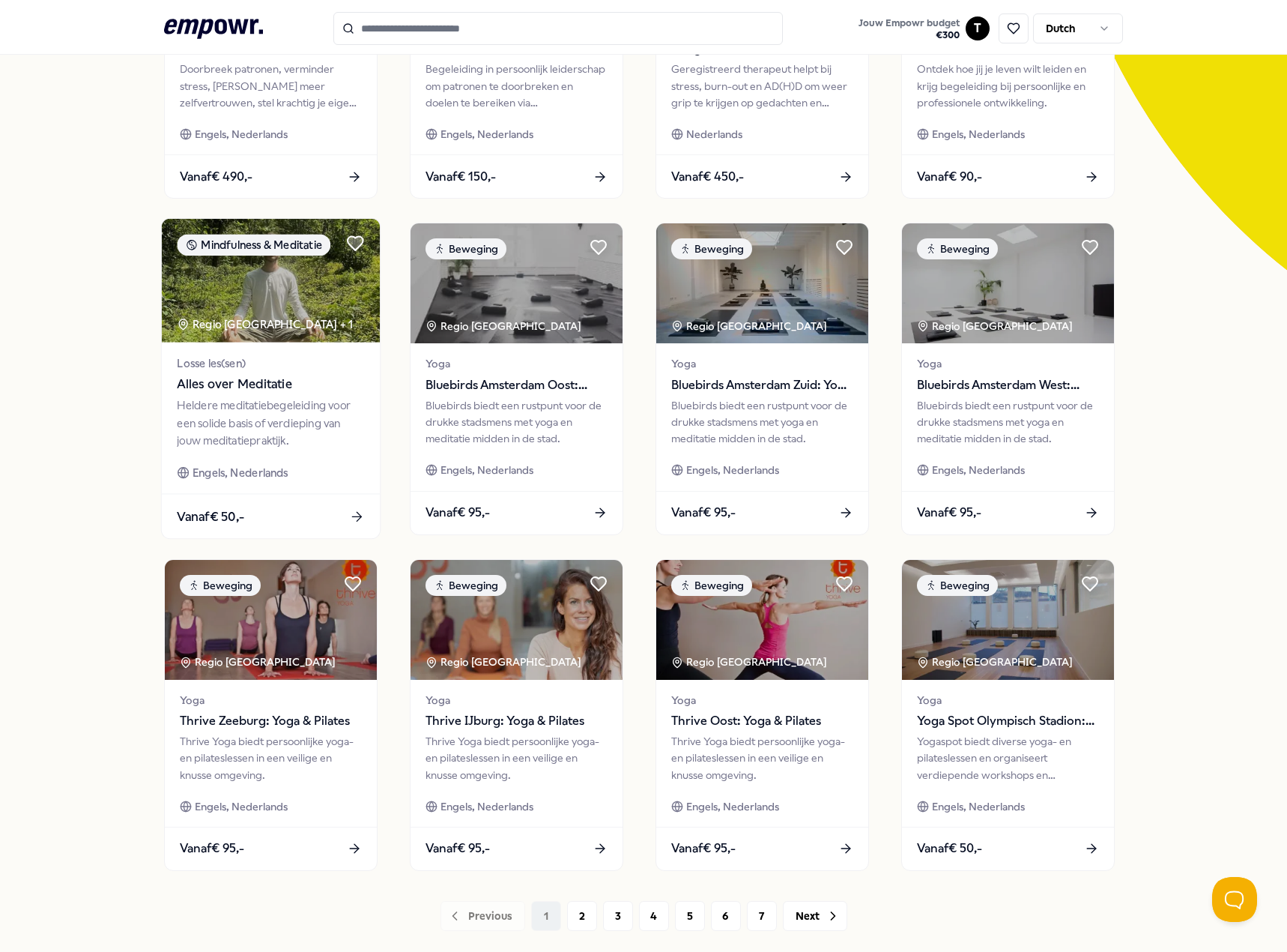
scroll to position [389, 0]
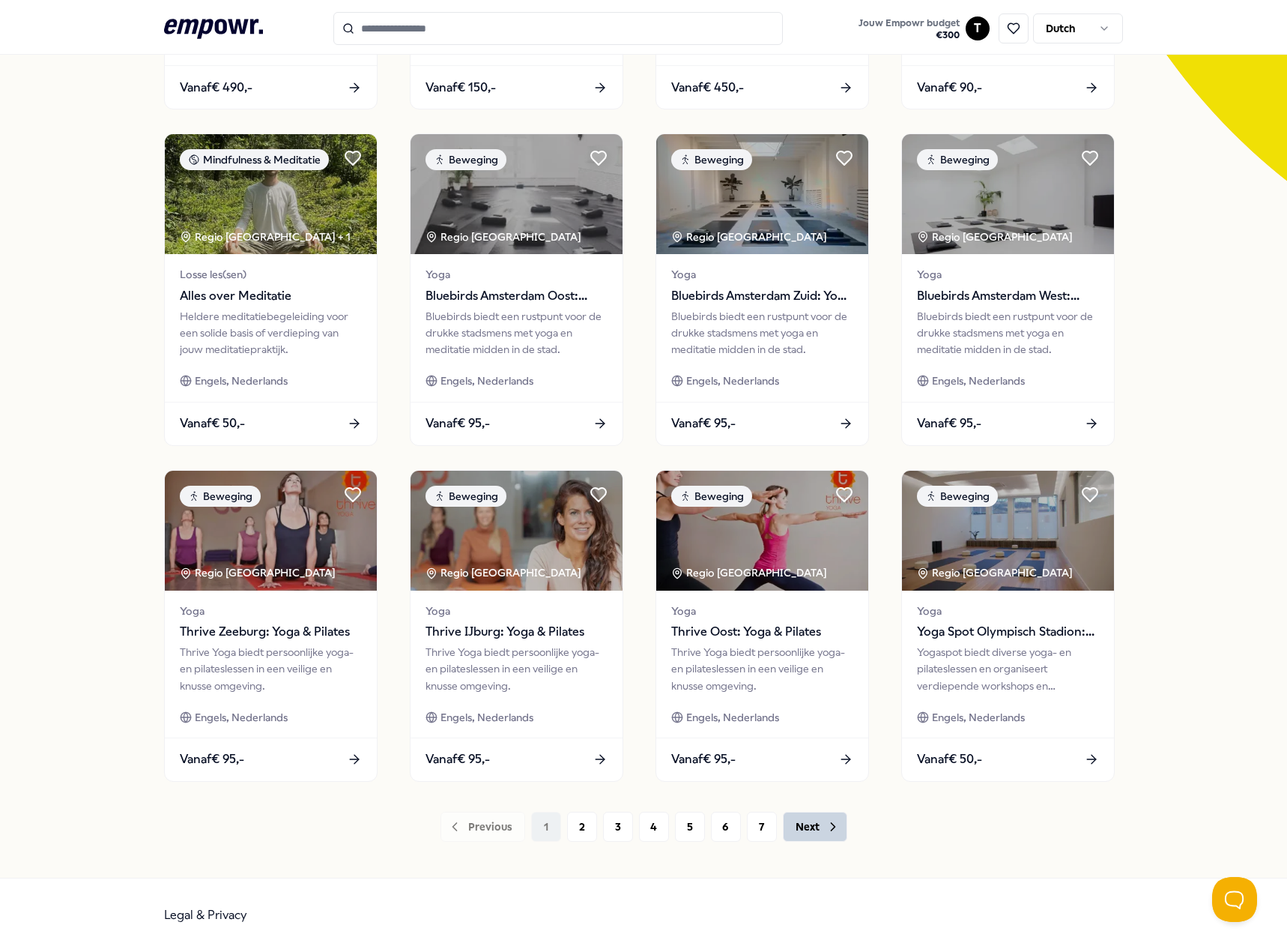
click at [809, 831] on button "Next" at bounding box center [815, 826] width 65 height 30
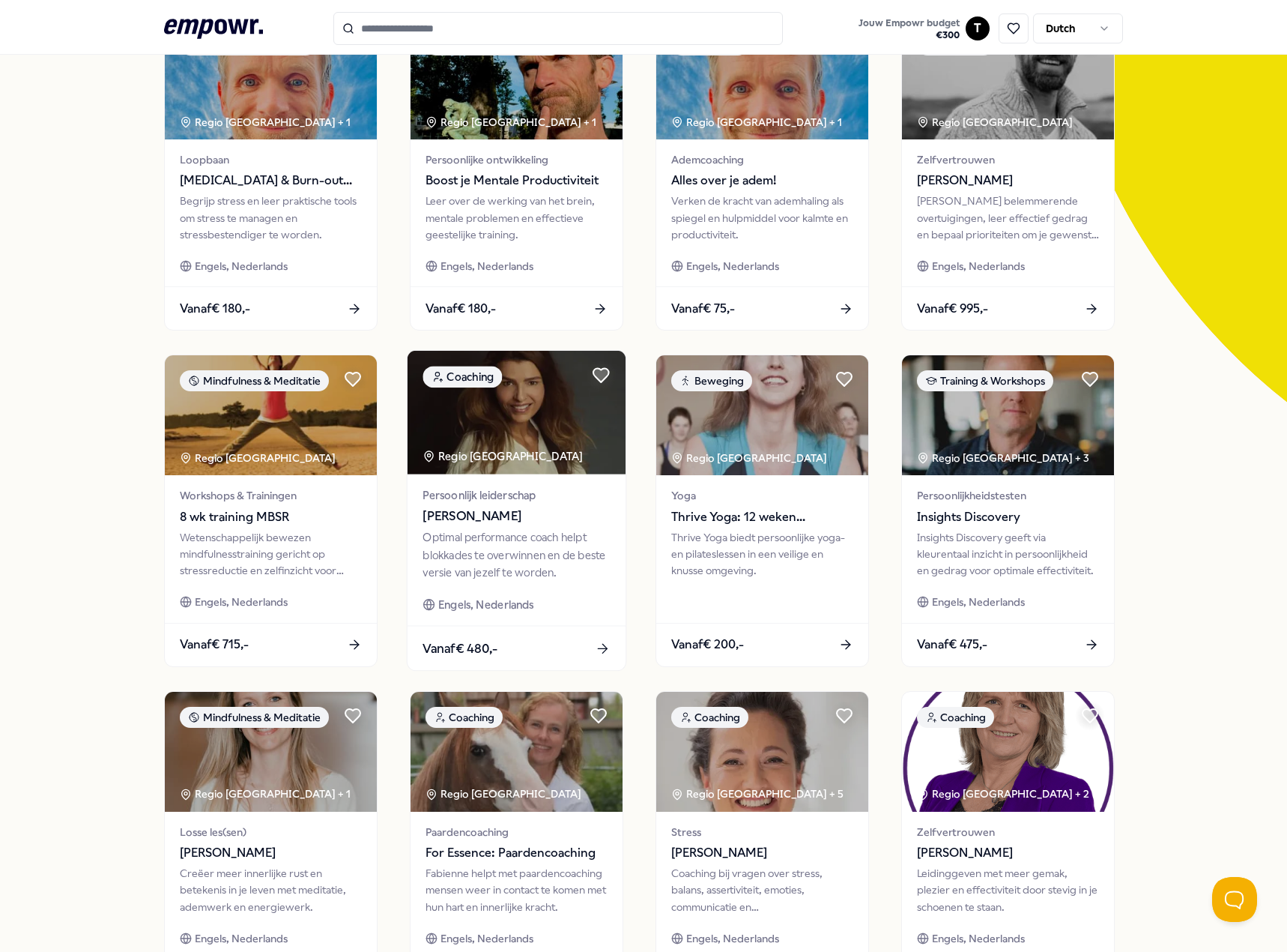
scroll to position [389, 0]
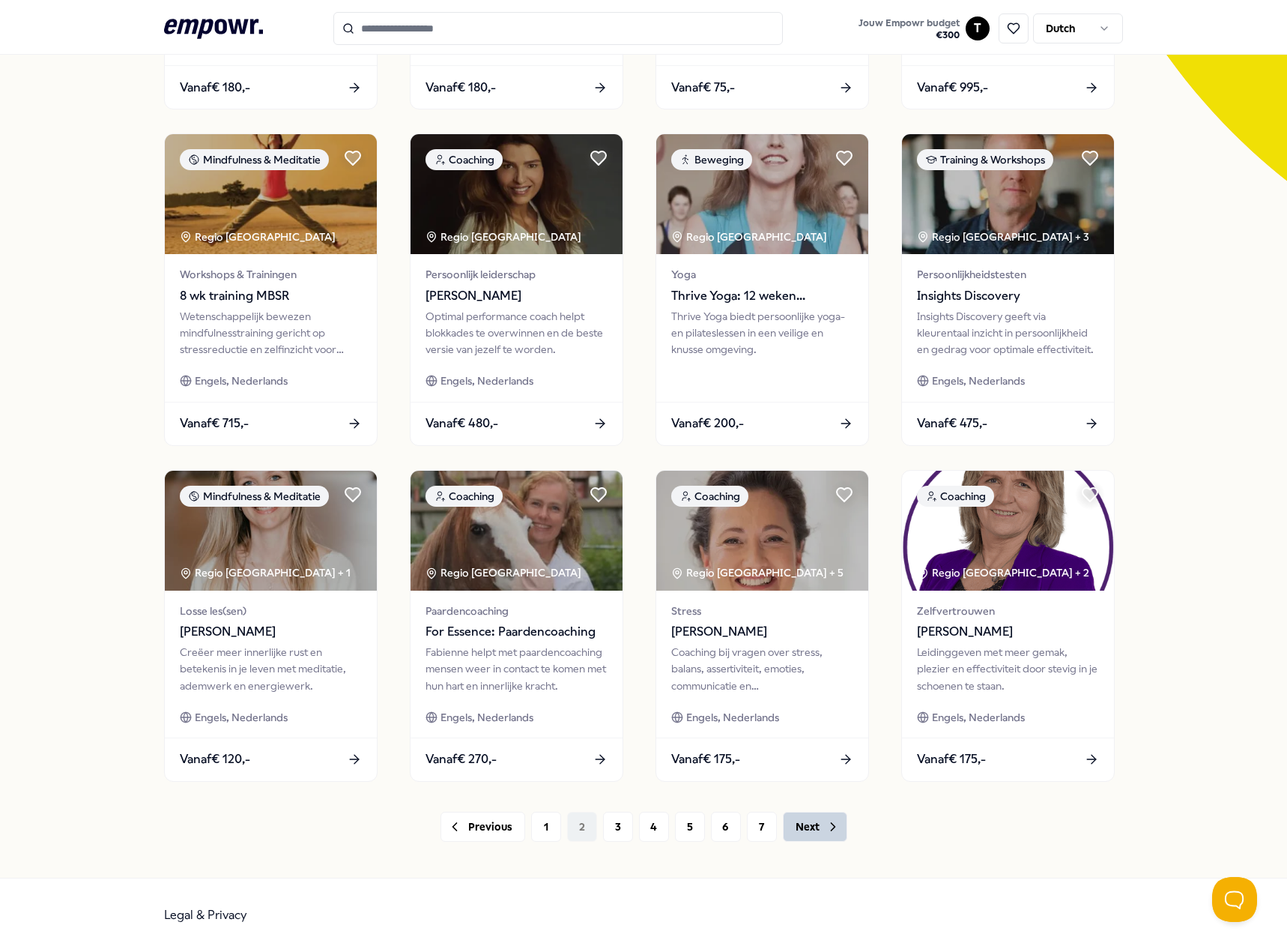
click at [810, 821] on button "Next" at bounding box center [815, 826] width 65 height 30
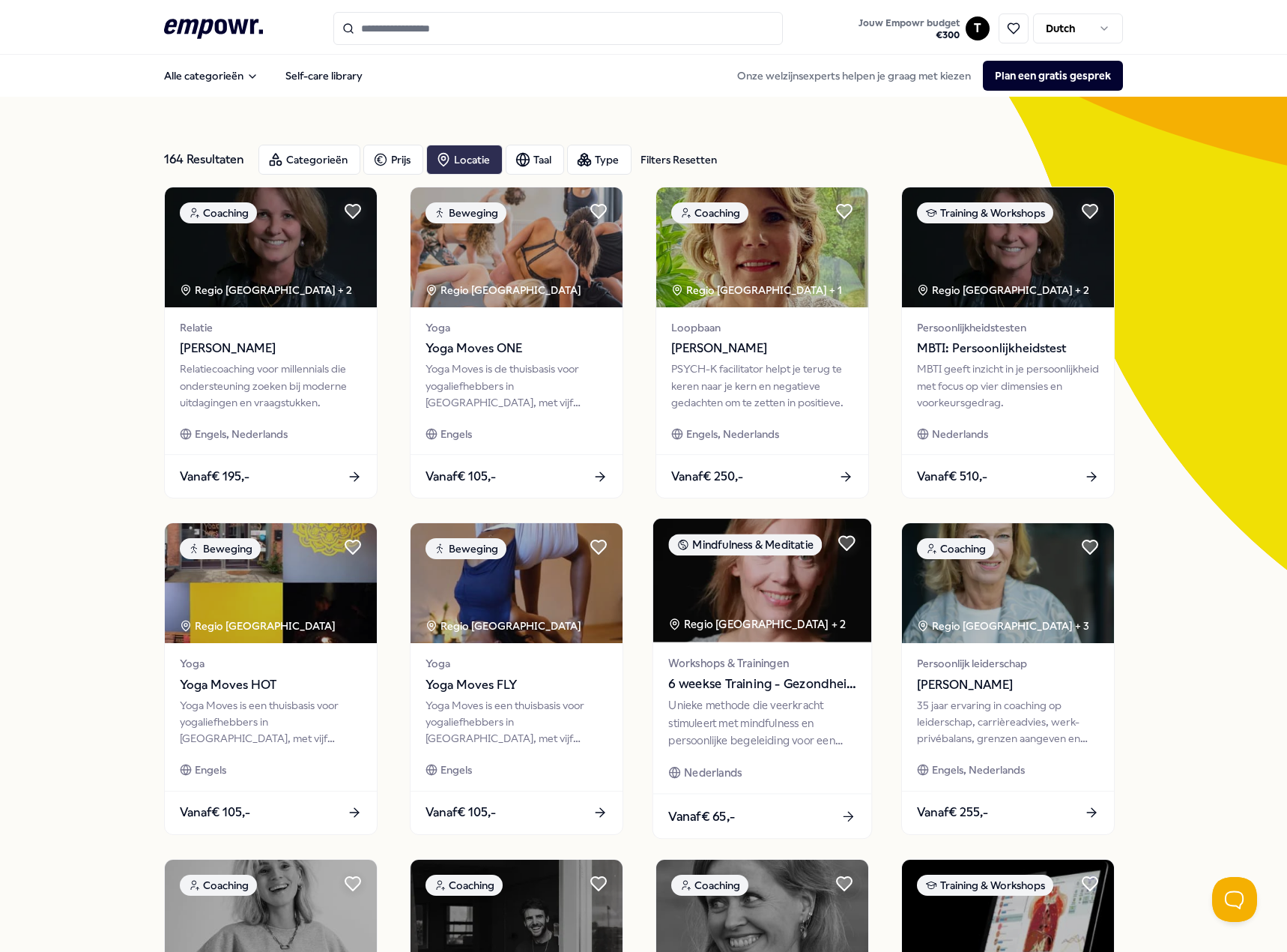
scroll to position [389, 0]
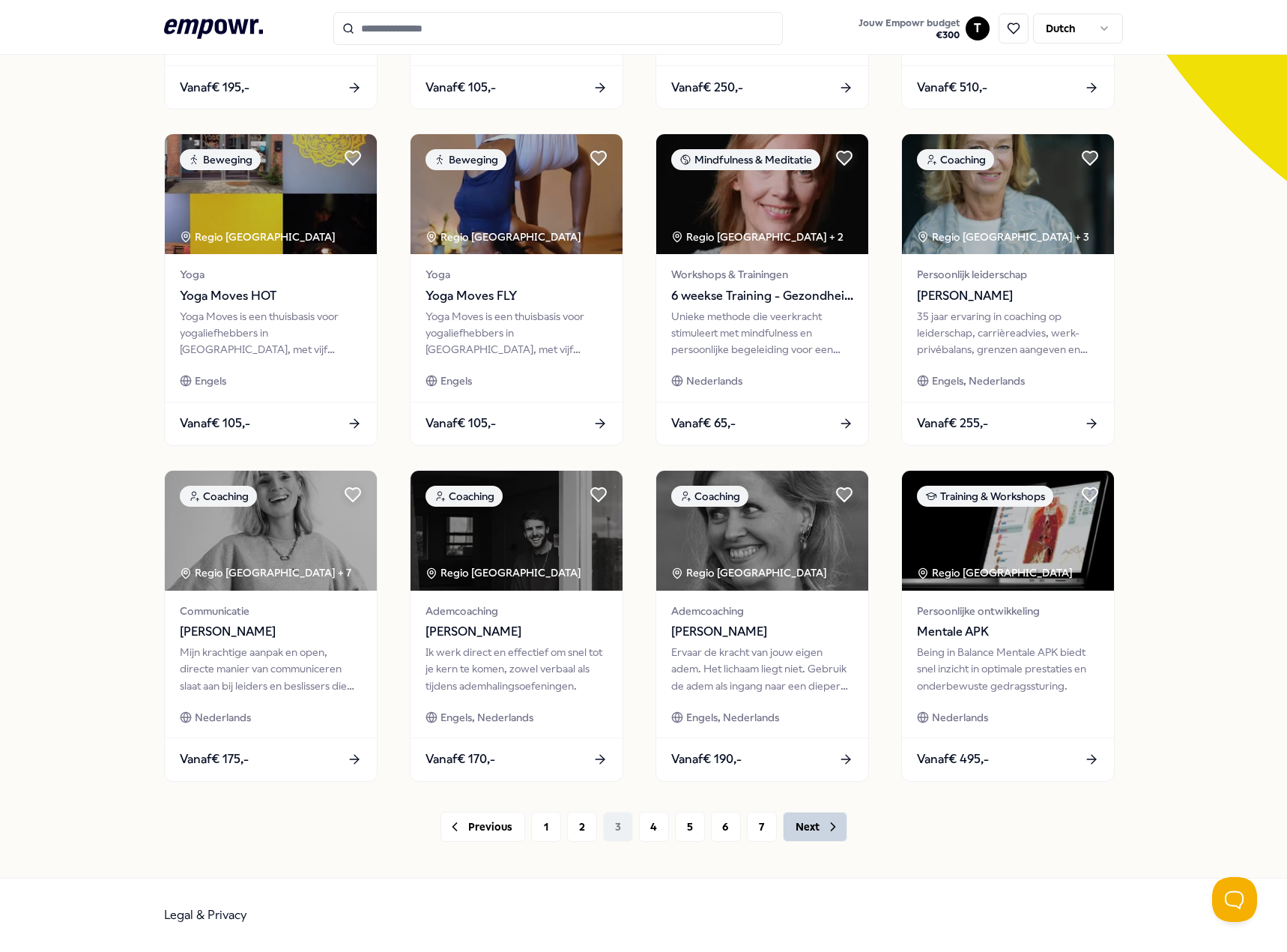
click at [799, 829] on button "Next" at bounding box center [815, 826] width 65 height 30
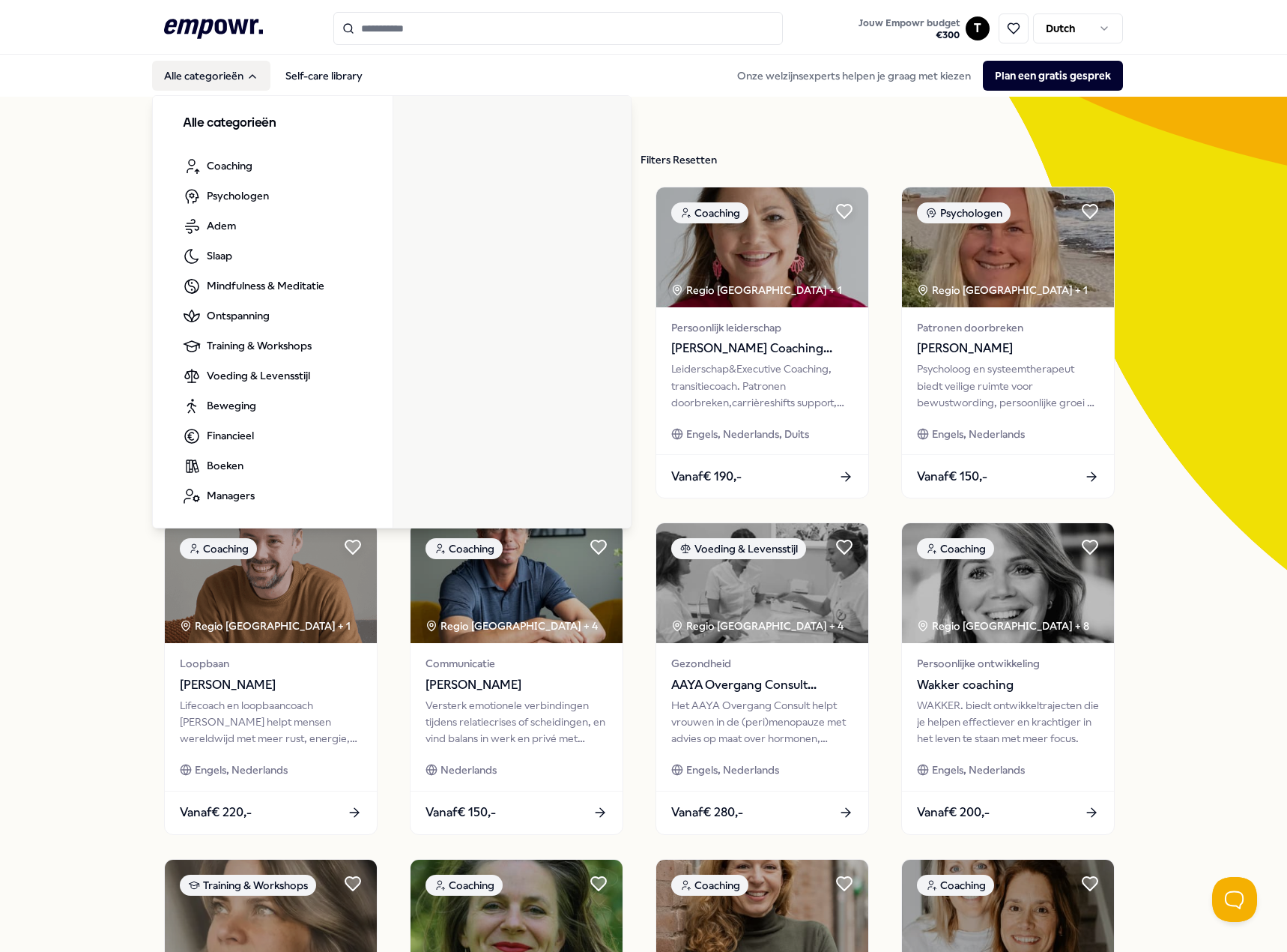
click at [210, 22] on icon at bounding box center [213, 28] width 99 height 19
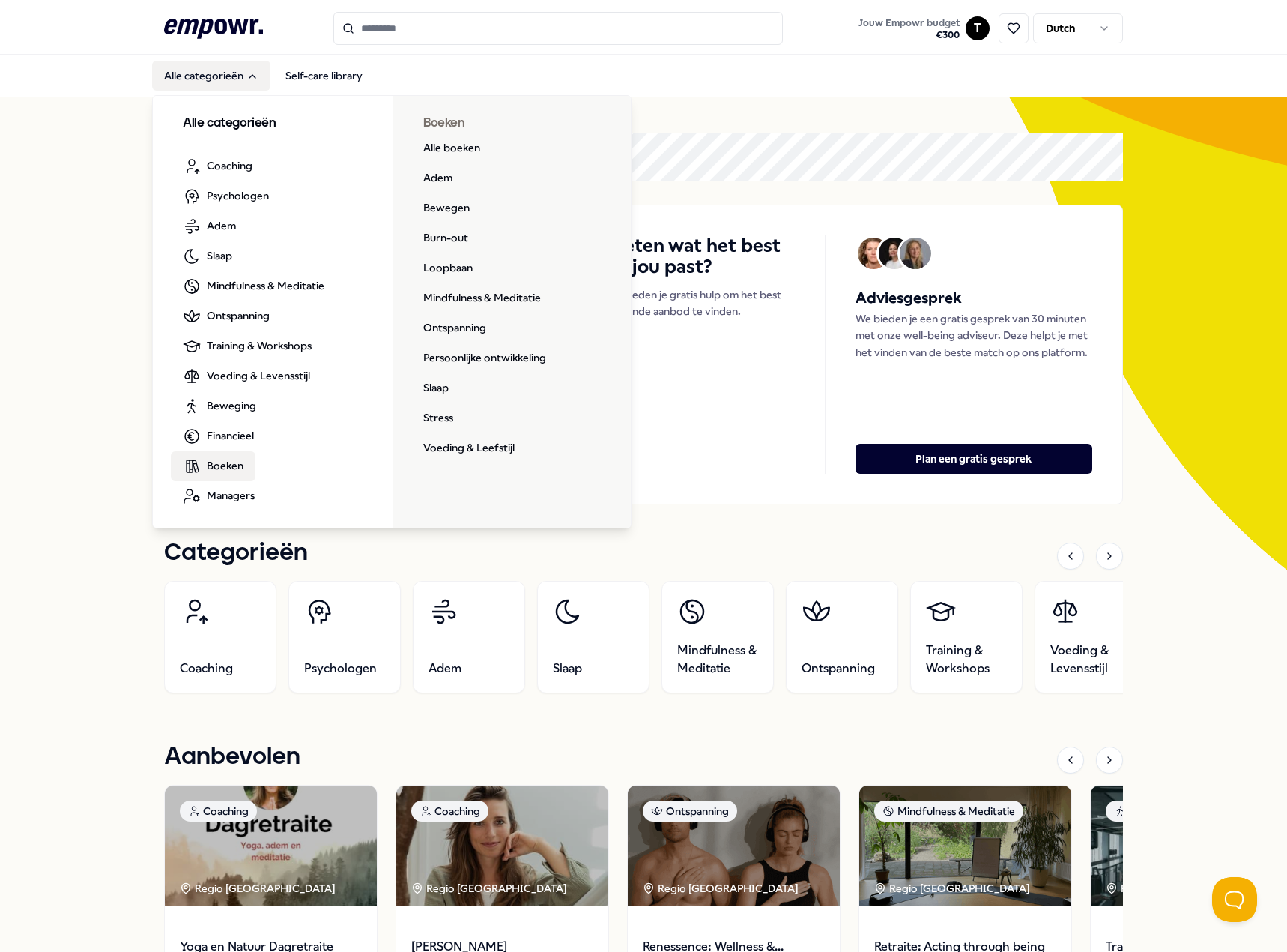
click at [217, 465] on span "Boeken" at bounding box center [225, 465] width 37 height 16
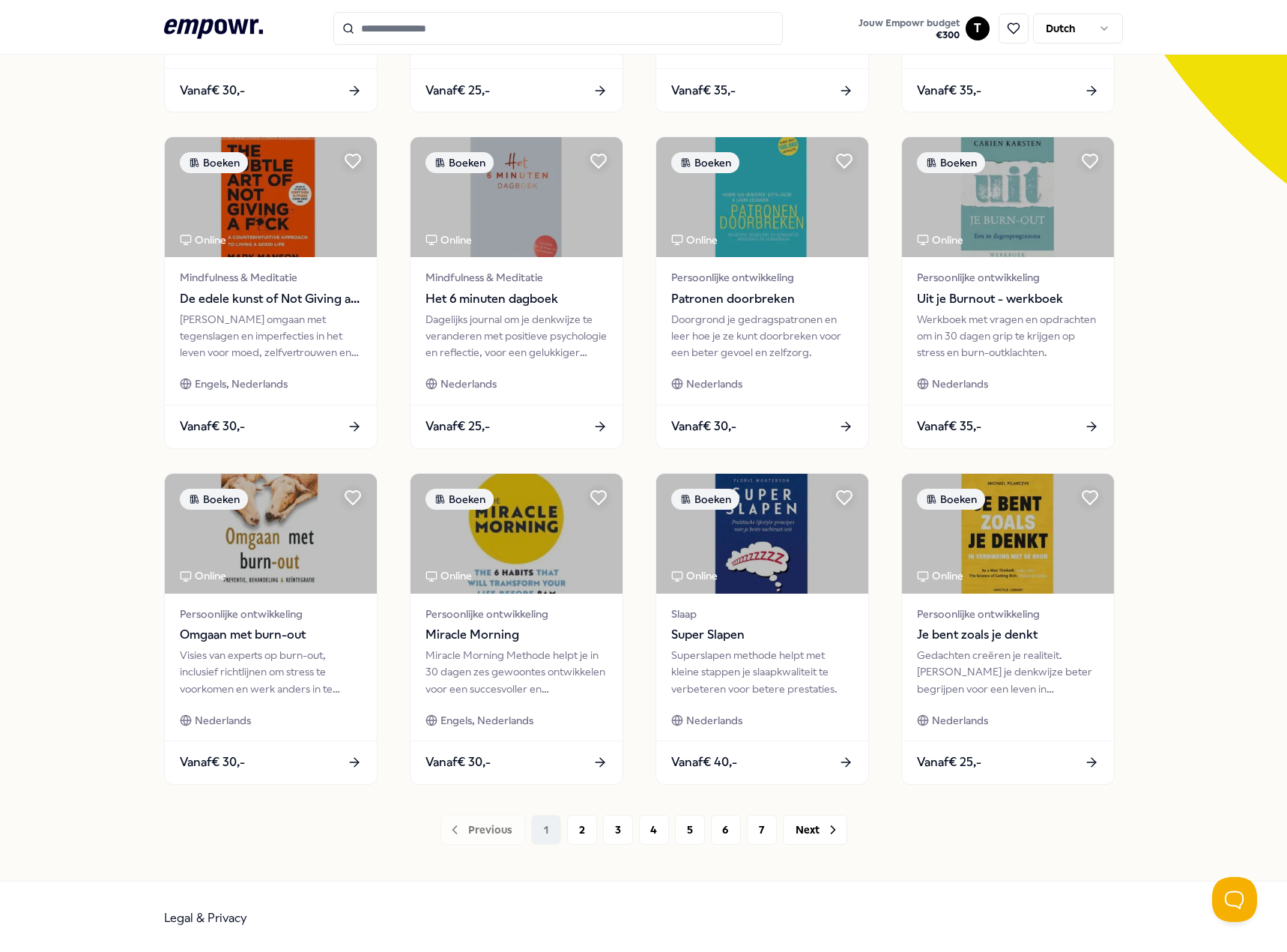
scroll to position [389, 0]
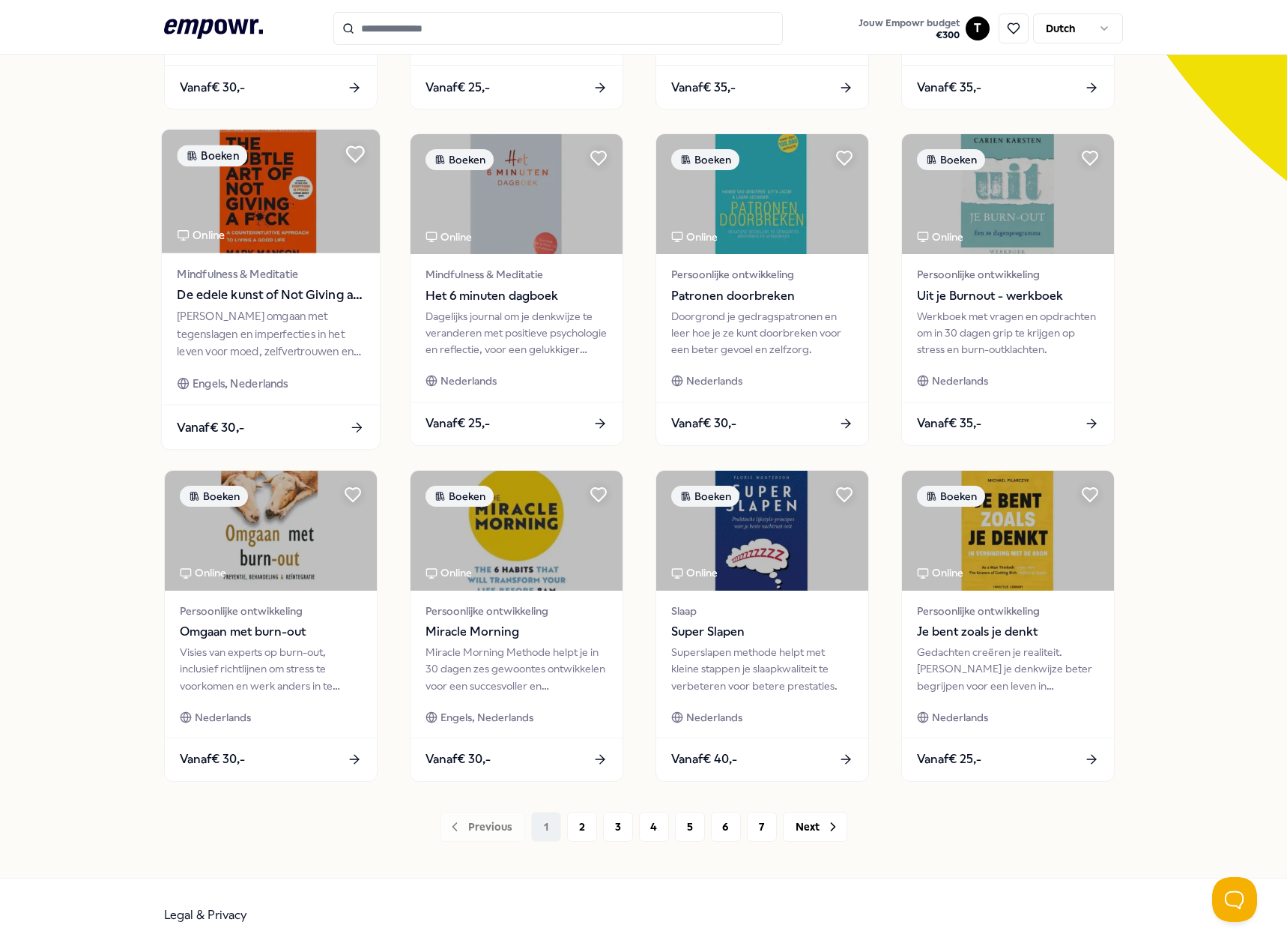
click at [351, 149] on icon at bounding box center [355, 154] width 17 height 15
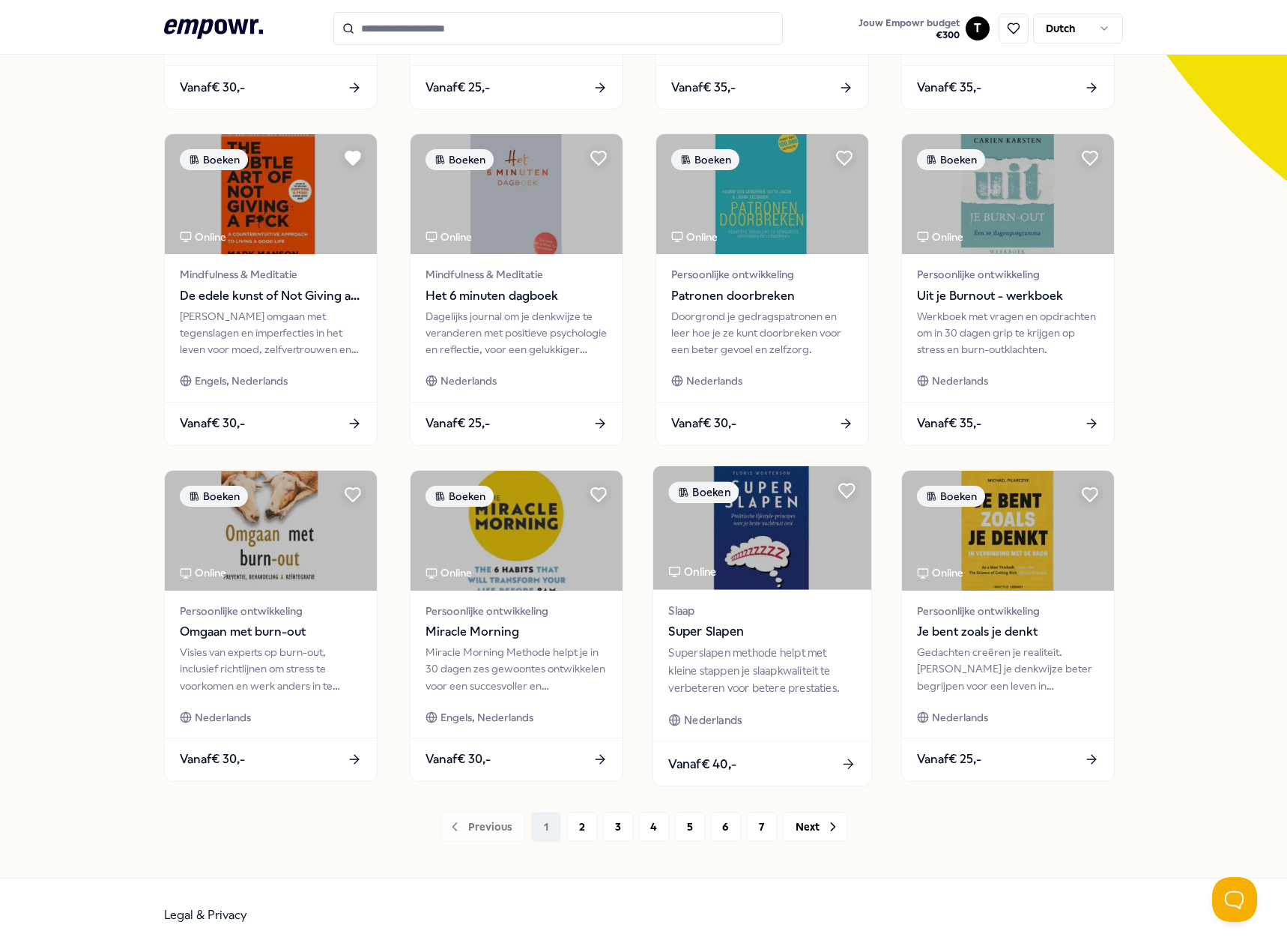
click at [748, 649] on div "Superslapen methode helpt met kleine stappen je slaapkwaliteit te verbeteren vo…" at bounding box center [761, 670] width 187 height 51
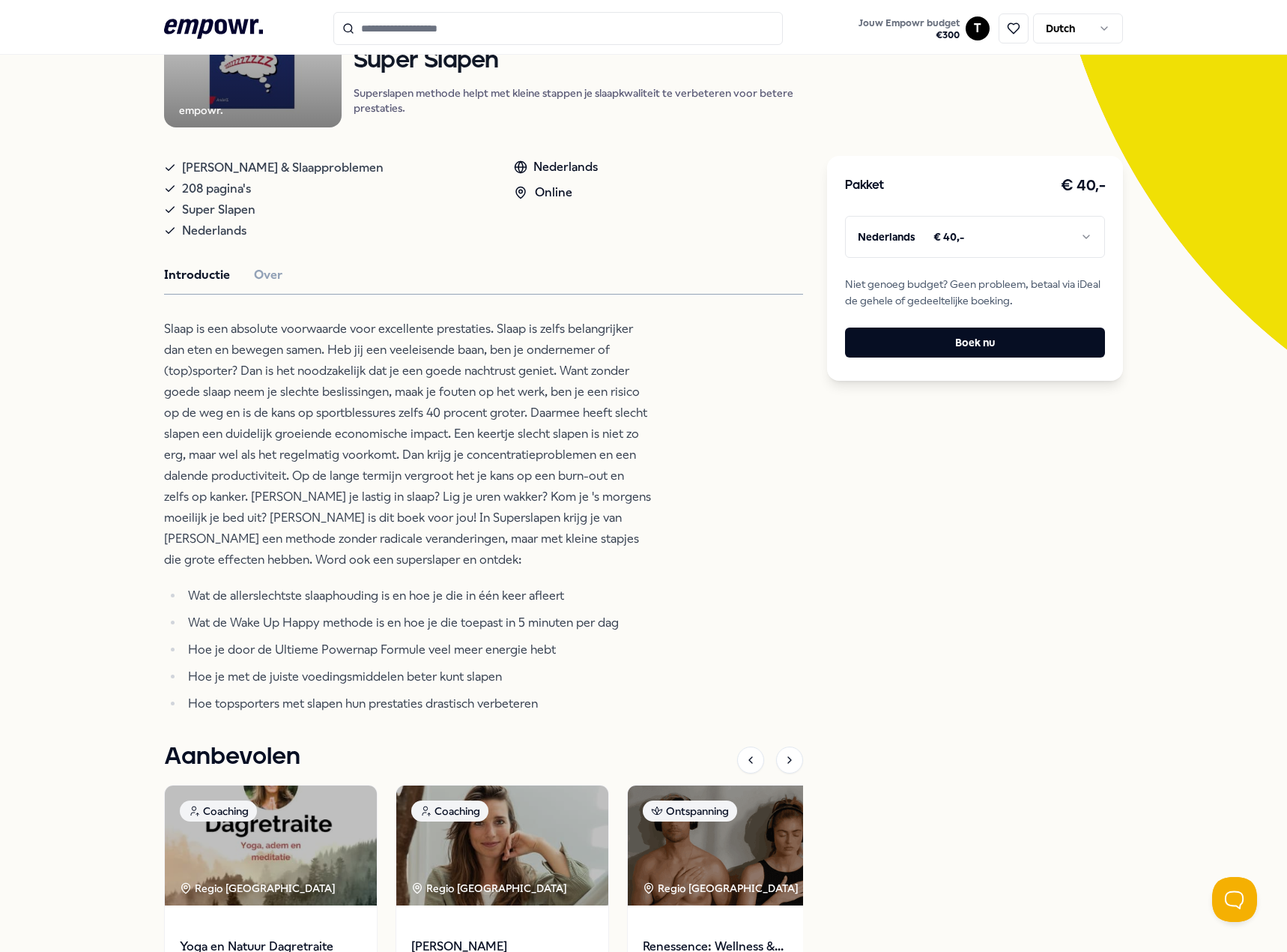
scroll to position [247, 0]
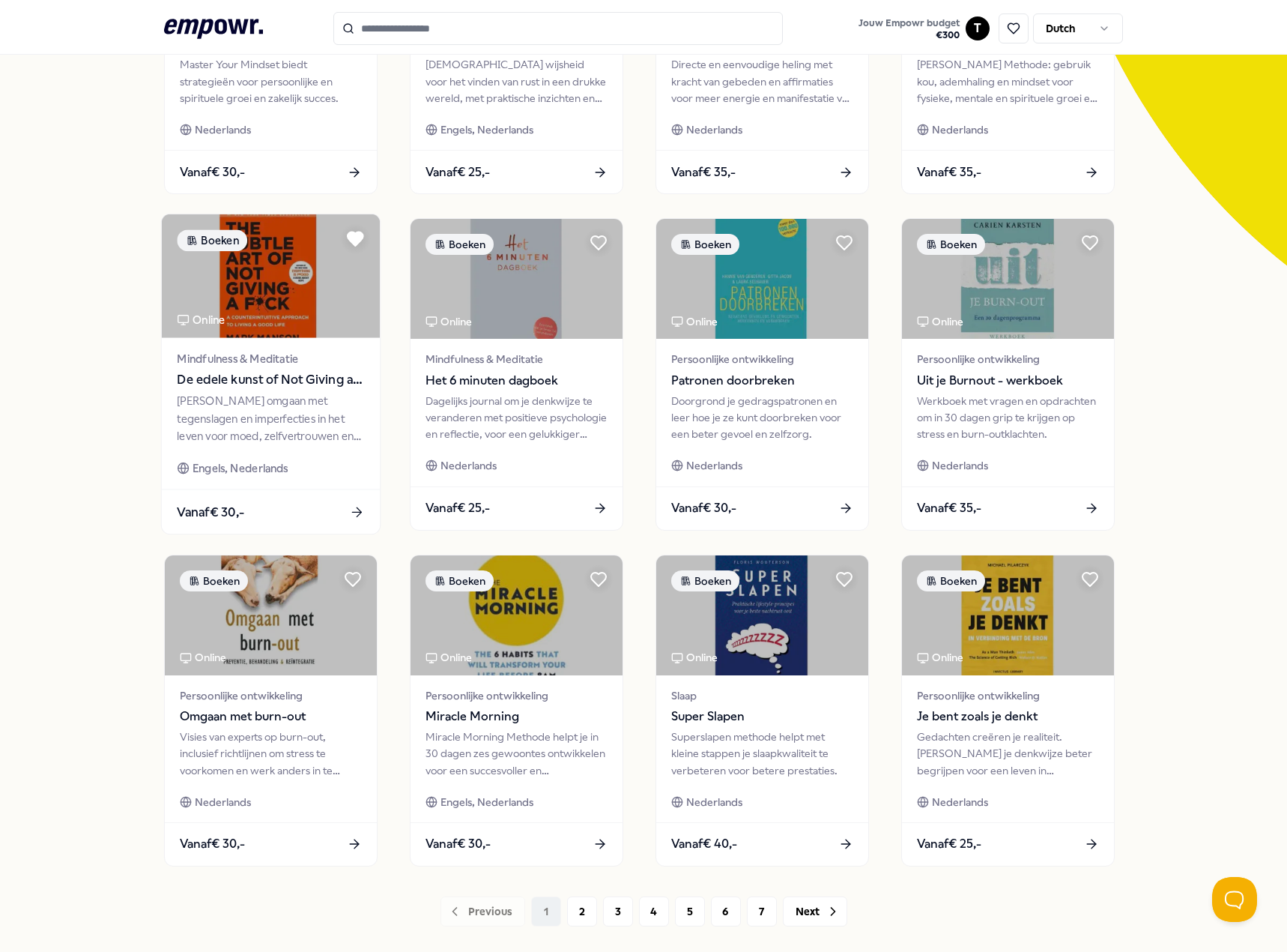
scroll to position [389, 0]
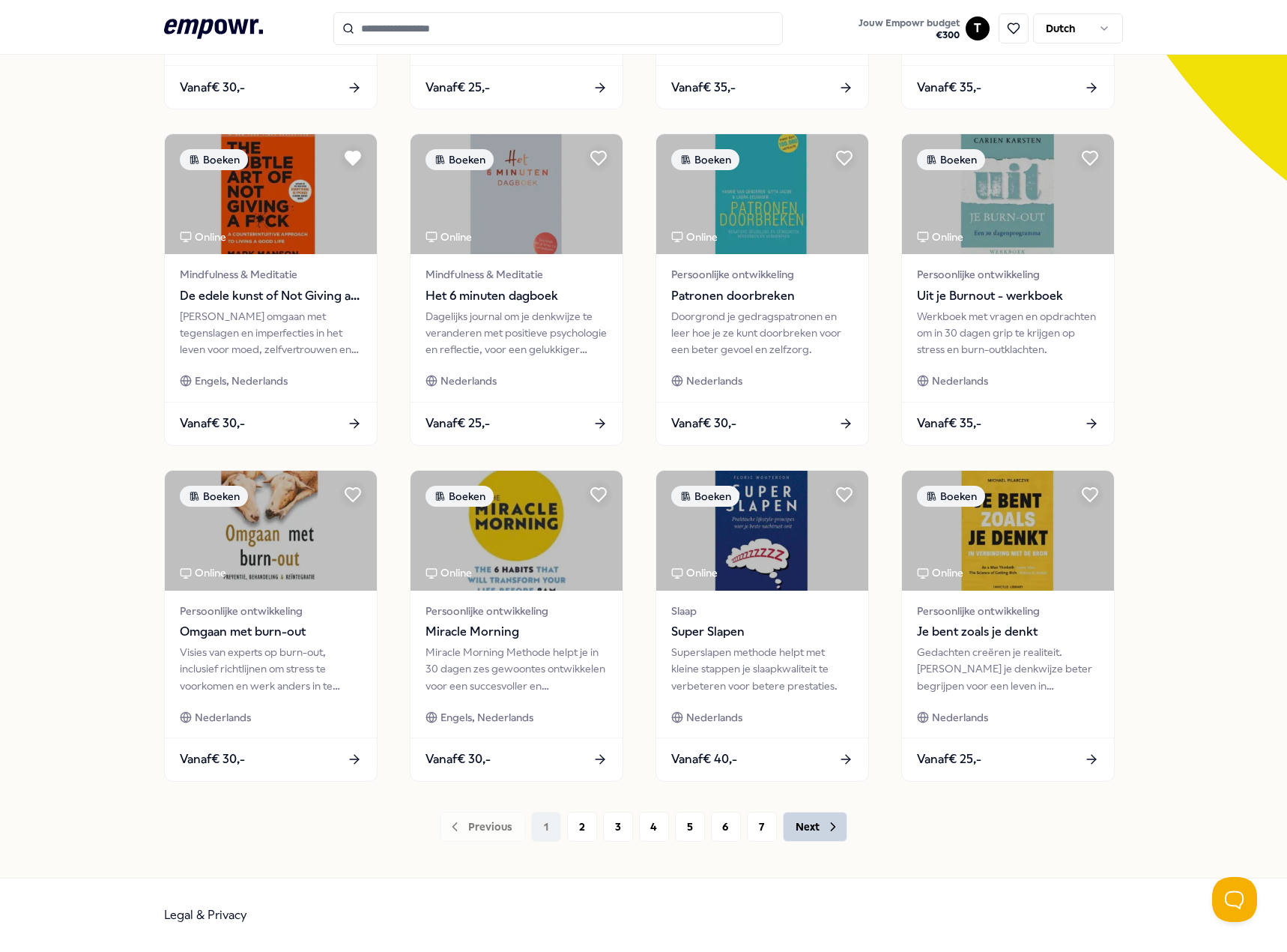
click at [797, 822] on button "Next" at bounding box center [815, 826] width 65 height 30
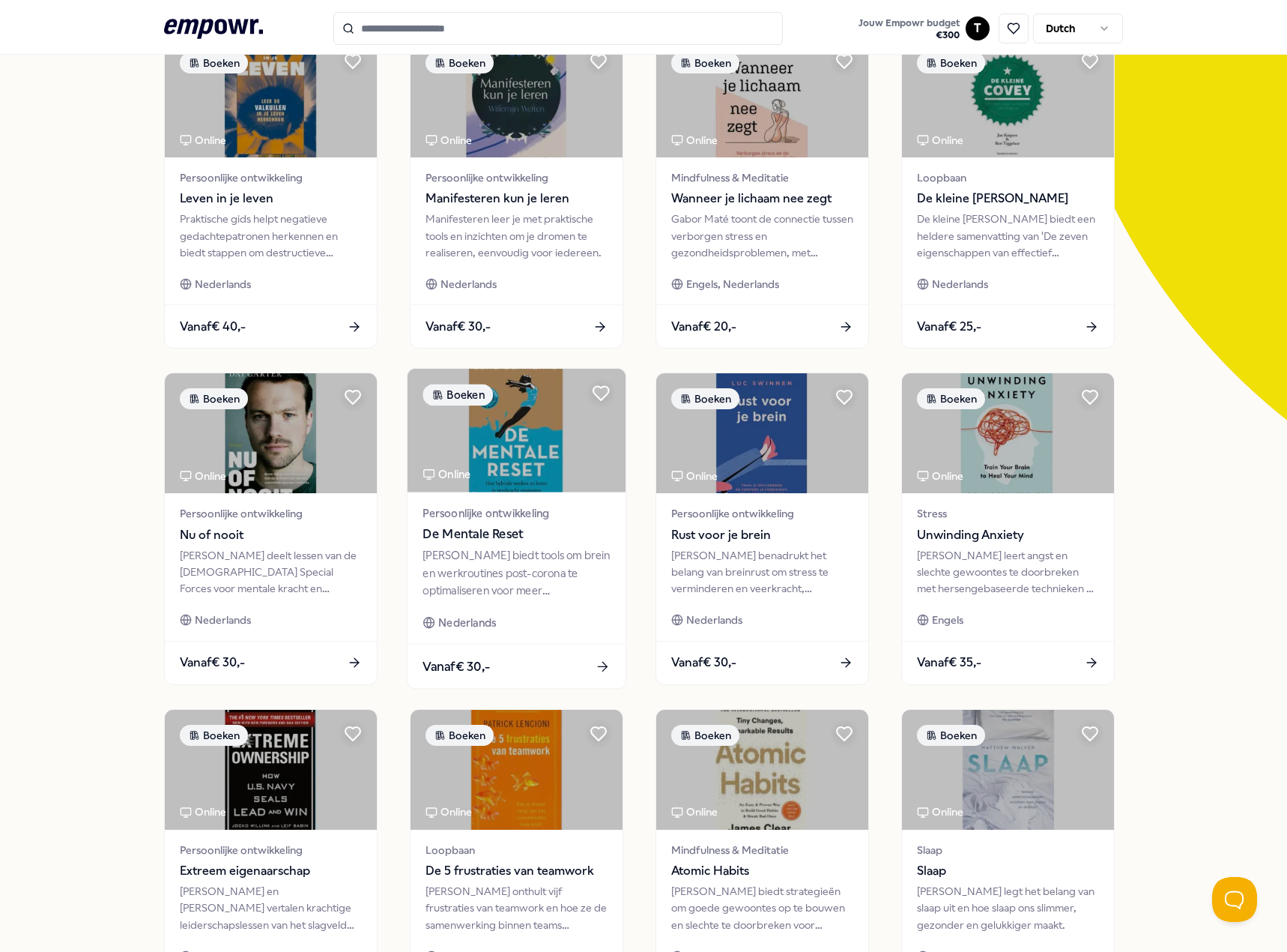
scroll to position [75, 0]
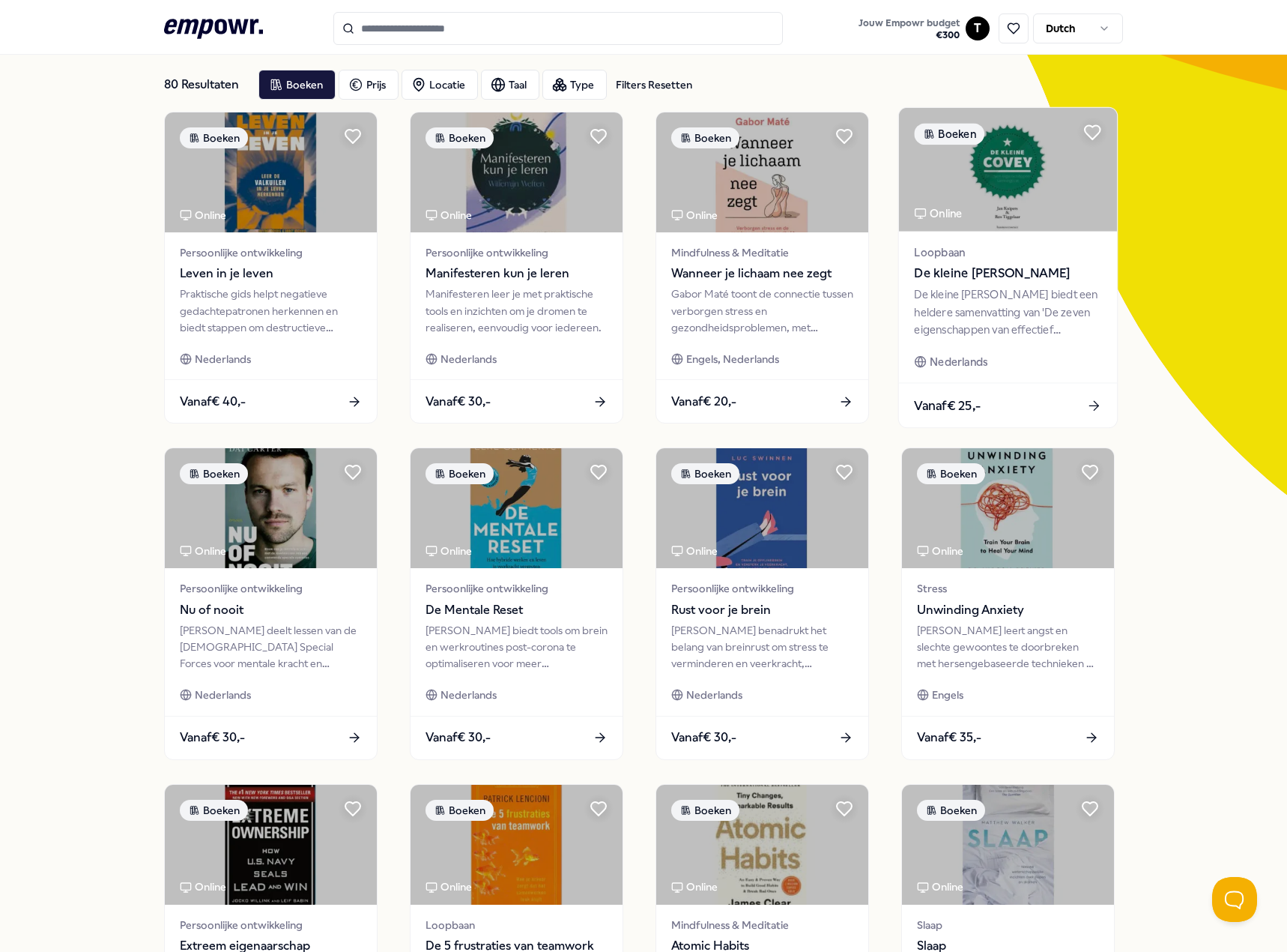
click at [974, 281] on span "De kleine [PERSON_NAME]" at bounding box center [1007, 273] width 187 height 19
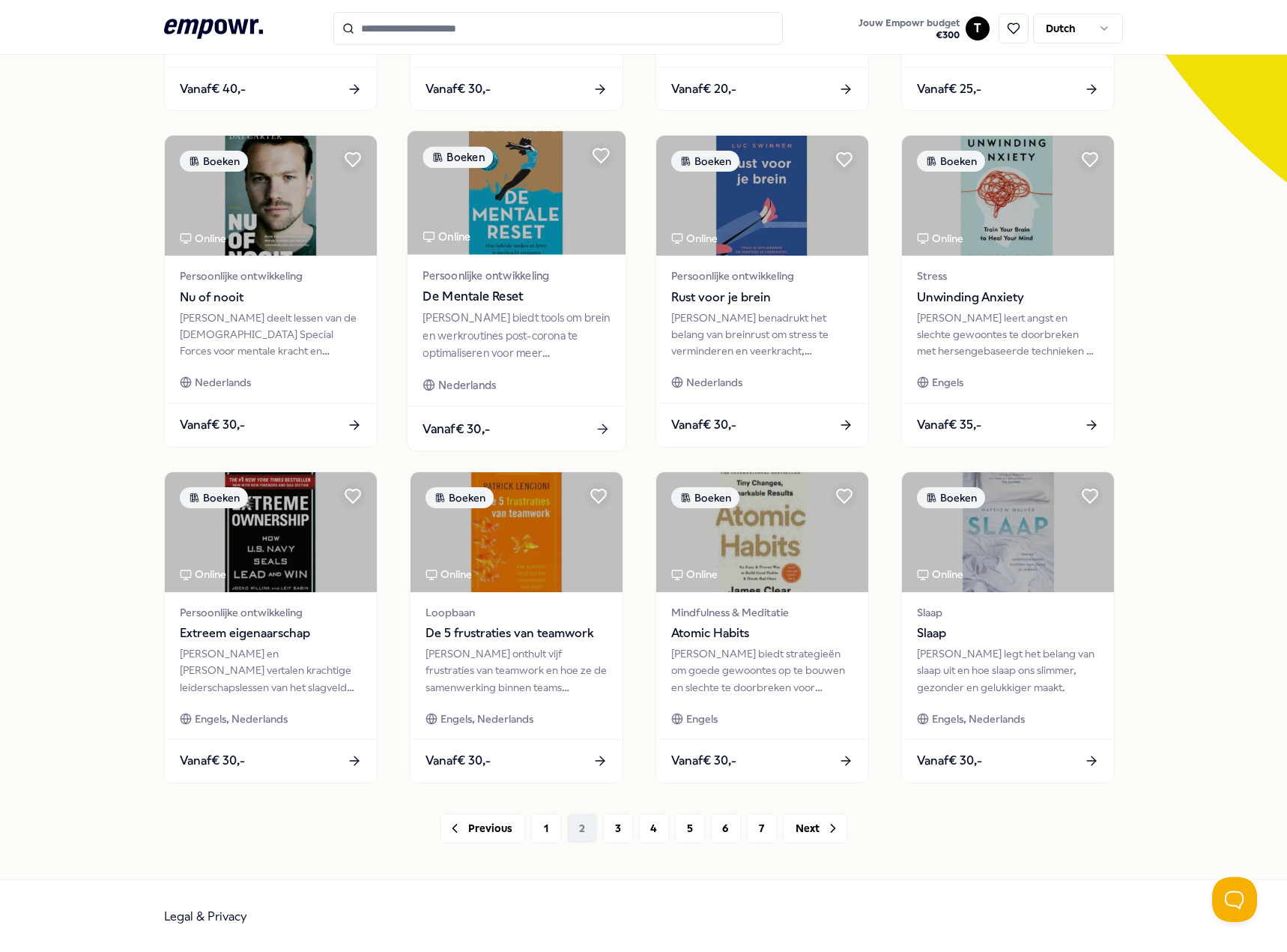
scroll to position [389, 0]
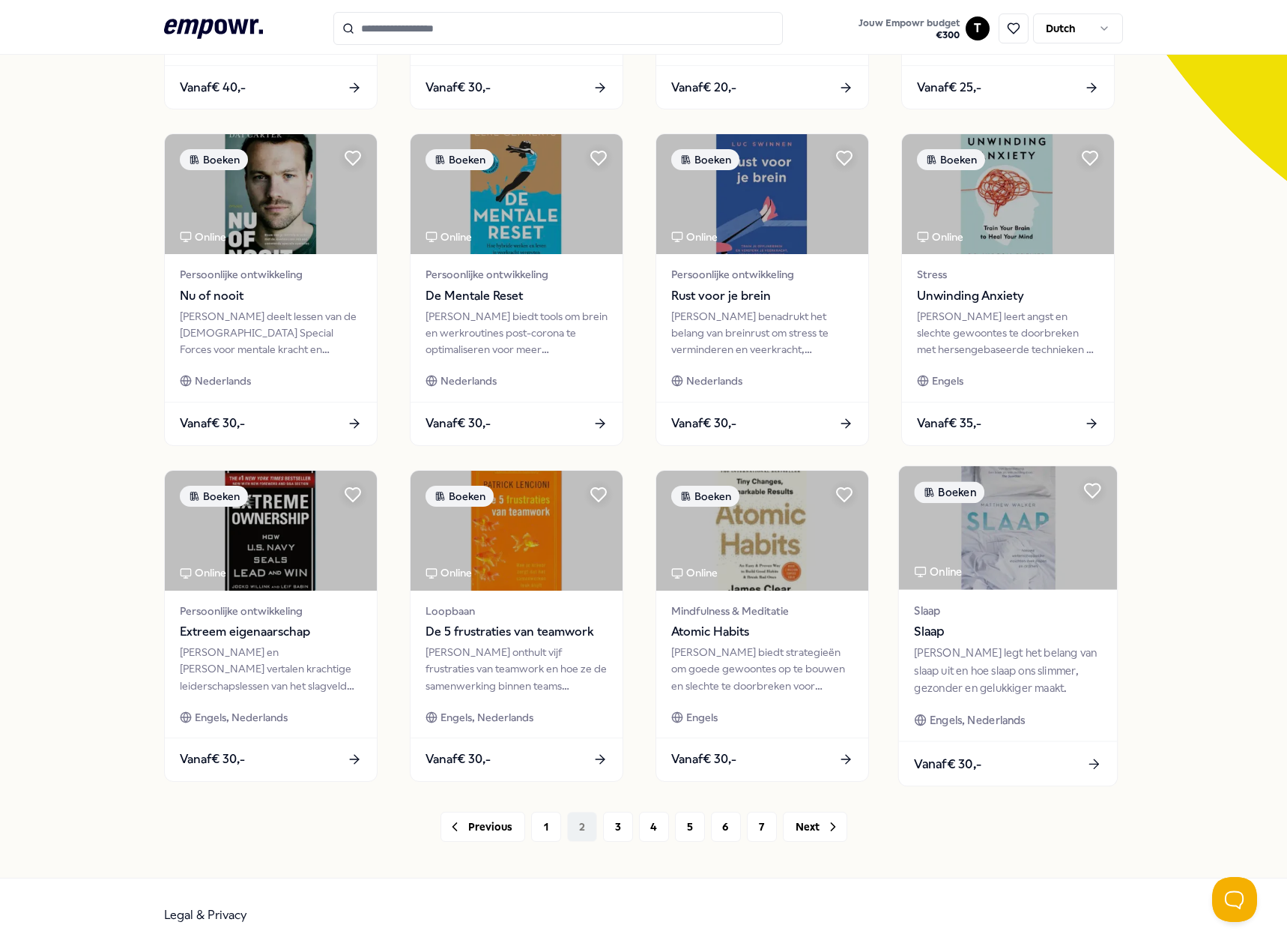
click at [982, 597] on div "Slaap Slaap [PERSON_NAME] legt het belang van slaap uit en hoe slaap ons slimme…" at bounding box center [1008, 664] width 218 height 152
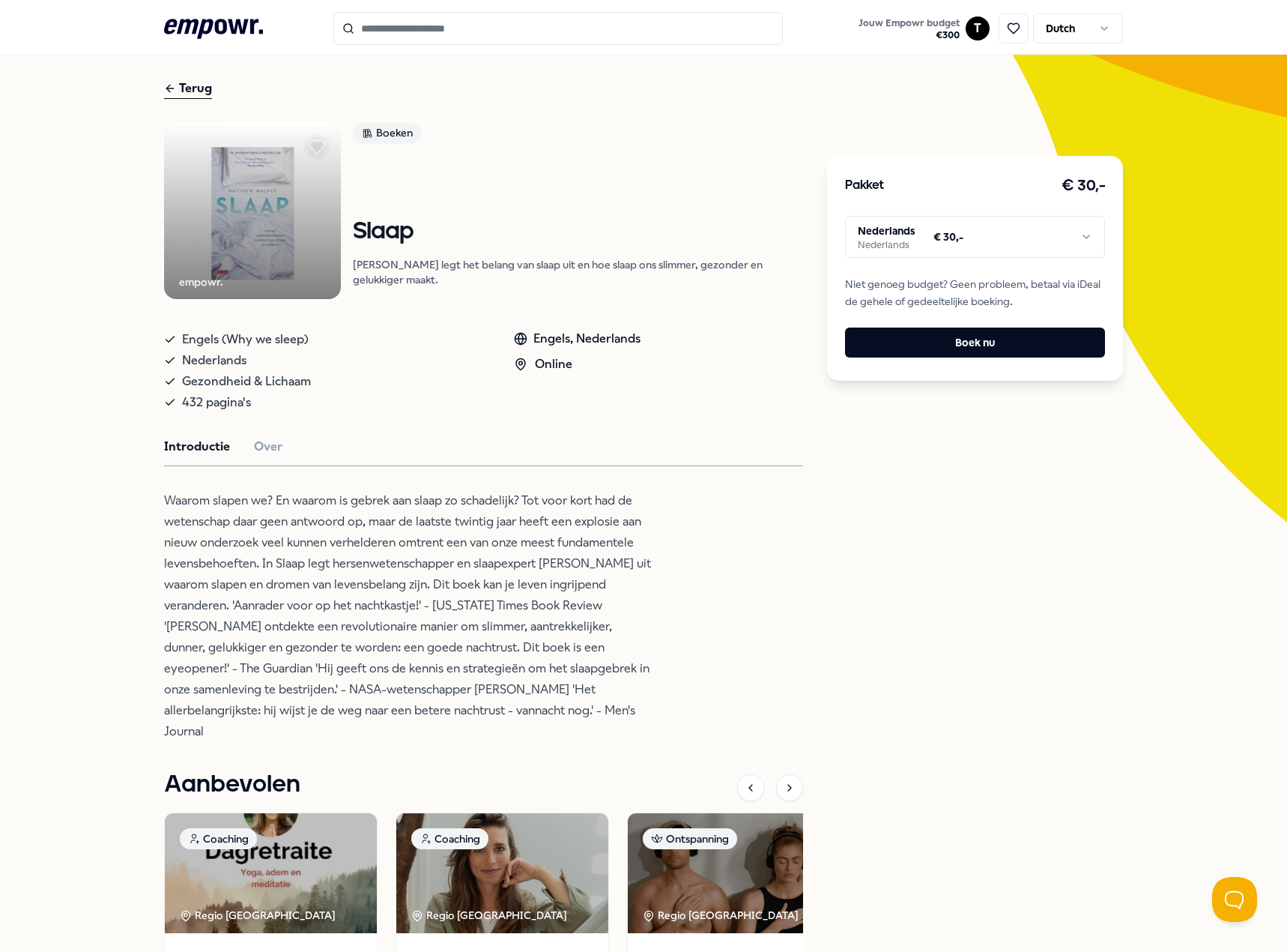
scroll to position [22, 0]
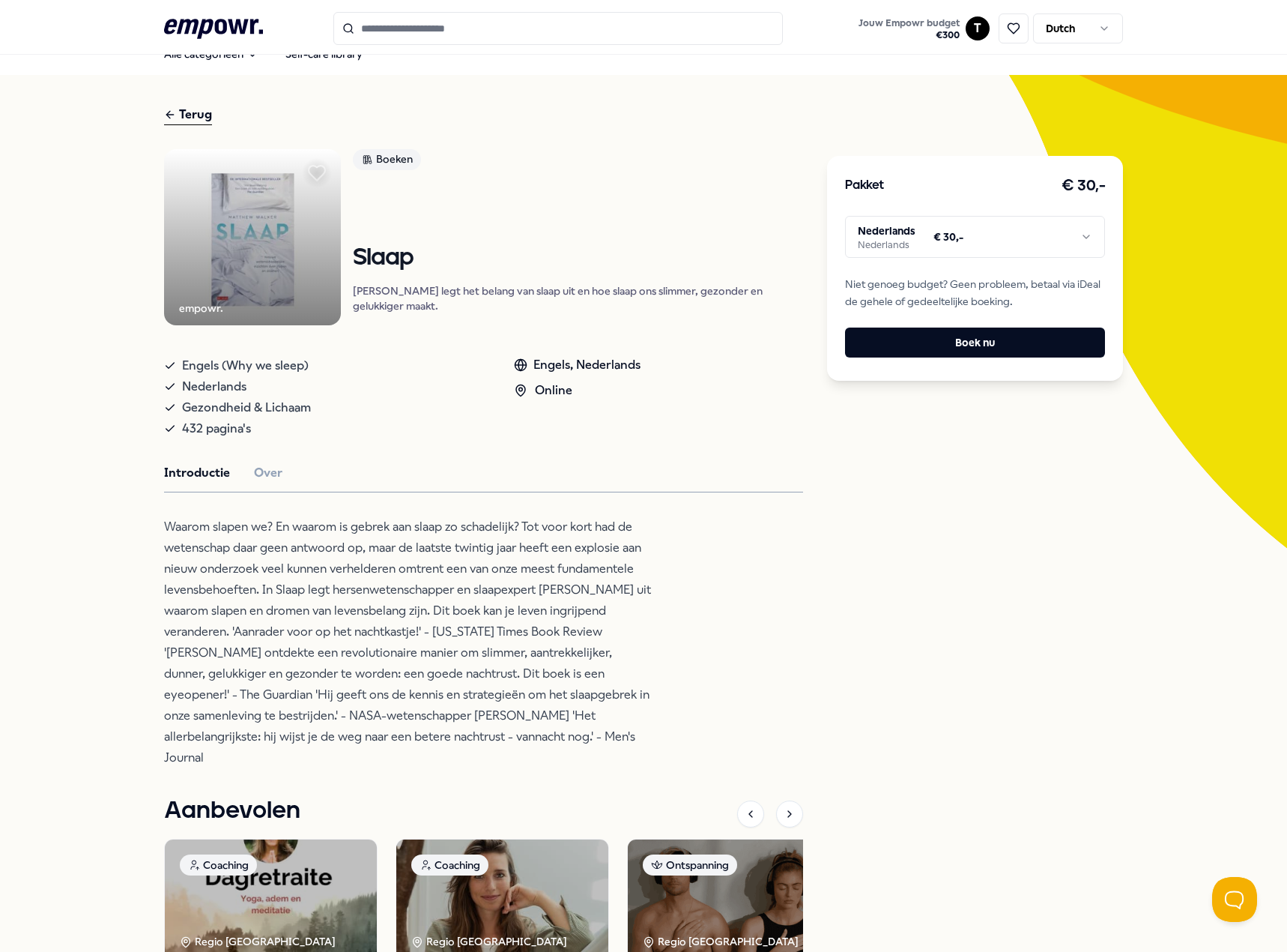
click at [316, 169] on icon at bounding box center [317, 173] width 16 height 15
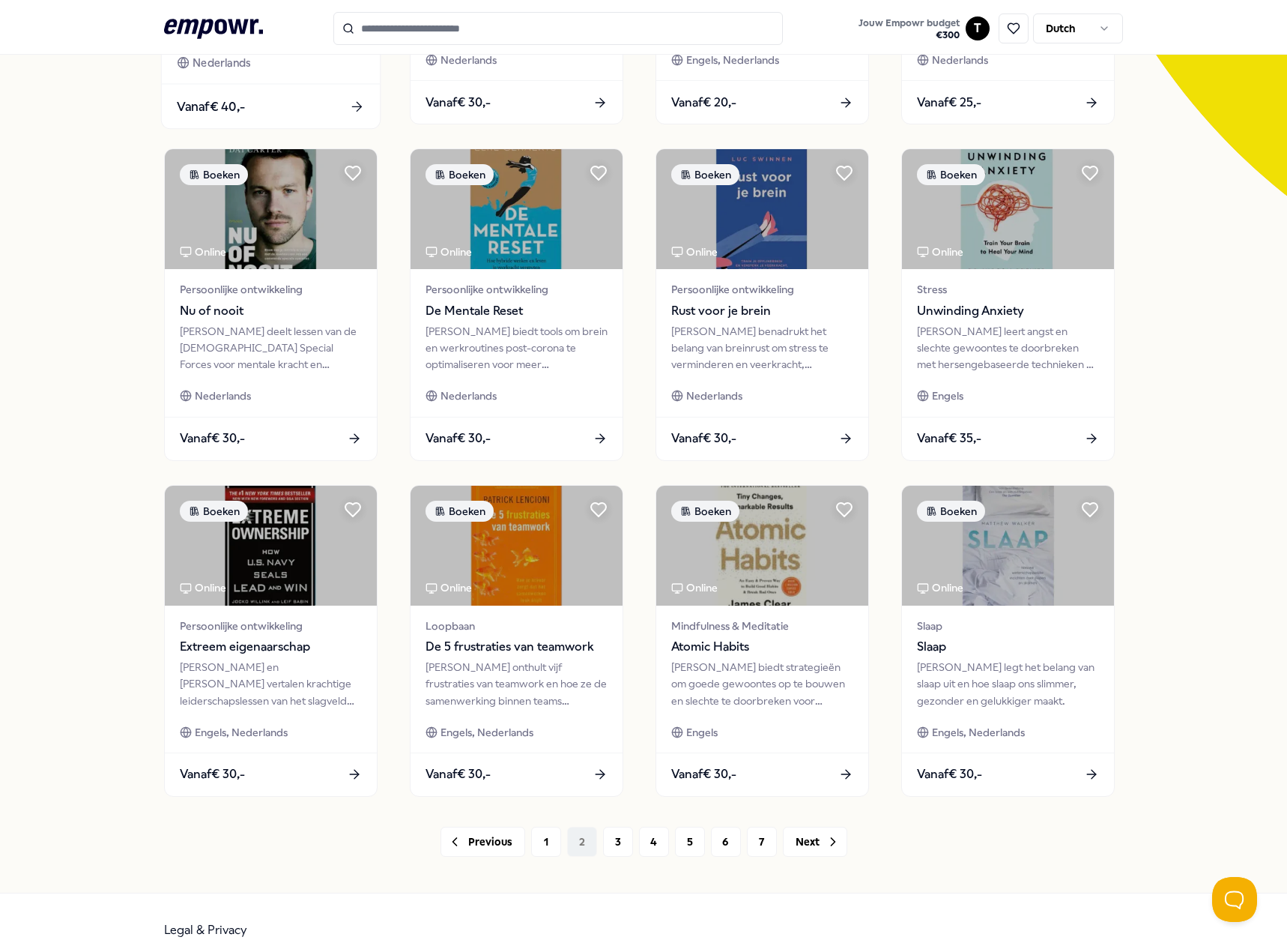
scroll to position [389, 0]
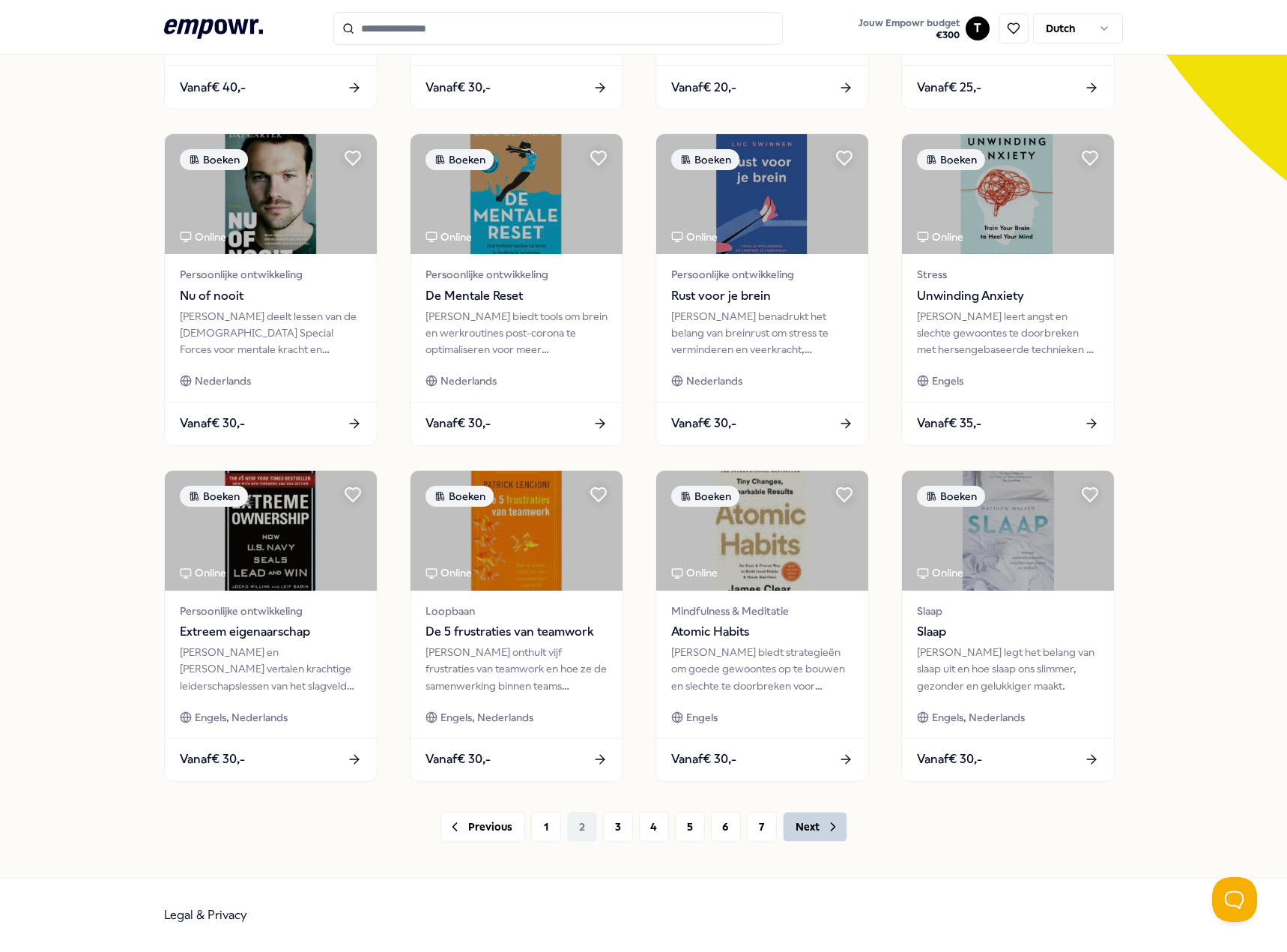
click at [805, 833] on button "Next" at bounding box center [815, 826] width 65 height 30
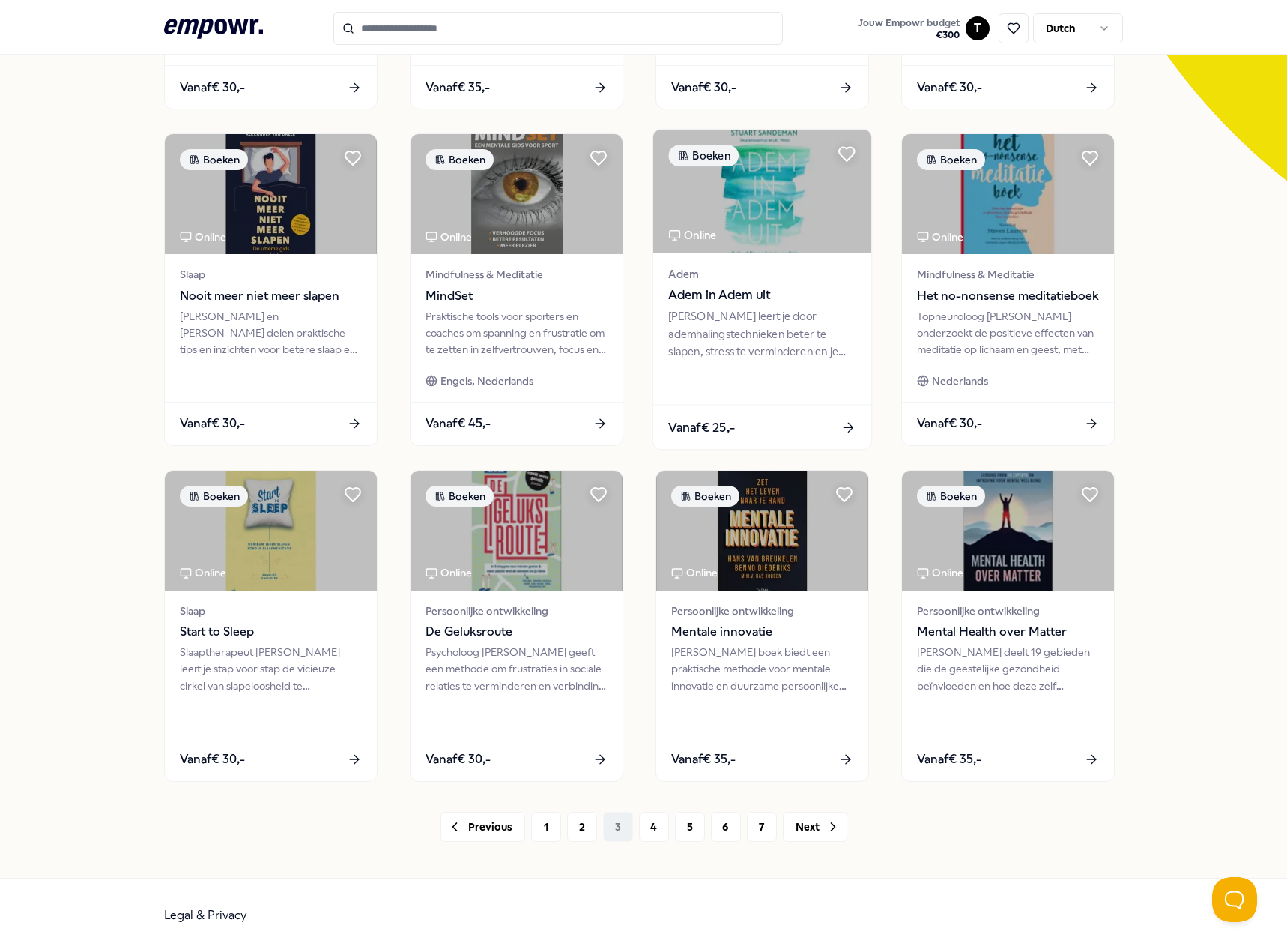
click at [729, 328] on div "[PERSON_NAME] leert je door ademhalingstechnieken beter te slapen, stress te ve…" at bounding box center [761, 334] width 187 height 51
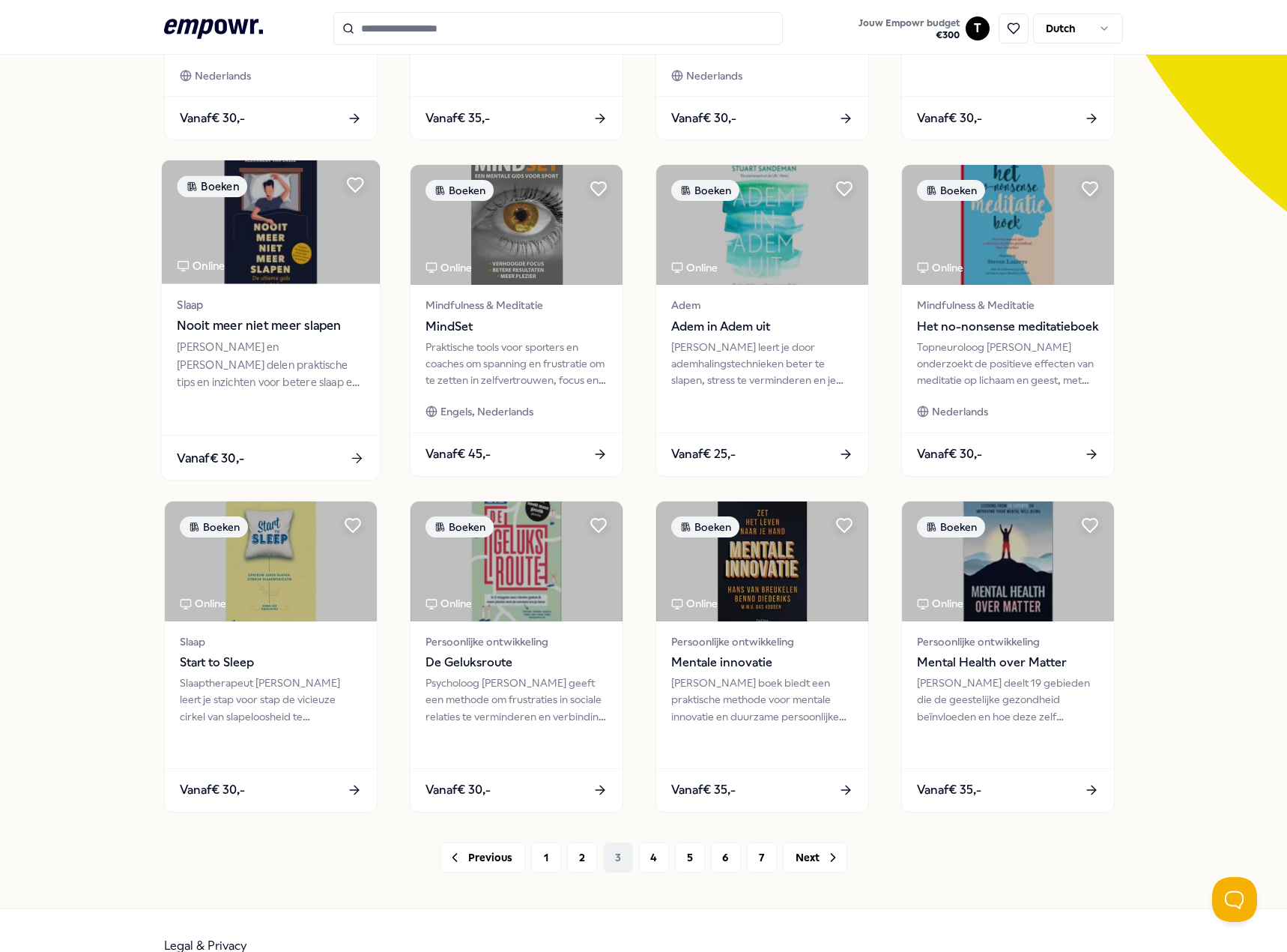
scroll to position [389, 0]
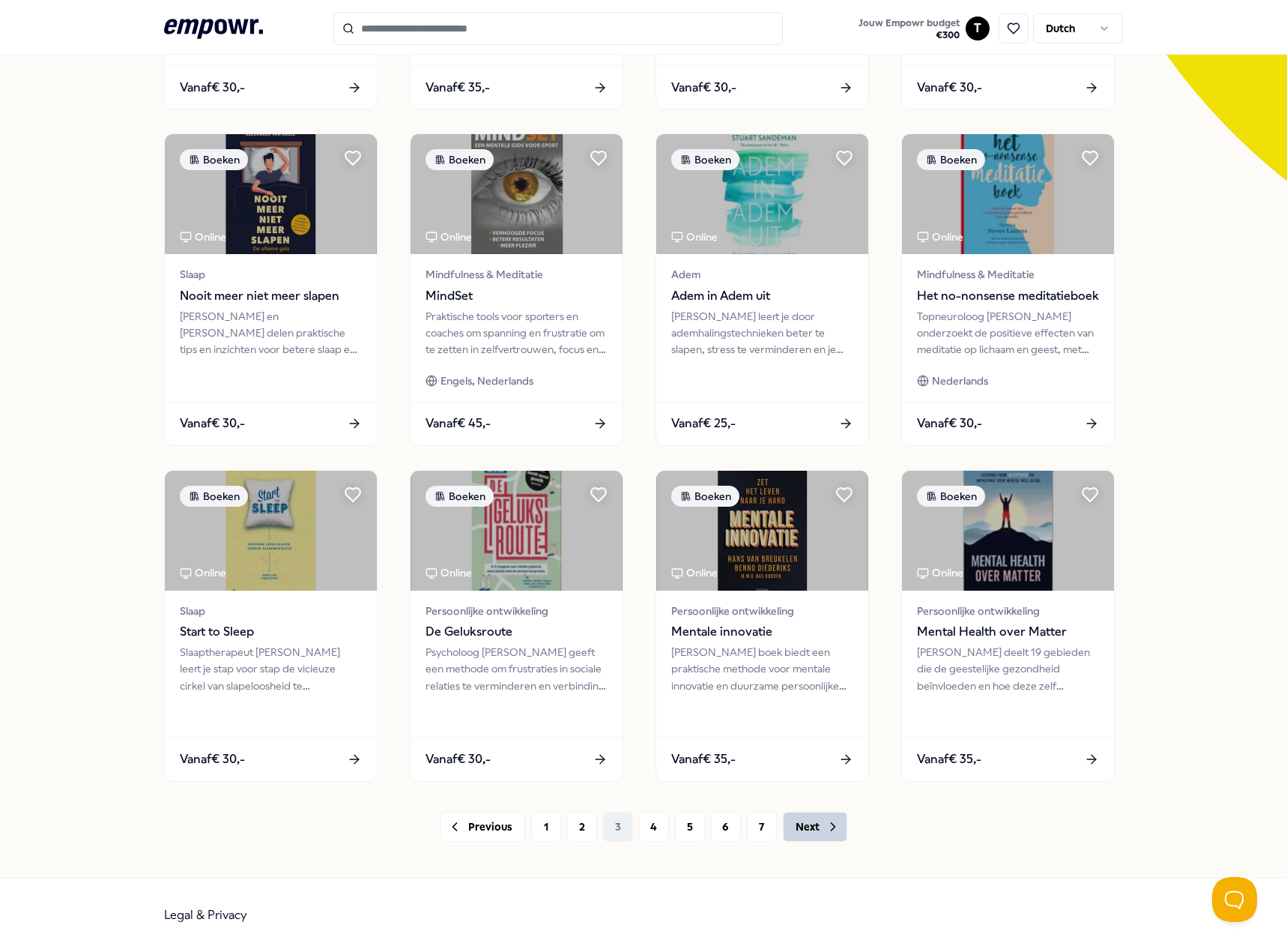
click at [809, 825] on button "Next" at bounding box center [815, 826] width 65 height 30
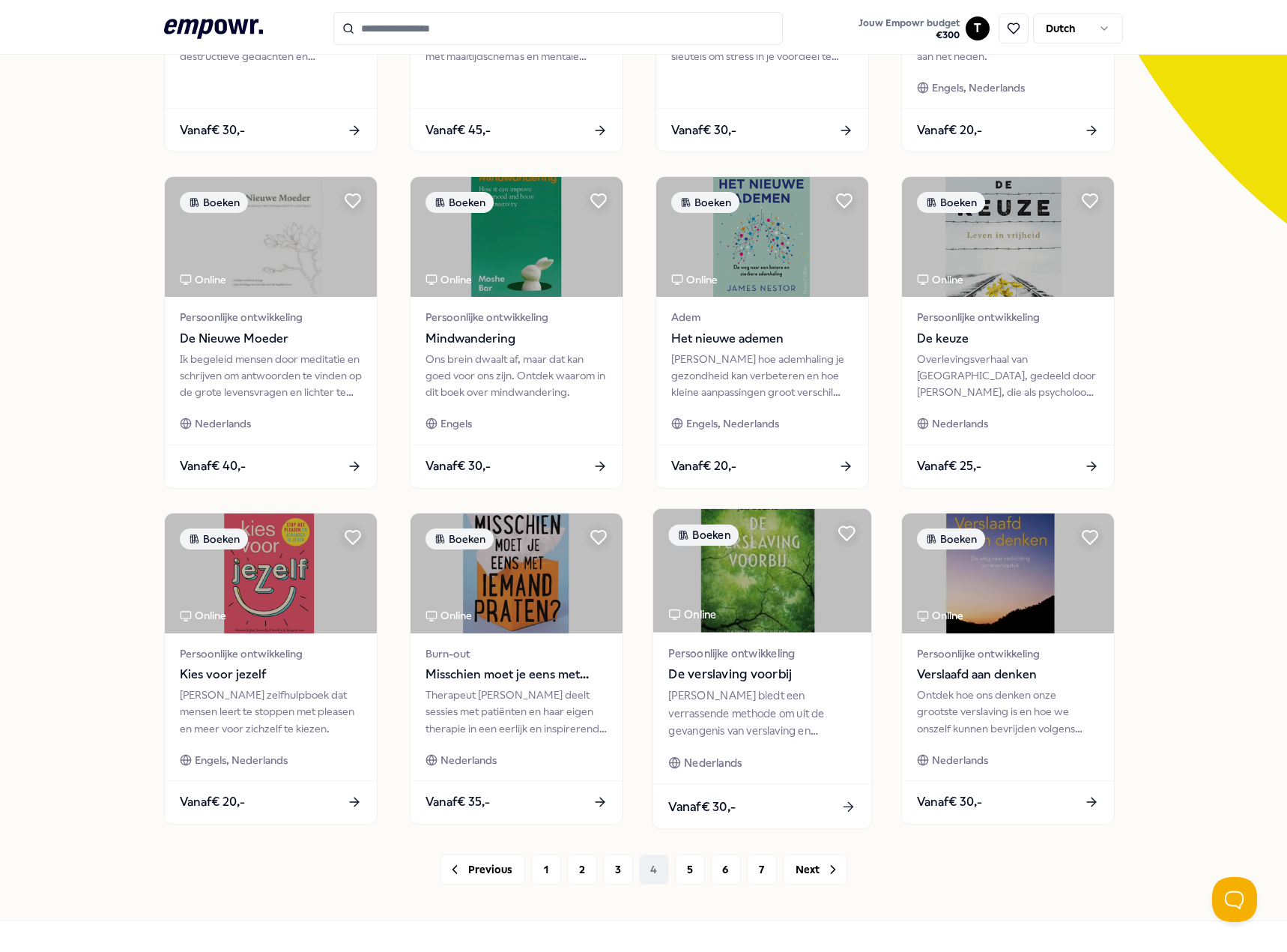
scroll to position [389, 0]
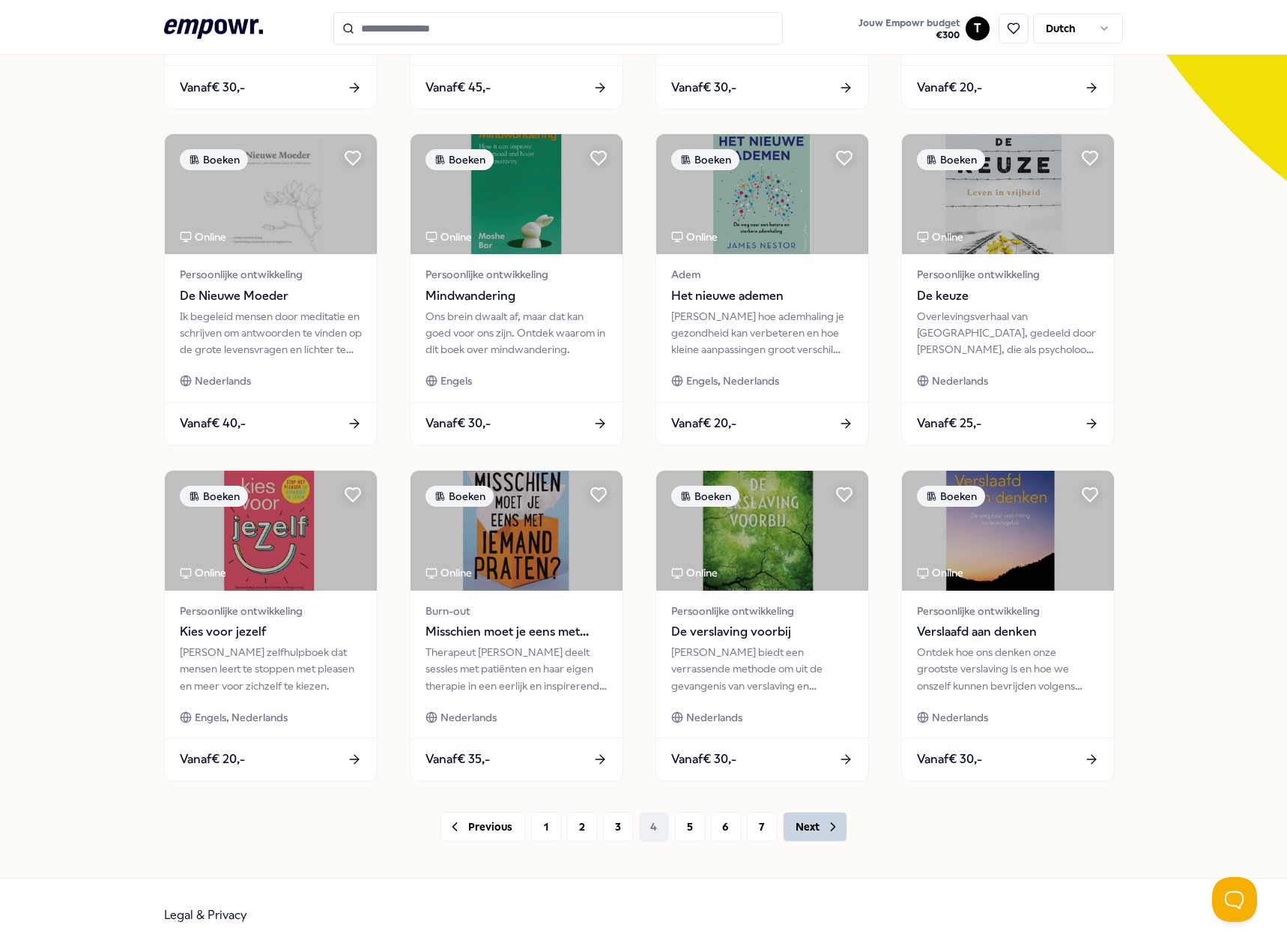
click at [802, 828] on button "Next" at bounding box center [815, 826] width 65 height 30
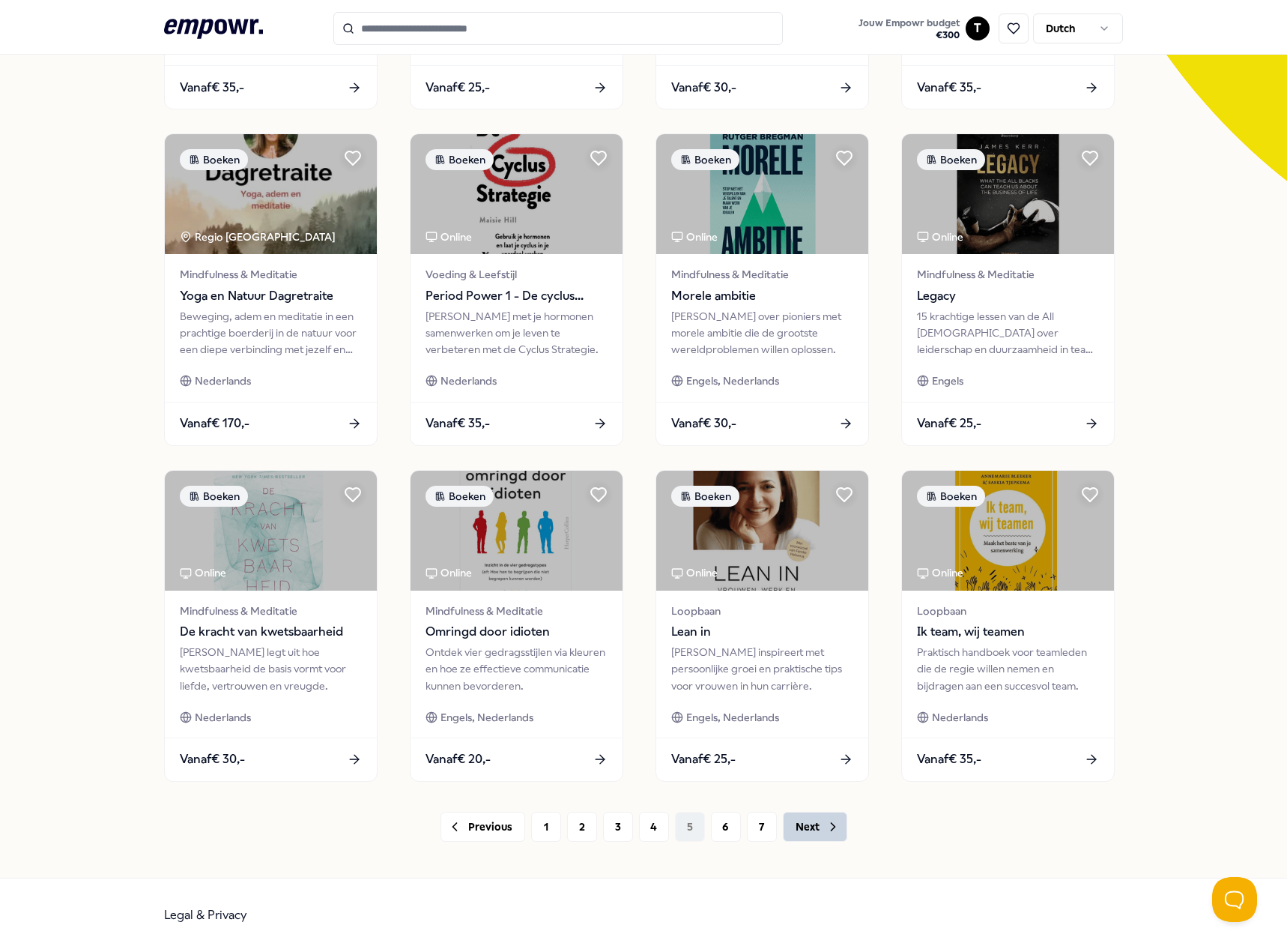
click at [826, 829] on icon at bounding box center [833, 826] width 15 height 15
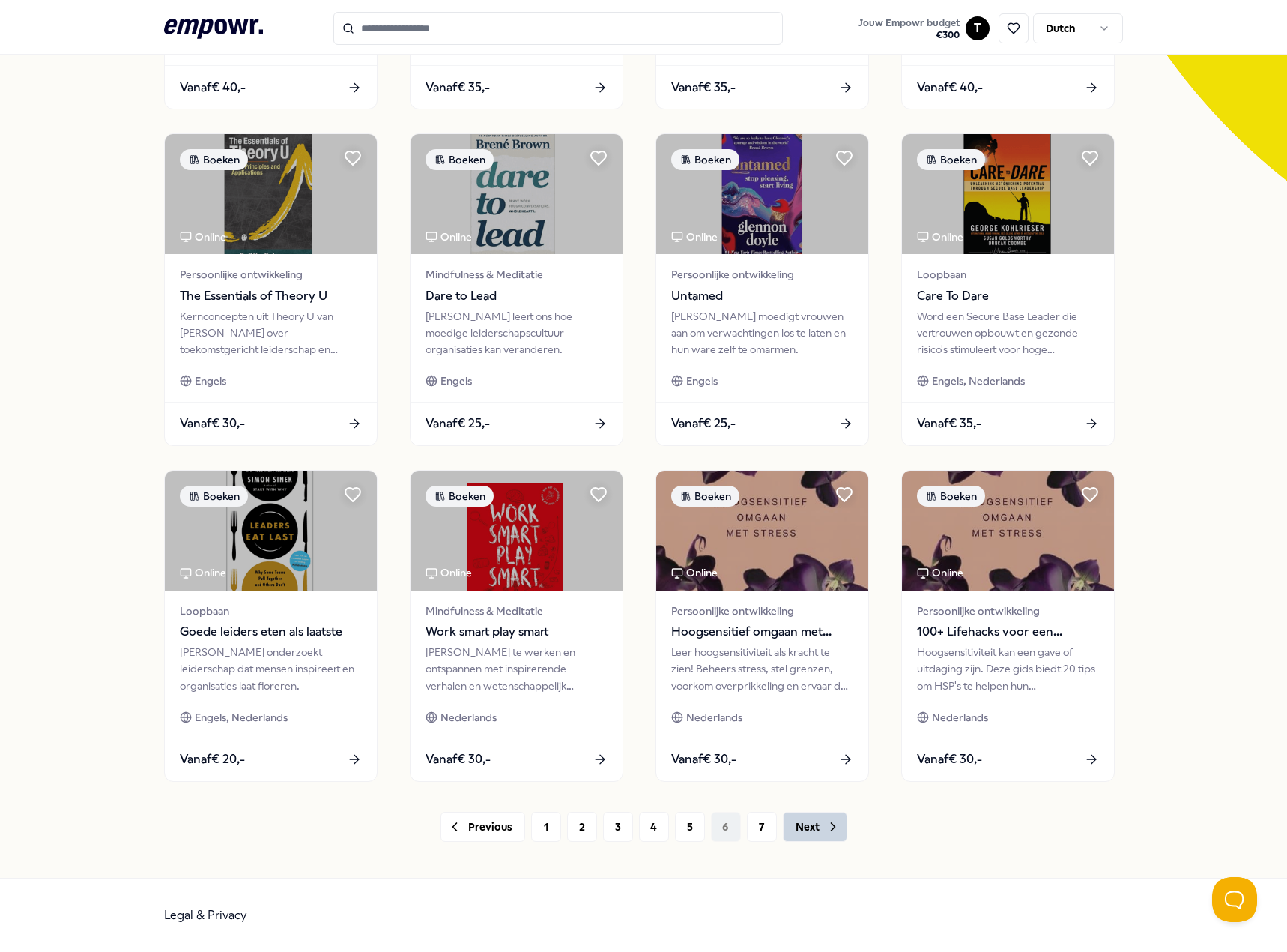
click at [810, 825] on button "Next" at bounding box center [815, 826] width 65 height 30
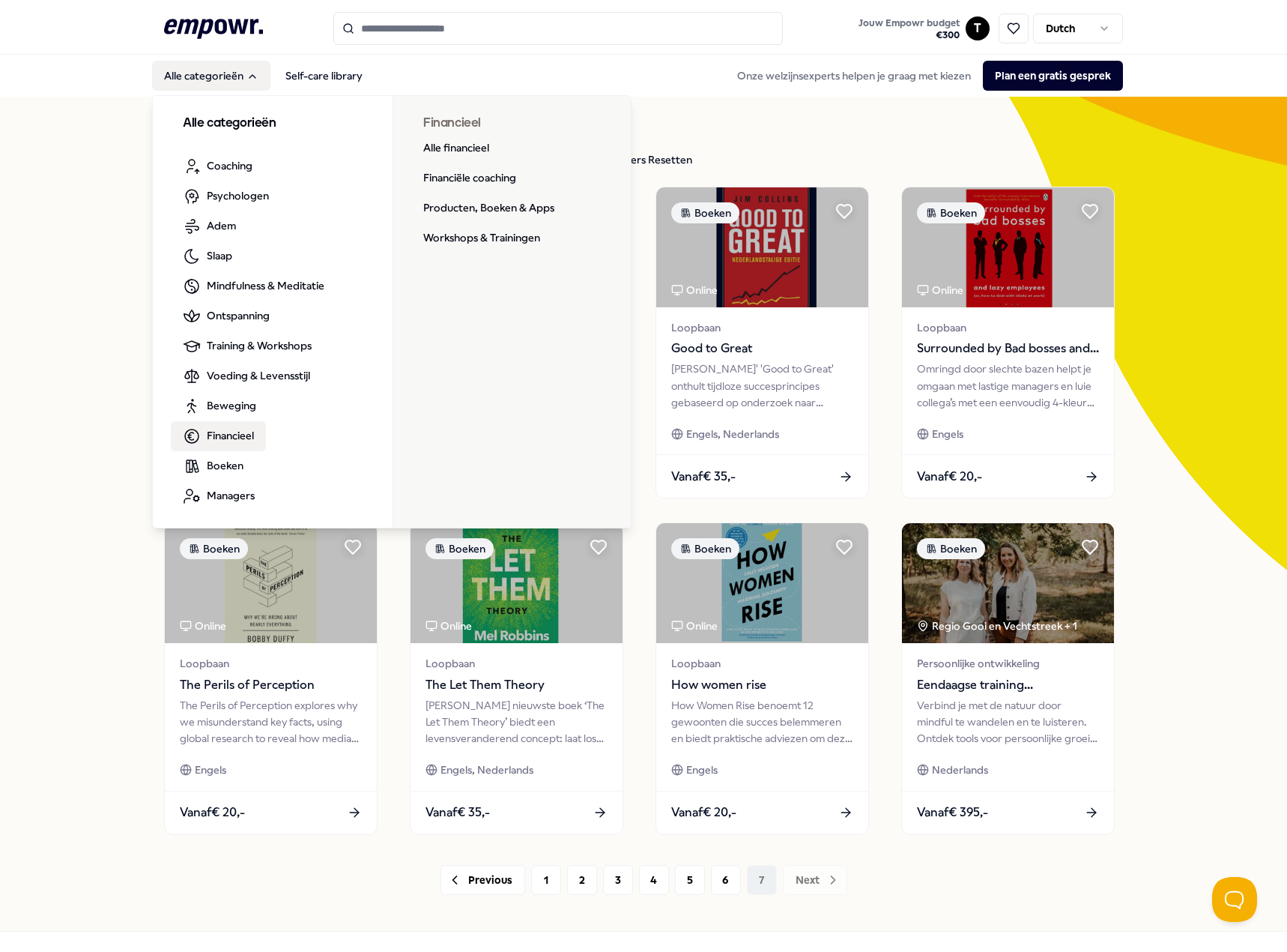
click at [210, 433] on span "Financieel" at bounding box center [230, 435] width 47 height 16
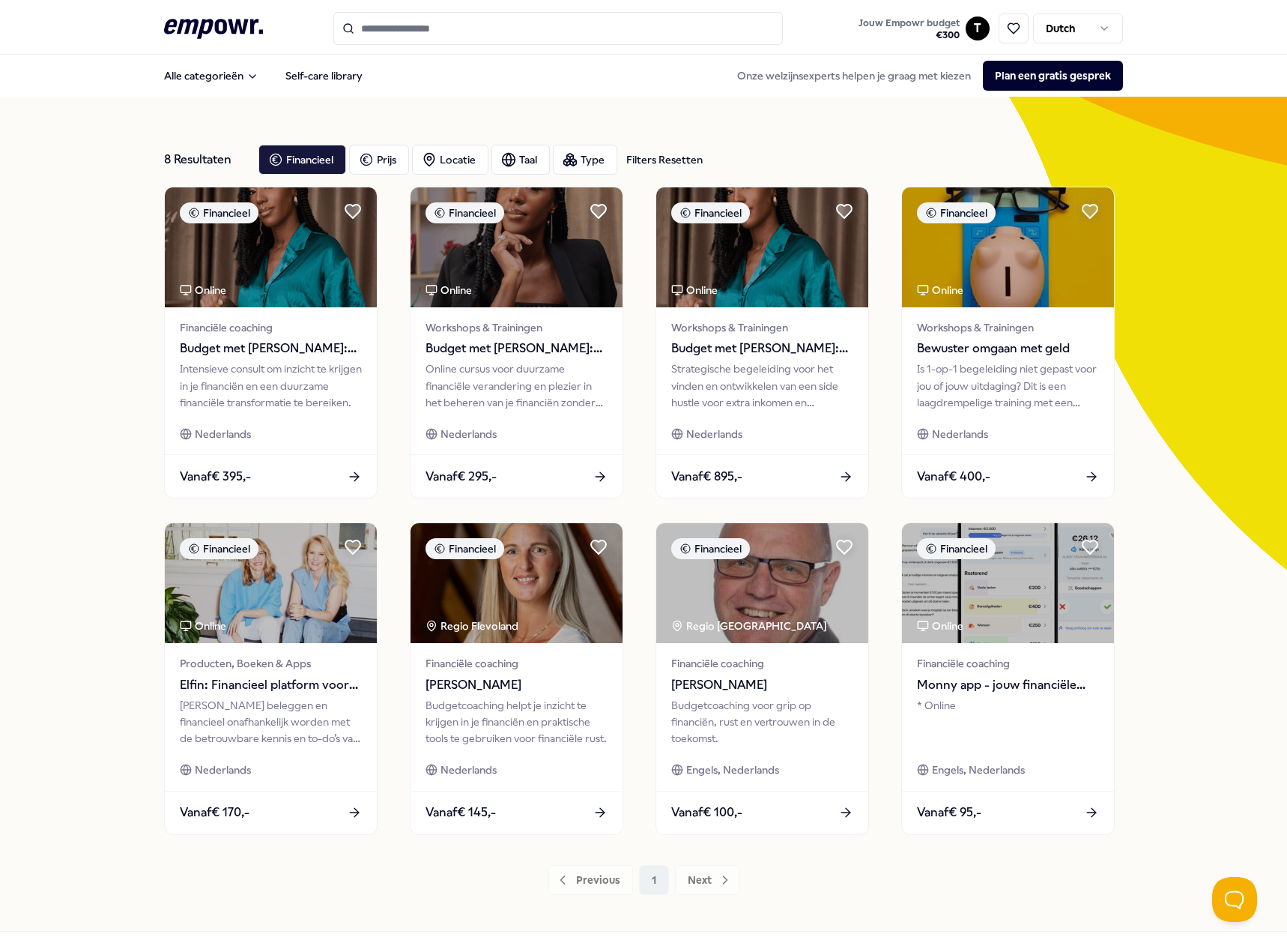
click at [197, 32] on icon ".empowr-logo_svg__cls-1{fill:#03032f}" at bounding box center [213, 29] width 99 height 28
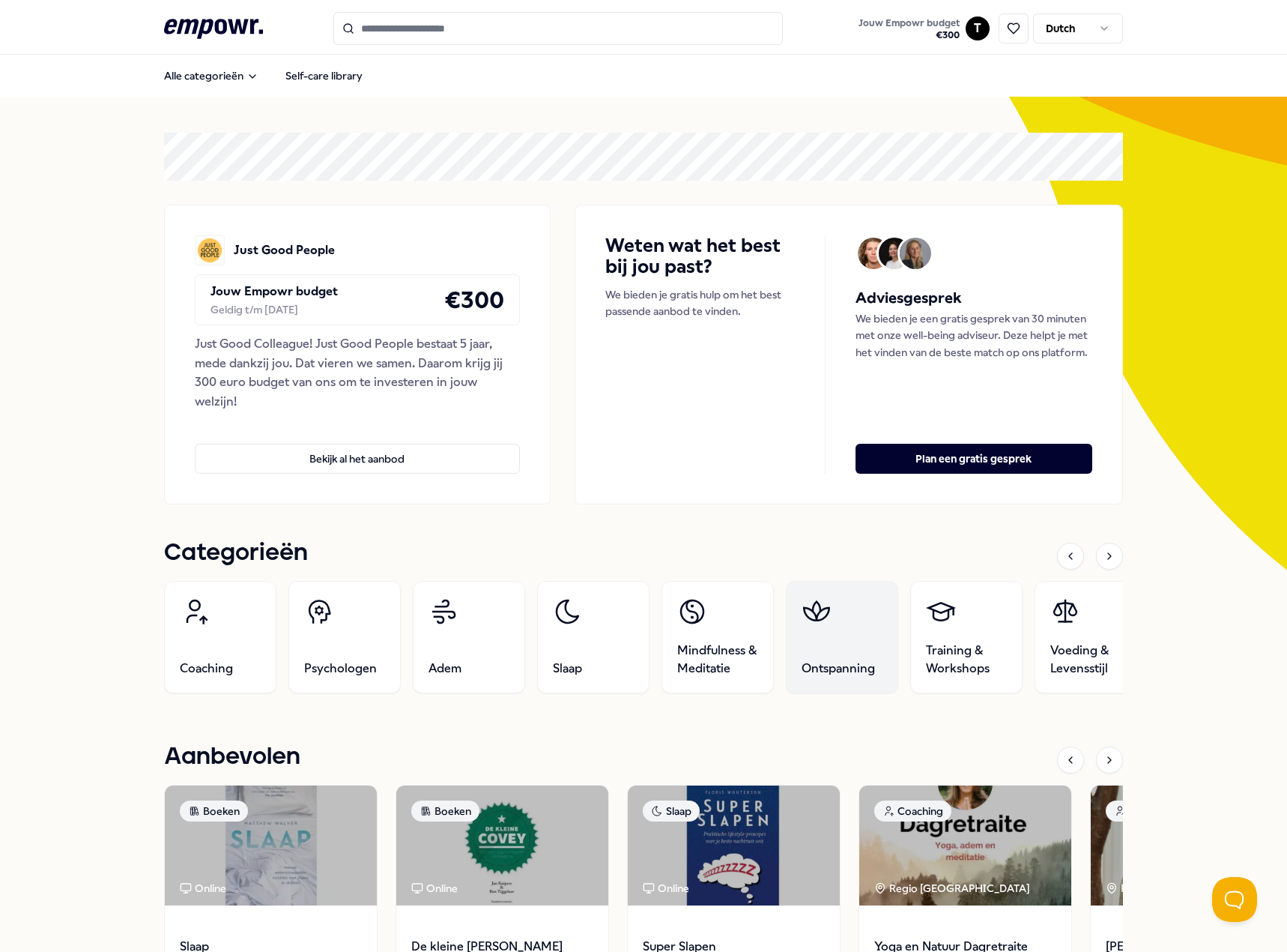
click at [819, 635] on link "Ontspanning" at bounding box center [842, 637] width 113 height 113
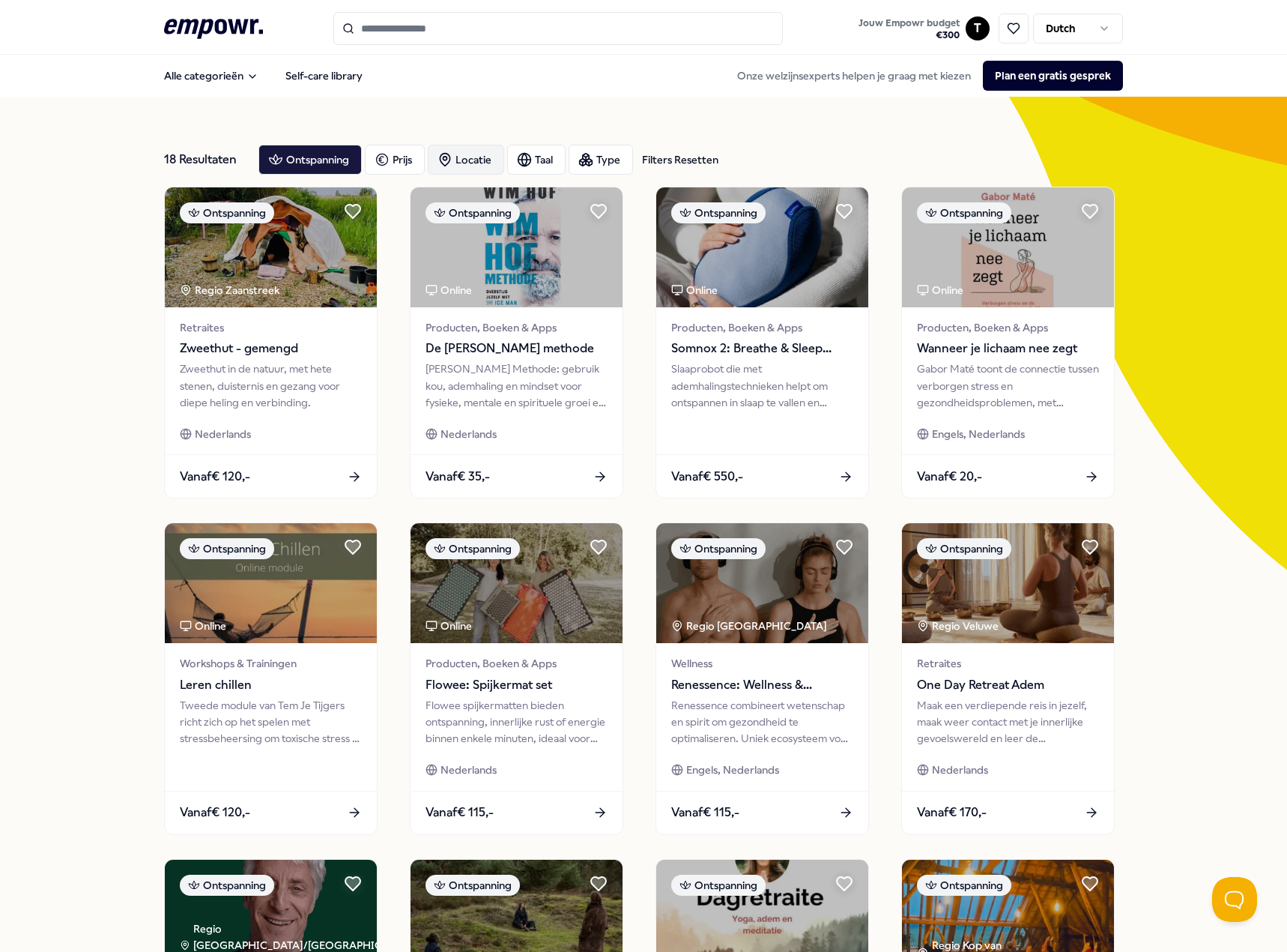
click at [486, 154] on div "Locatie" at bounding box center [466, 159] width 76 height 30
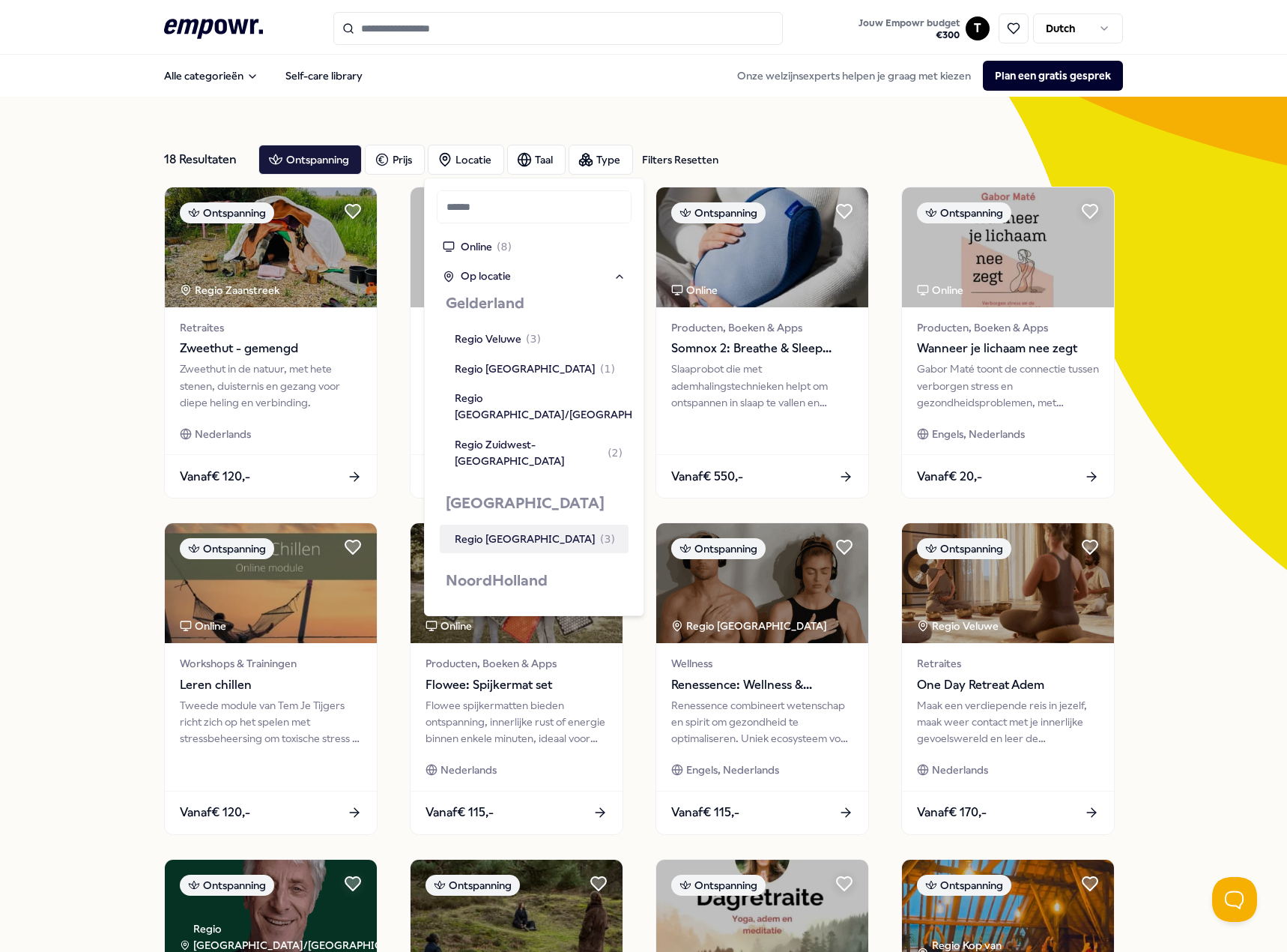
click at [505, 530] on div "Regio [GEOGRAPHIC_DATA] ( 3 )" at bounding box center [535, 538] width 160 height 16
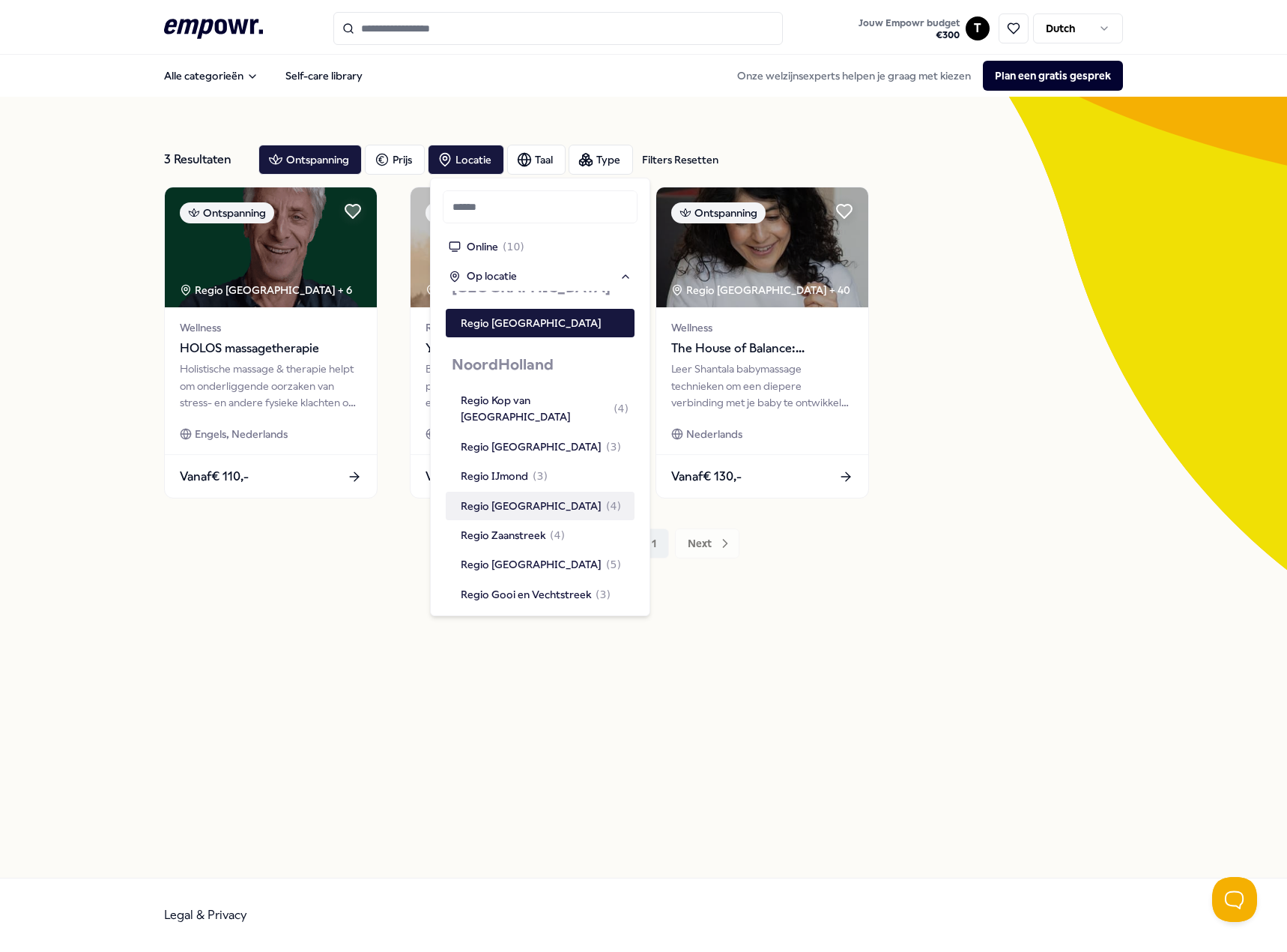
scroll to position [899, 0]
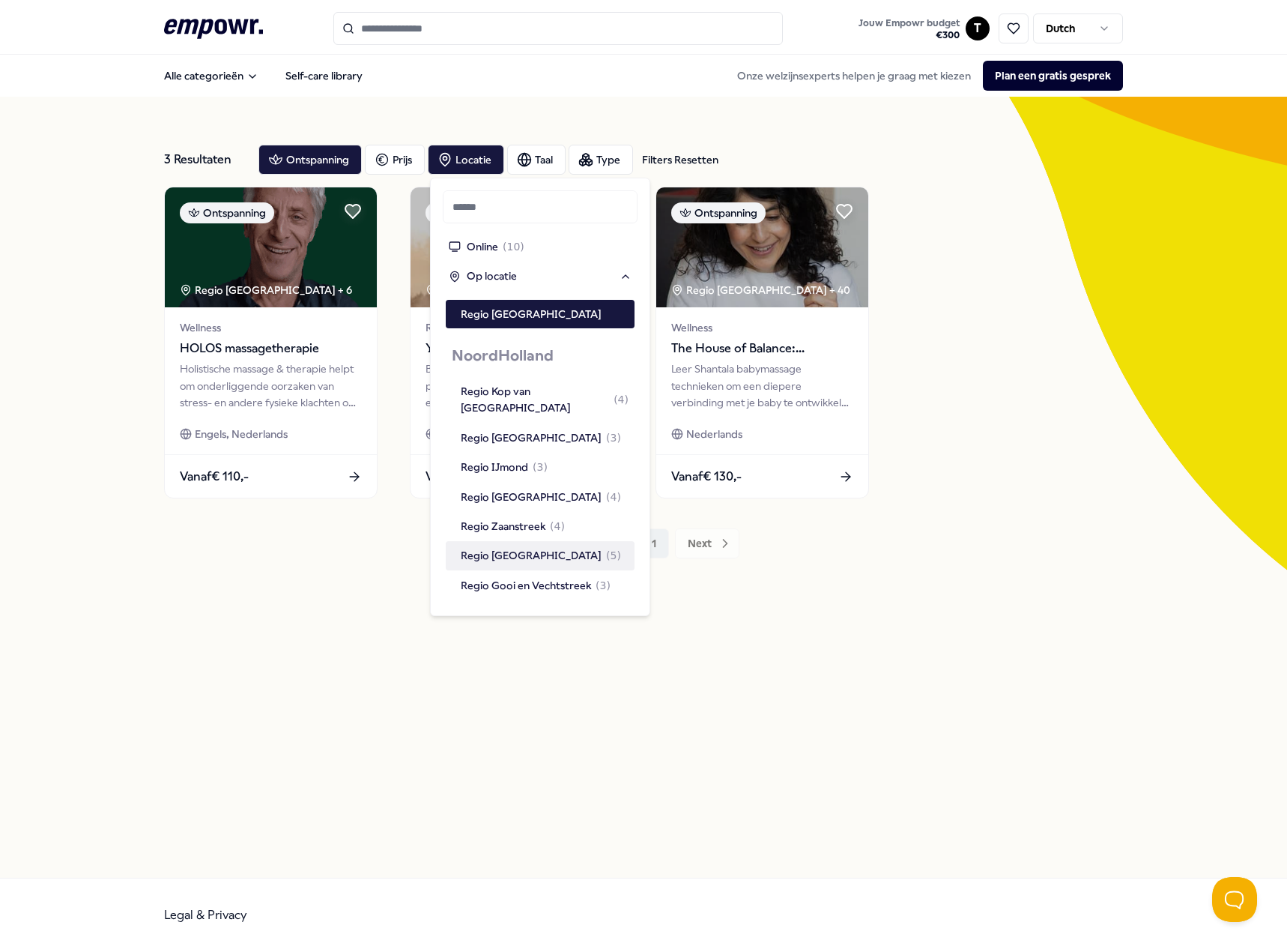
click at [518, 547] on div "Regio [GEOGRAPHIC_DATA] ( 5 )" at bounding box center [541, 555] width 160 height 16
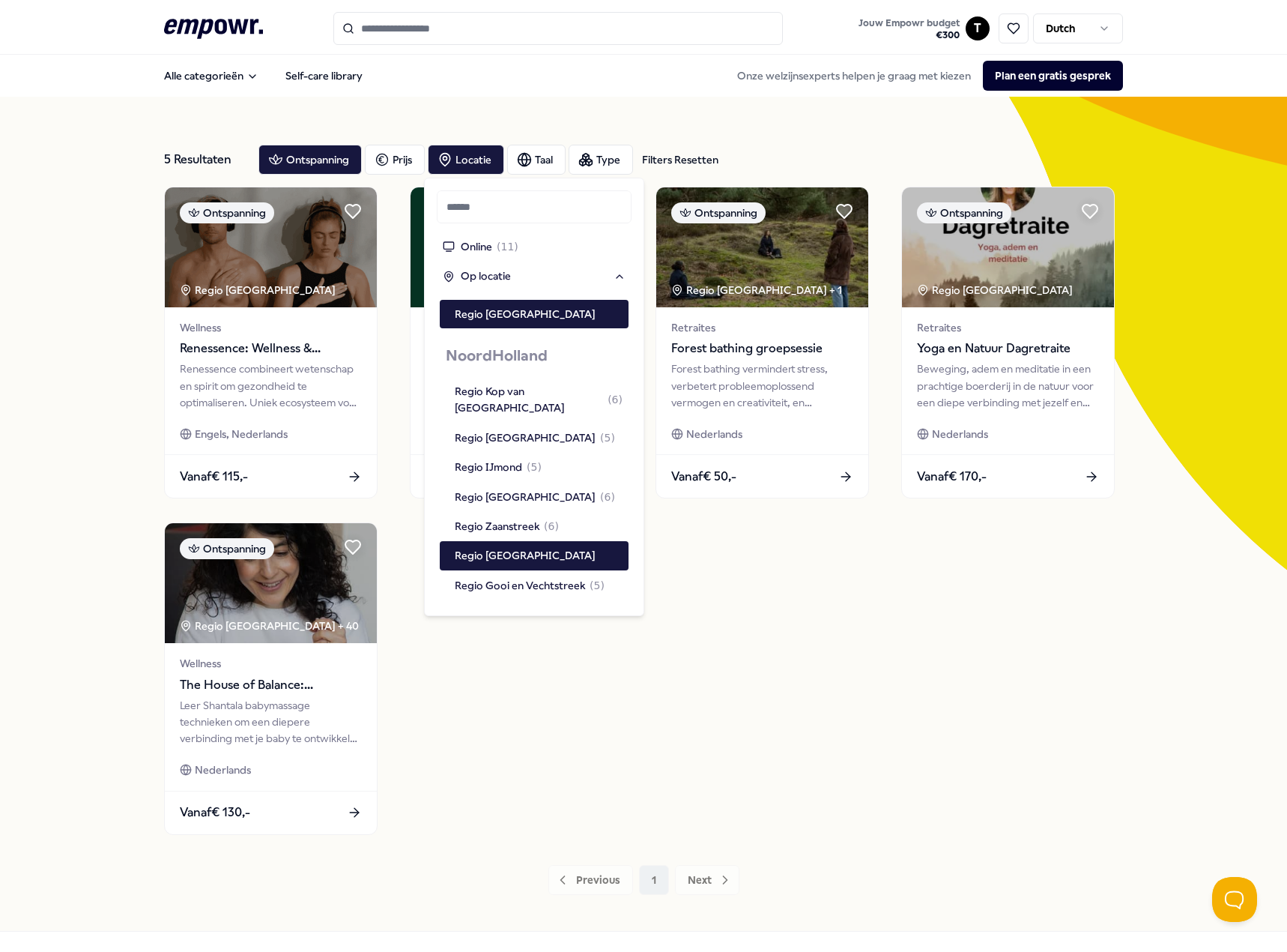
click at [134, 392] on div "5 Resultaten Filters Resetten Ontspanning Prijs Locatie Taal Type Filters Reset…" at bounding box center [643, 513] width 1287 height 834
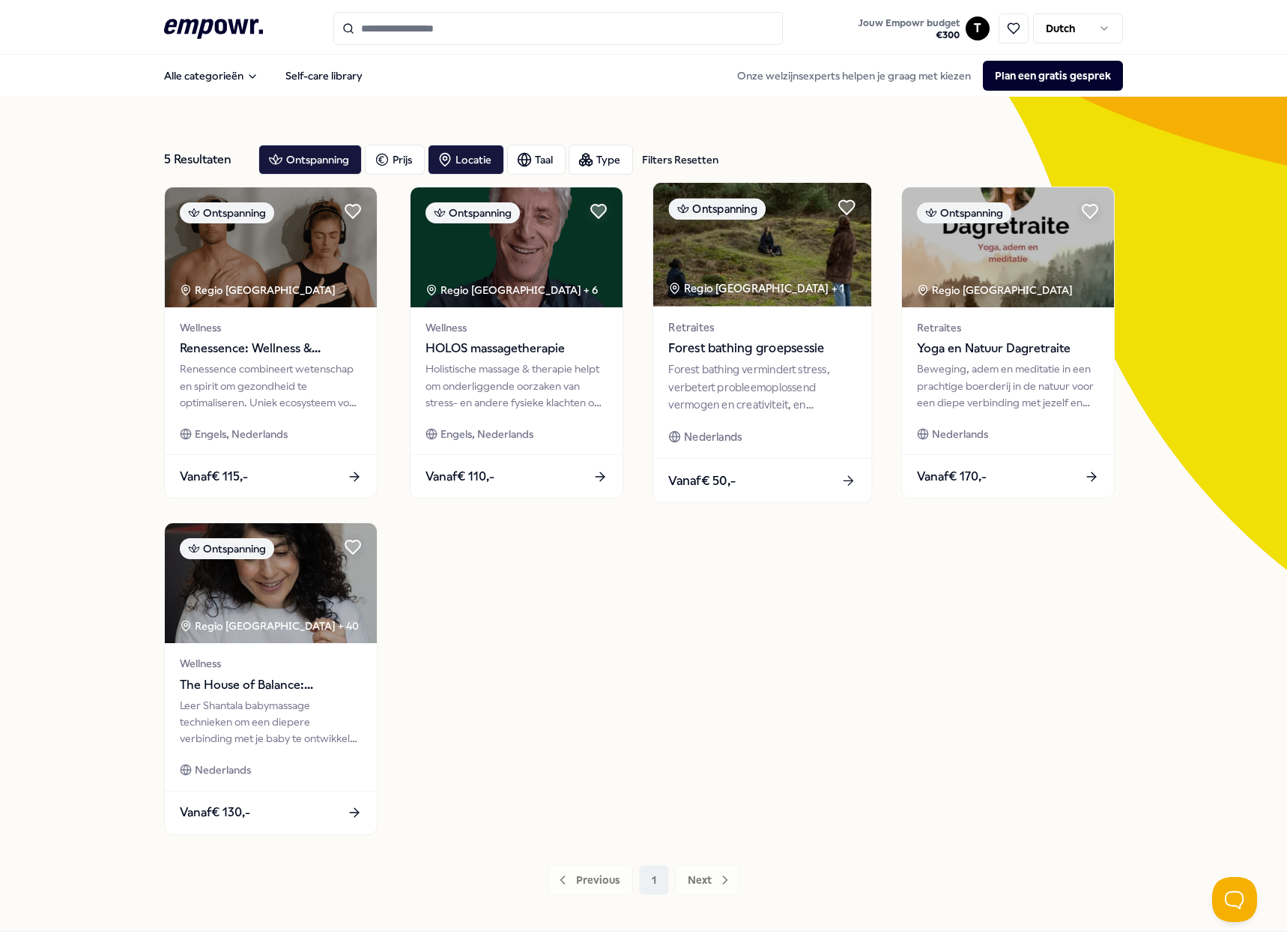
click at [729, 352] on span "Forest bathing groepsessie" at bounding box center [761, 348] width 187 height 19
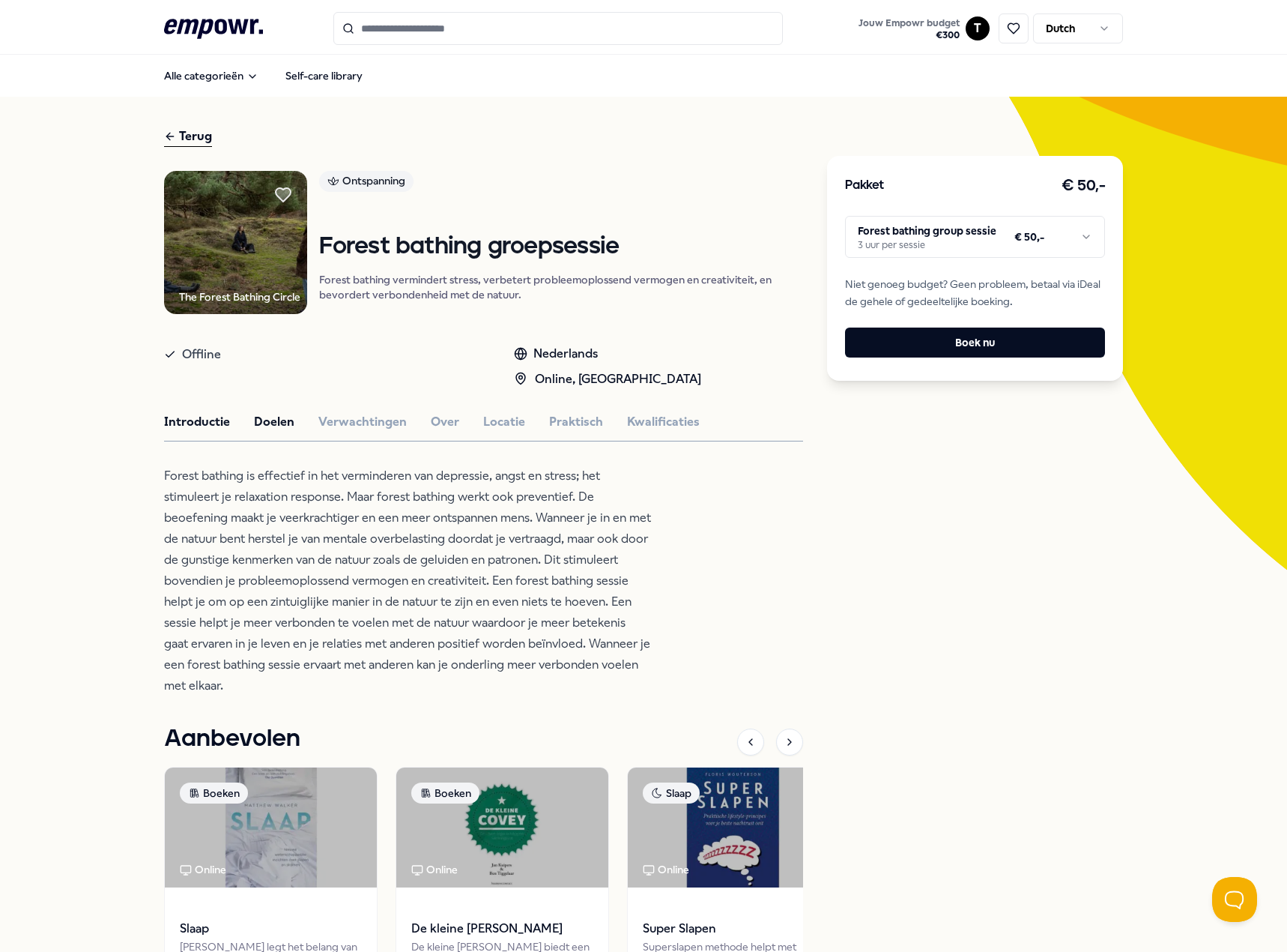
click at [275, 418] on button "Doelen" at bounding box center [275, 422] width 40 height 19
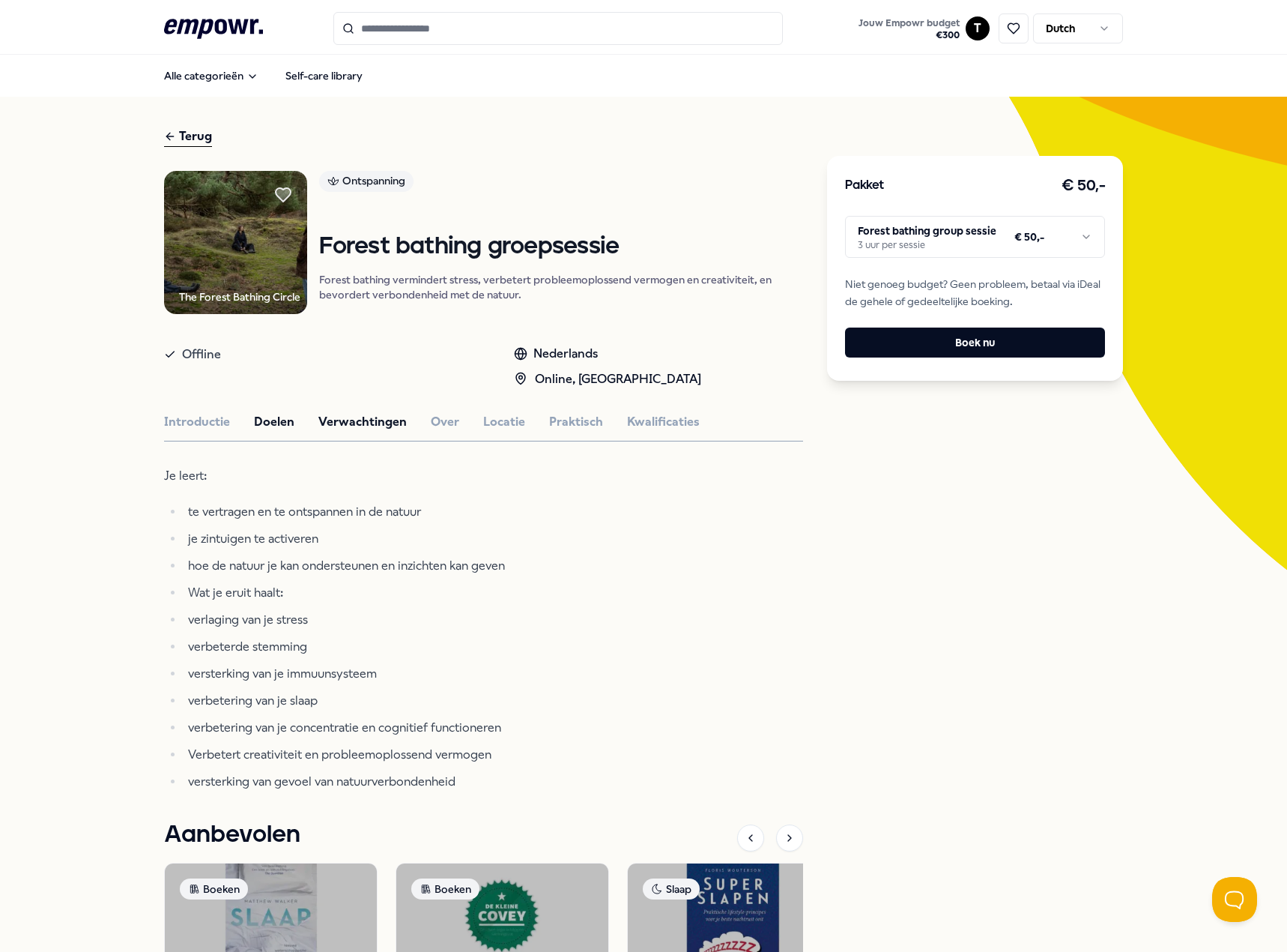
click at [358, 421] on button "Verwachtingen" at bounding box center [362, 422] width 89 height 19
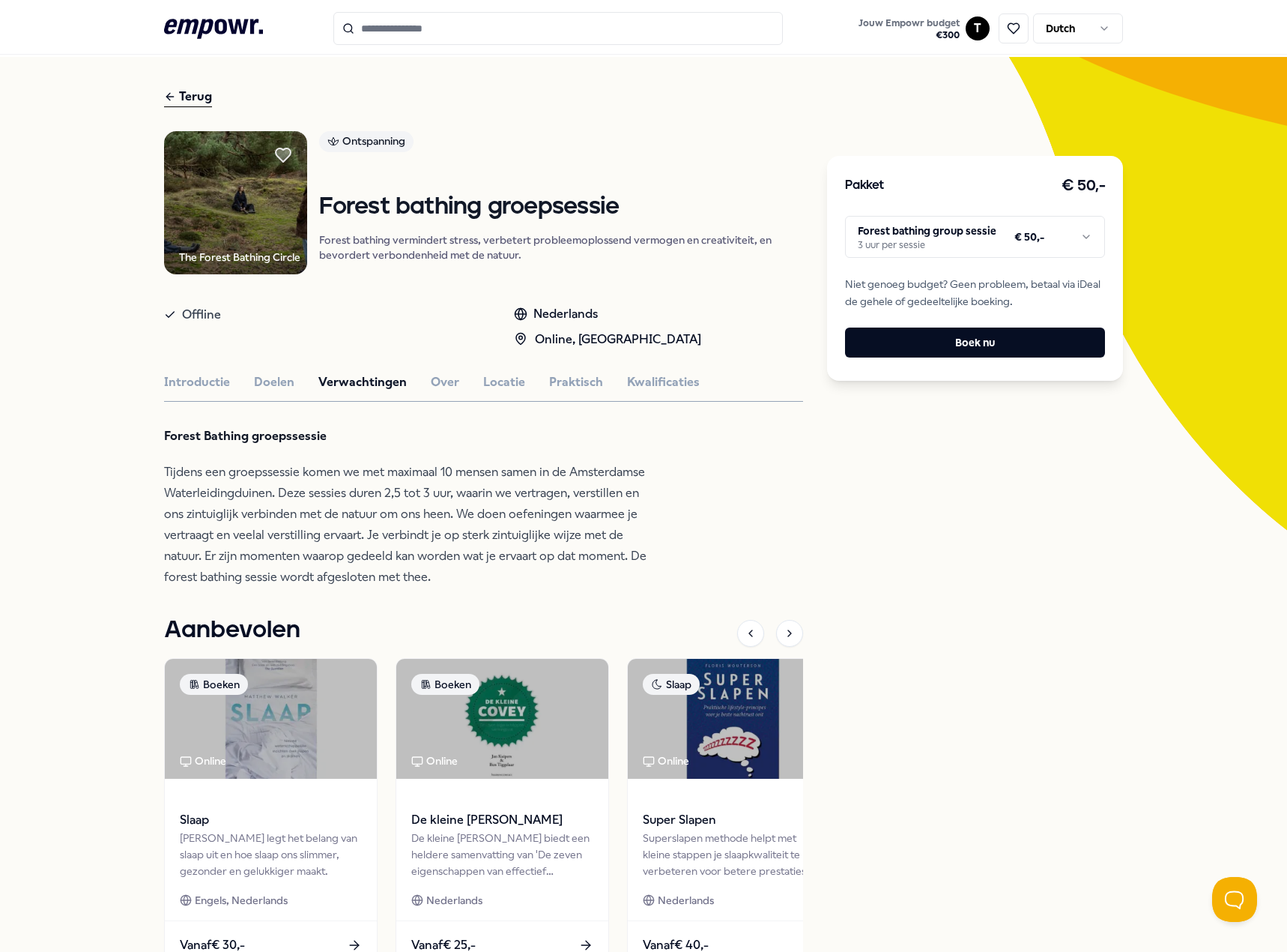
scroll to position [75, 0]
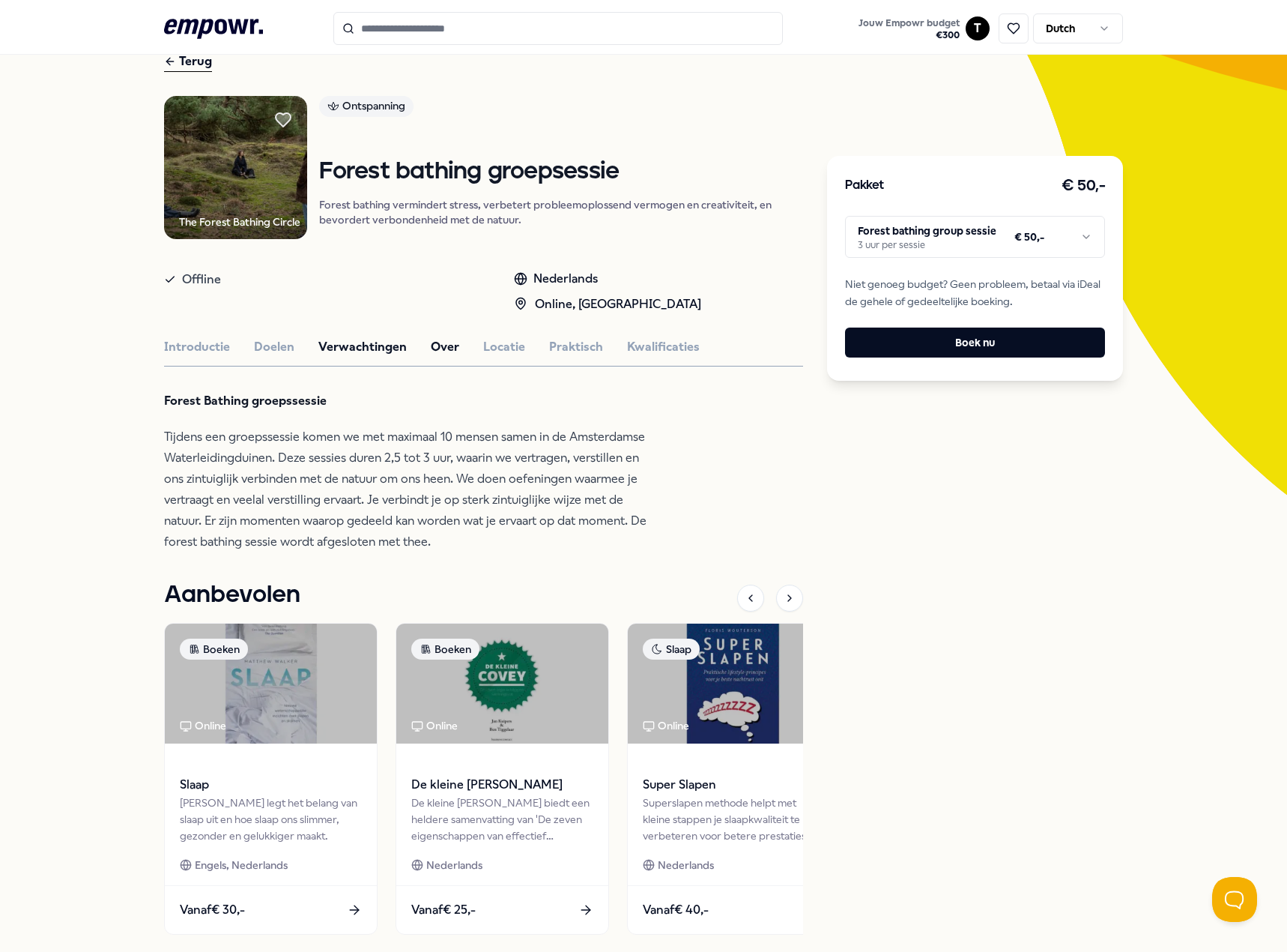
click at [435, 341] on button "Over" at bounding box center [445, 347] width 29 height 19
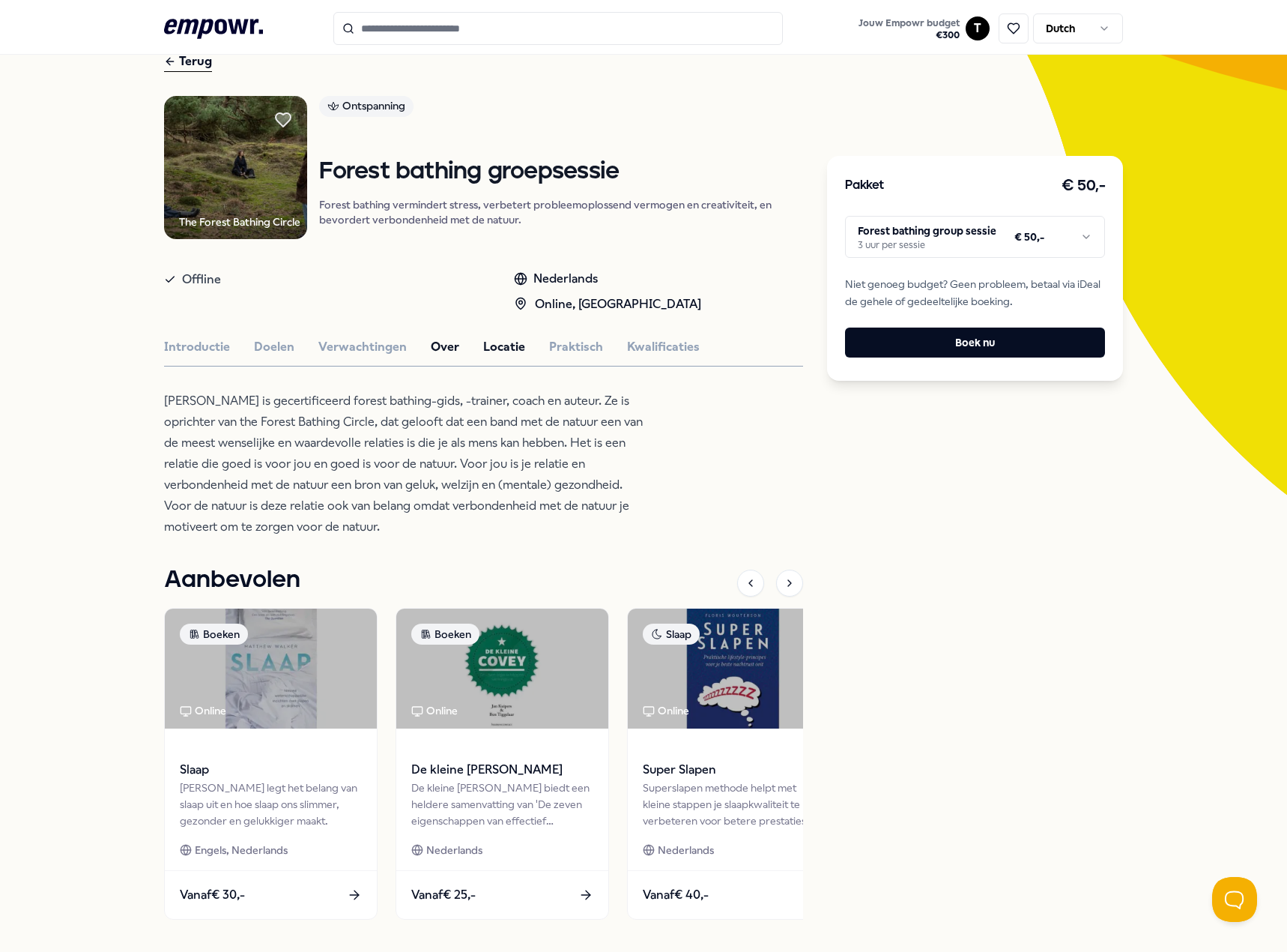
click at [498, 350] on button "Locatie" at bounding box center [504, 347] width 42 height 19
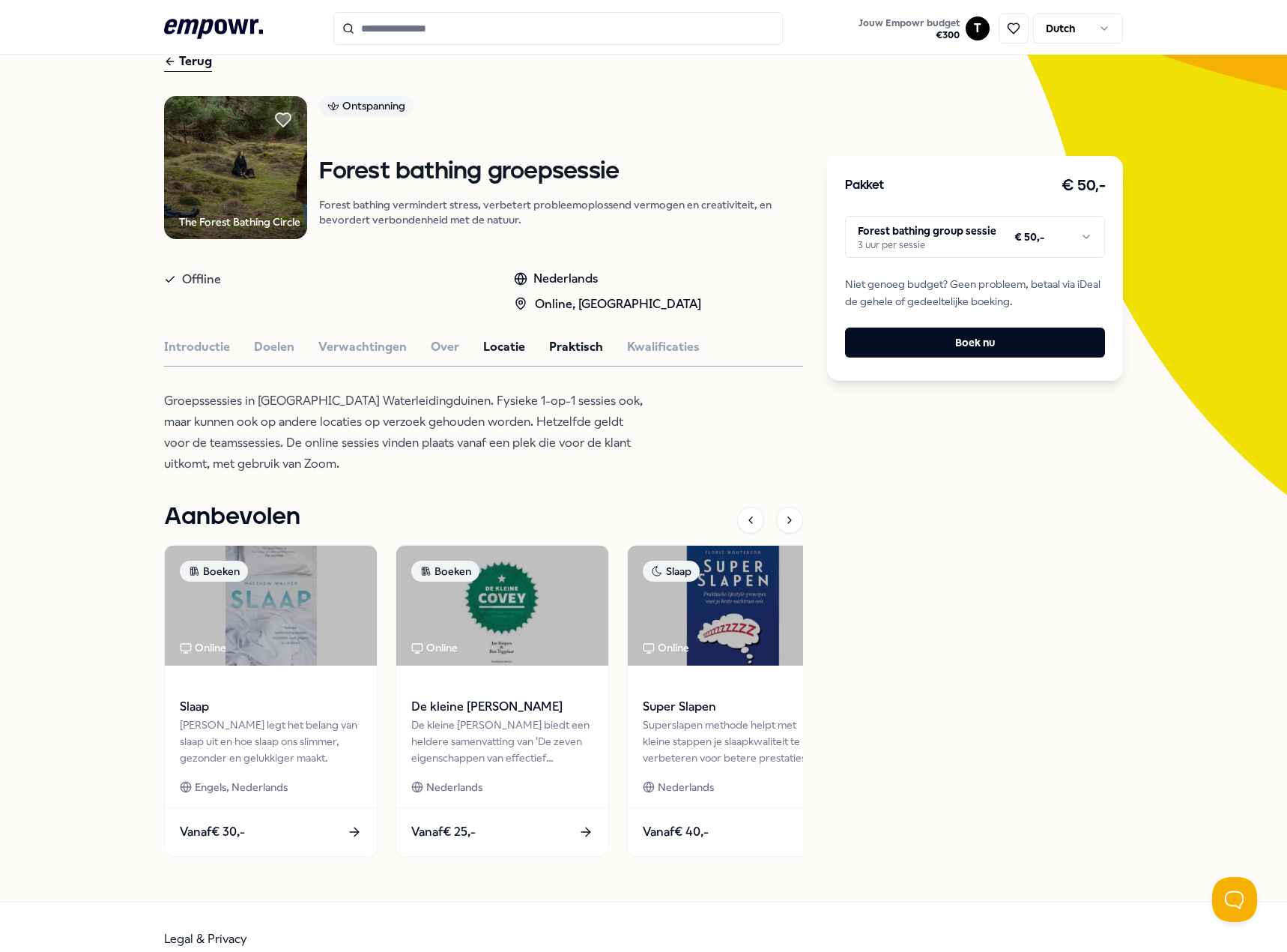
click at [555, 345] on button "Praktisch" at bounding box center [575, 347] width 54 height 19
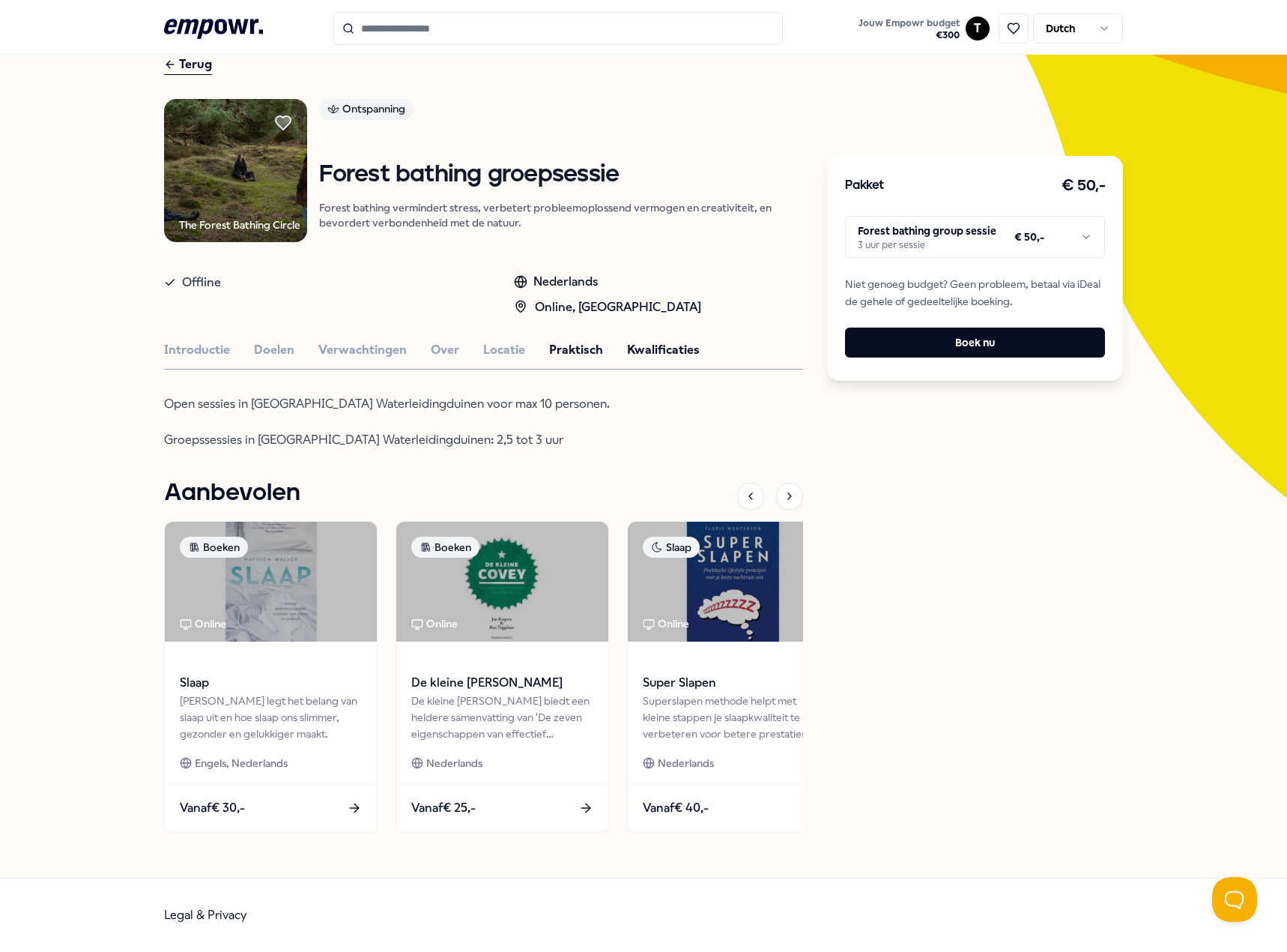
click at [656, 353] on button "Kwalificaties" at bounding box center [663, 349] width 72 height 19
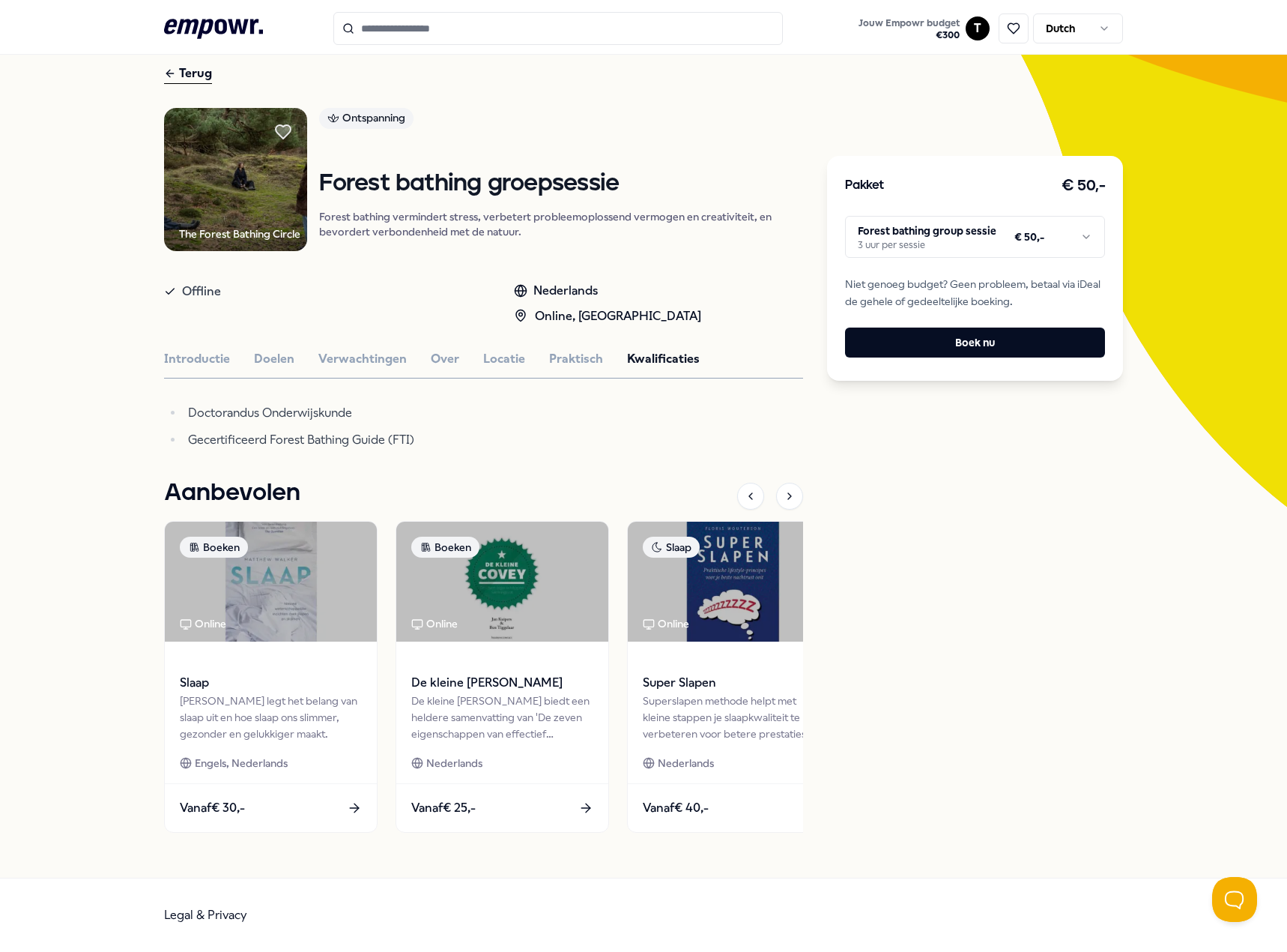
scroll to position [65, 0]
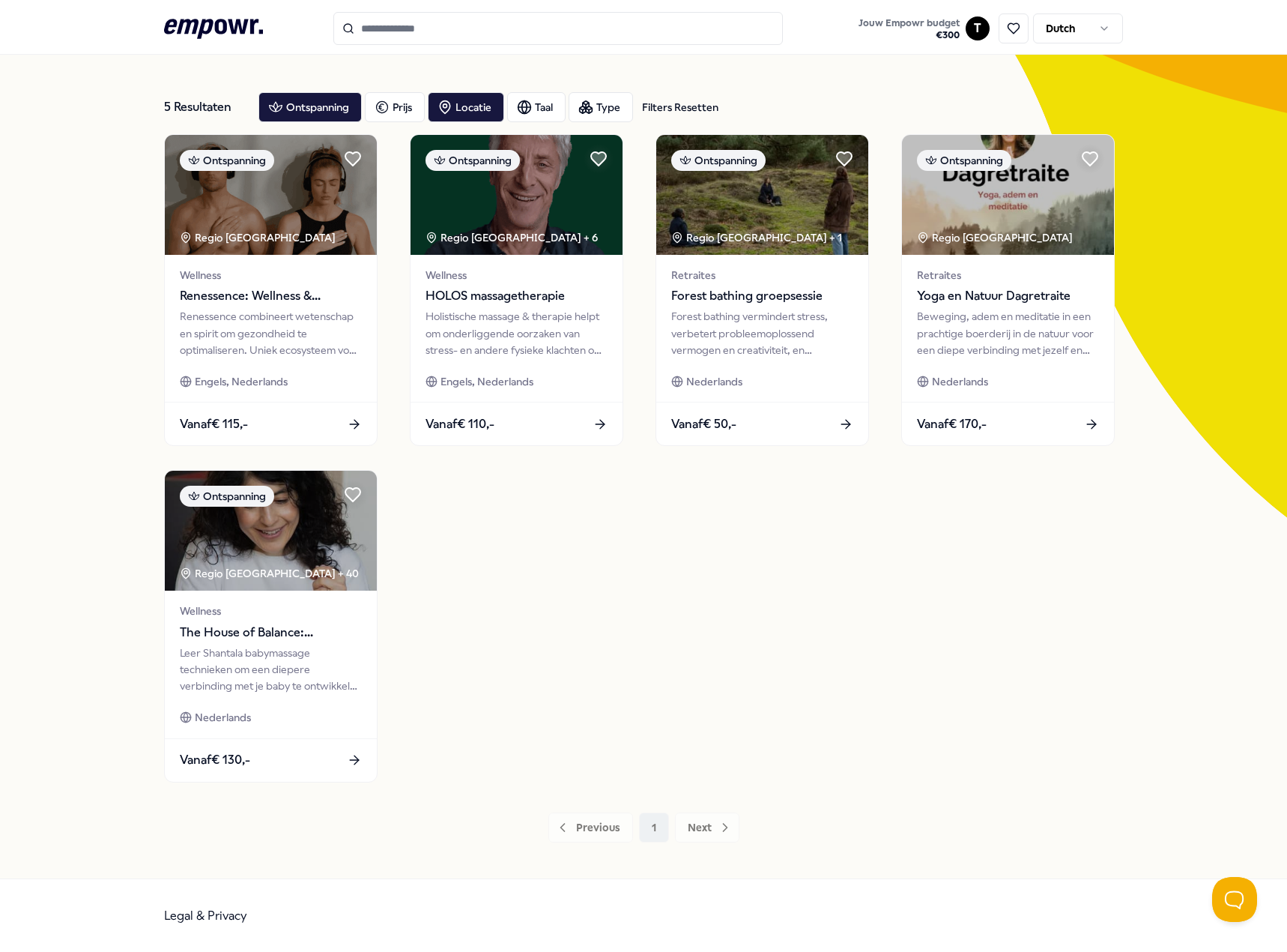
scroll to position [52, 0]
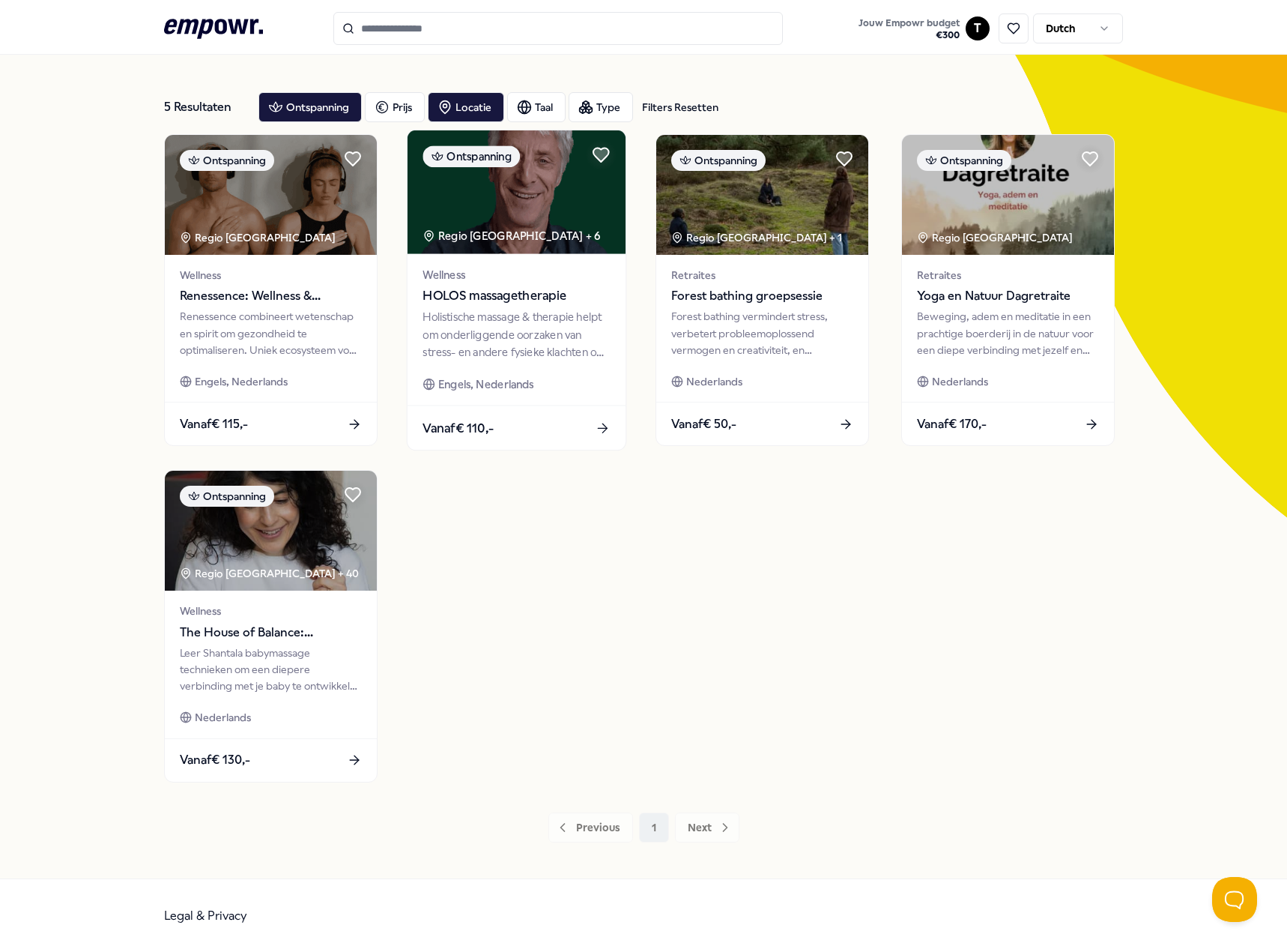
click at [474, 301] on span "HOLOS massagetherapie" at bounding box center [516, 296] width 187 height 19
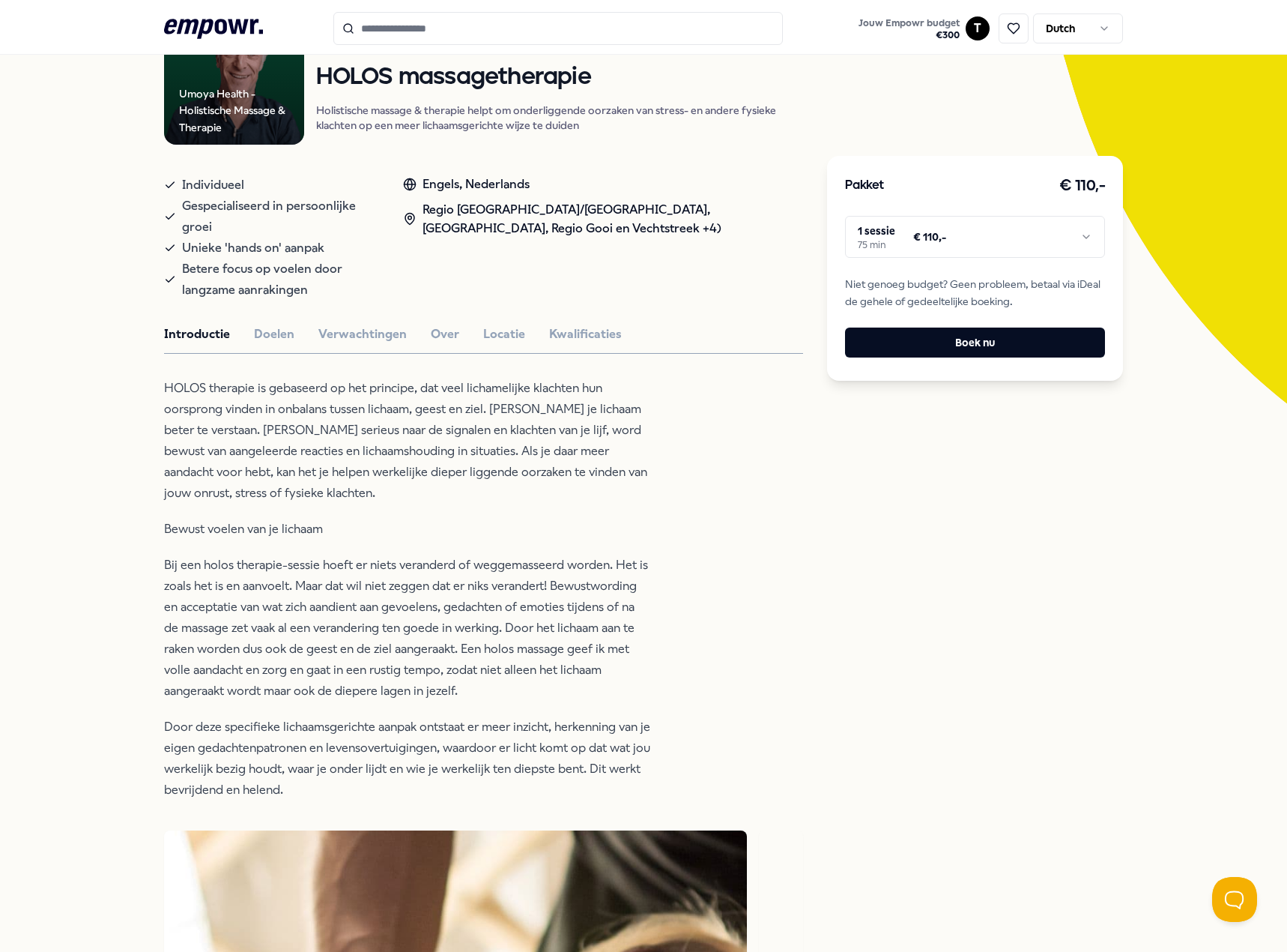
scroll to position [202, 0]
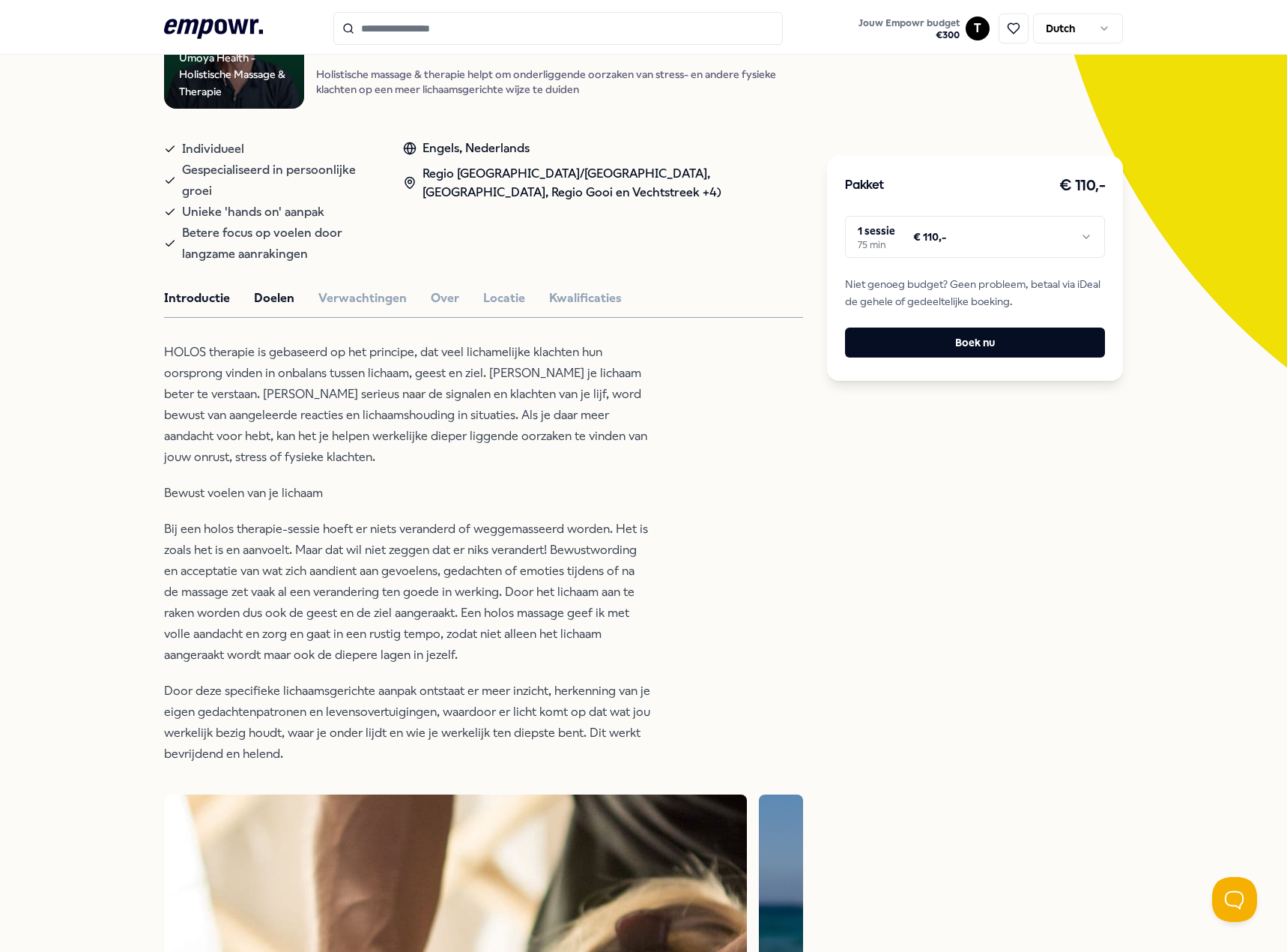
click at [276, 289] on button "Doelen" at bounding box center [275, 298] width 40 height 19
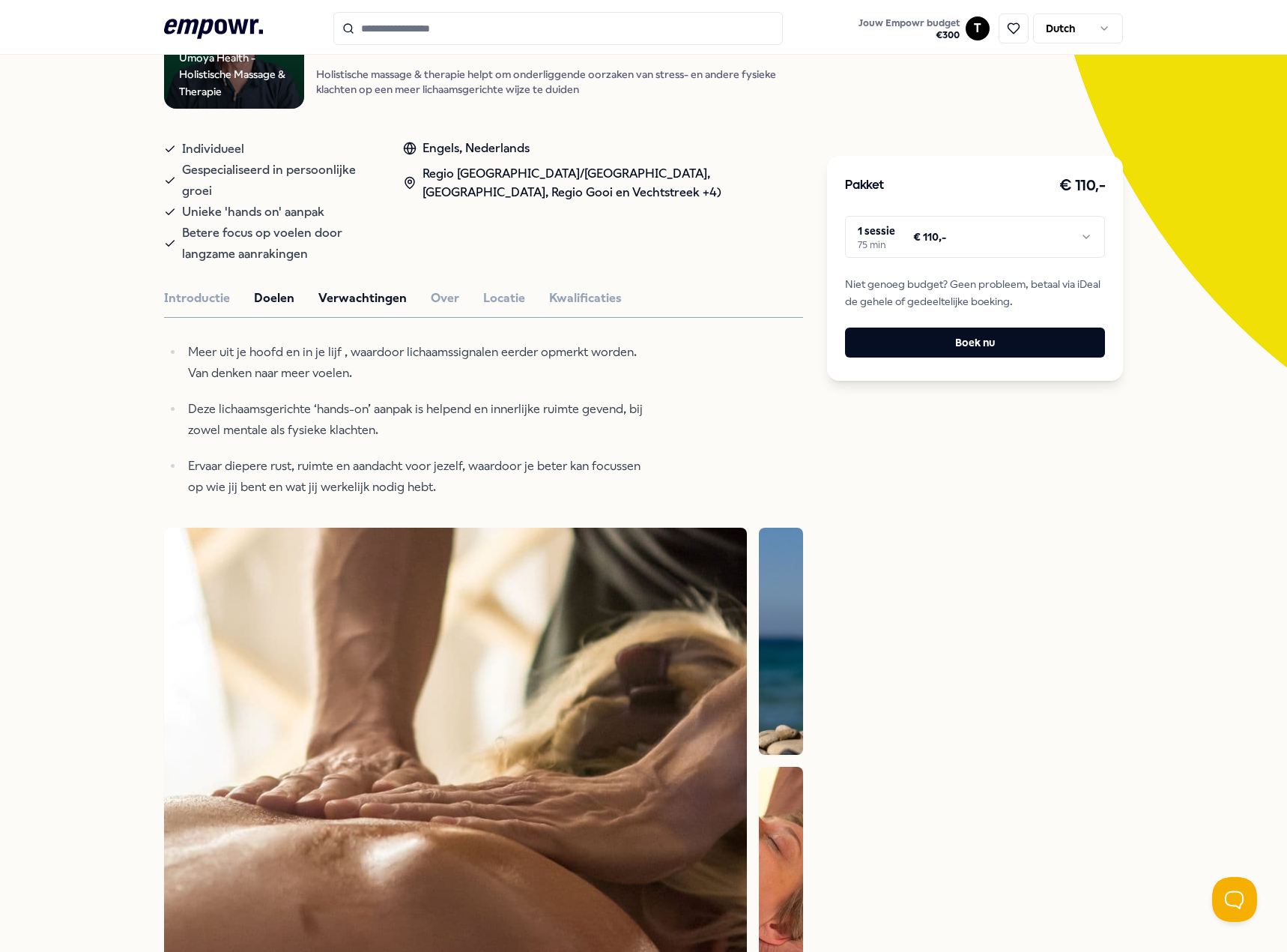
click at [358, 289] on button "Verwachtingen" at bounding box center [362, 298] width 89 height 19
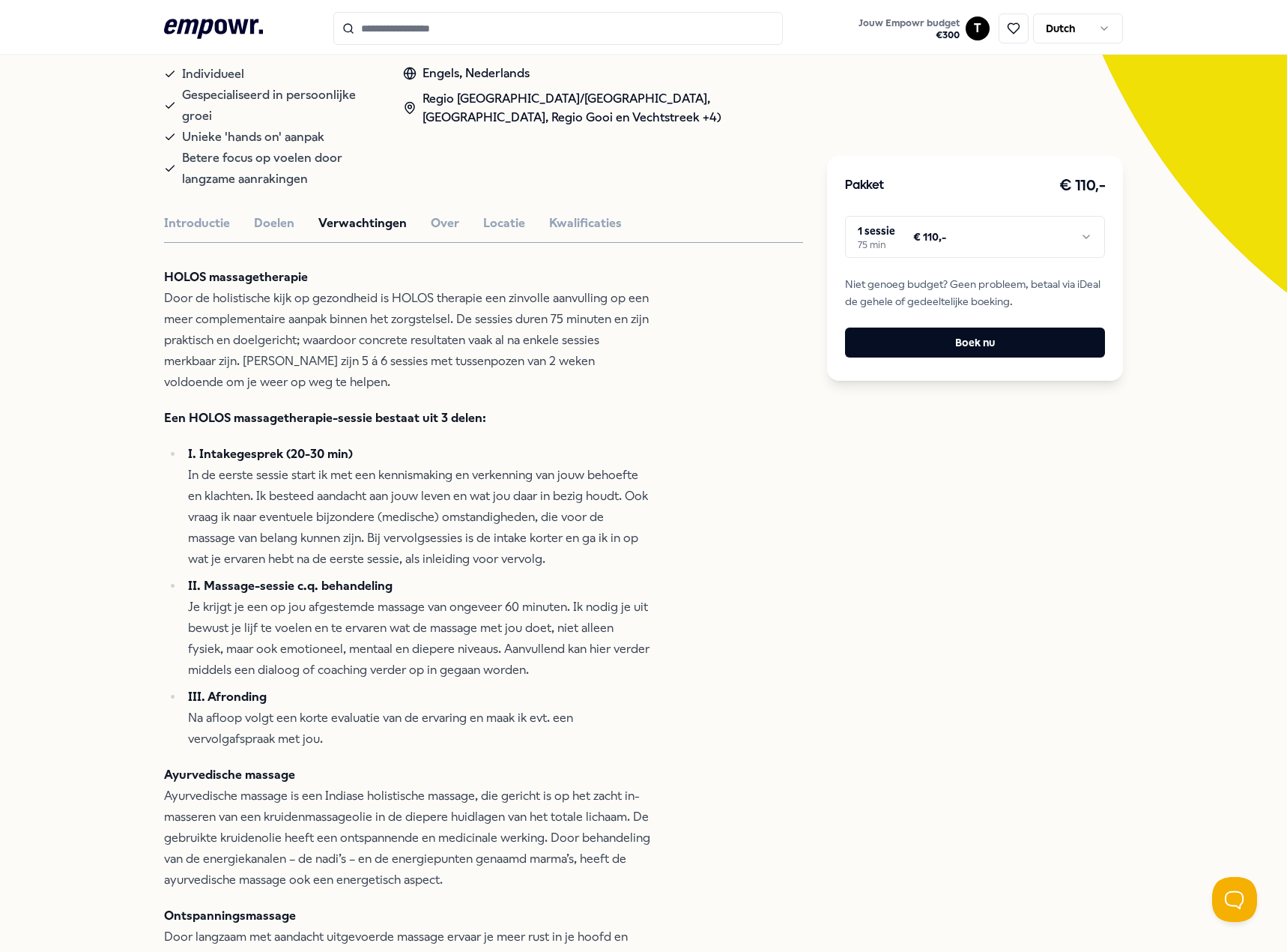
scroll to position [128, 0]
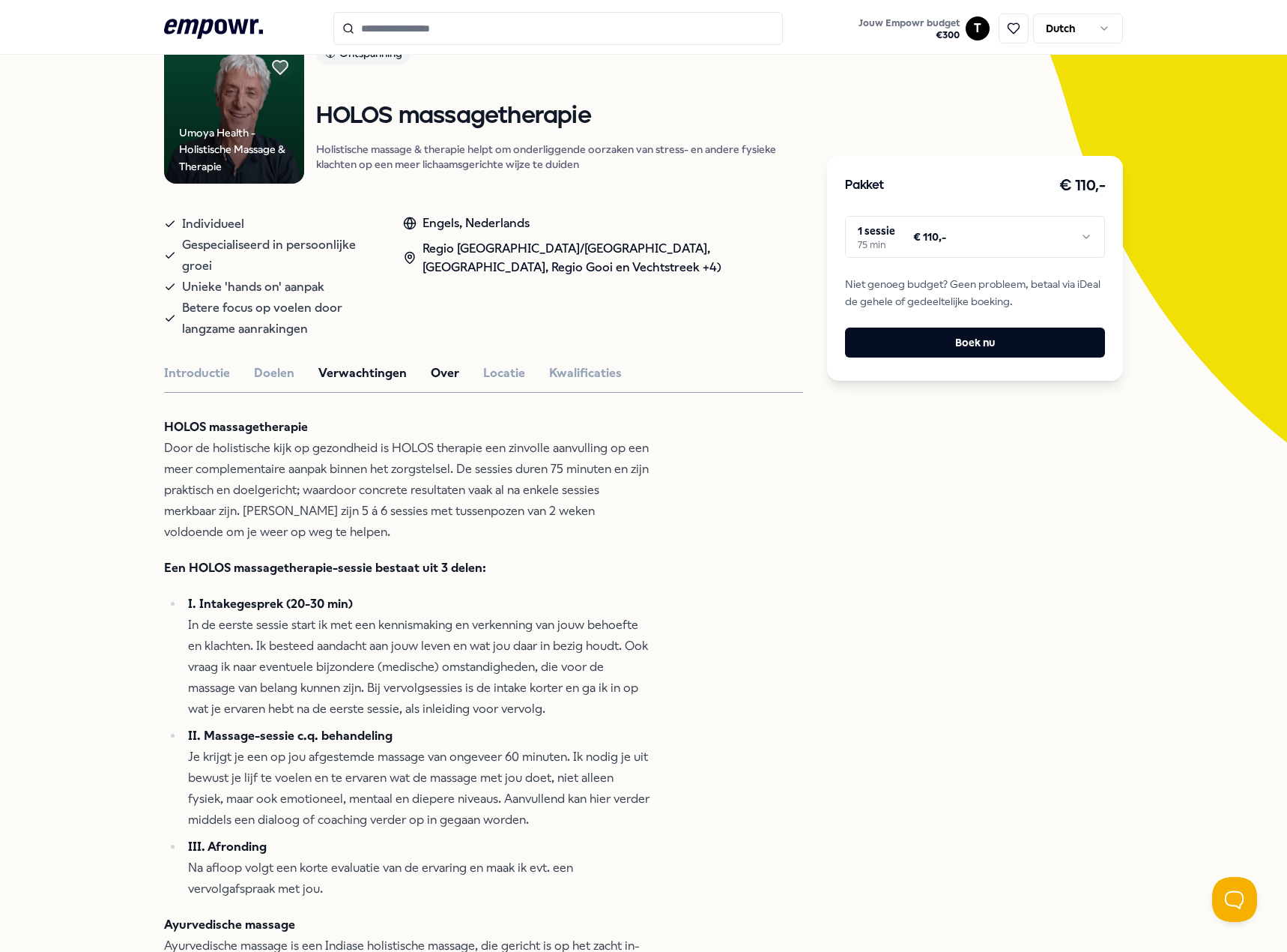
click at [431, 363] on button "Over" at bounding box center [445, 373] width 29 height 19
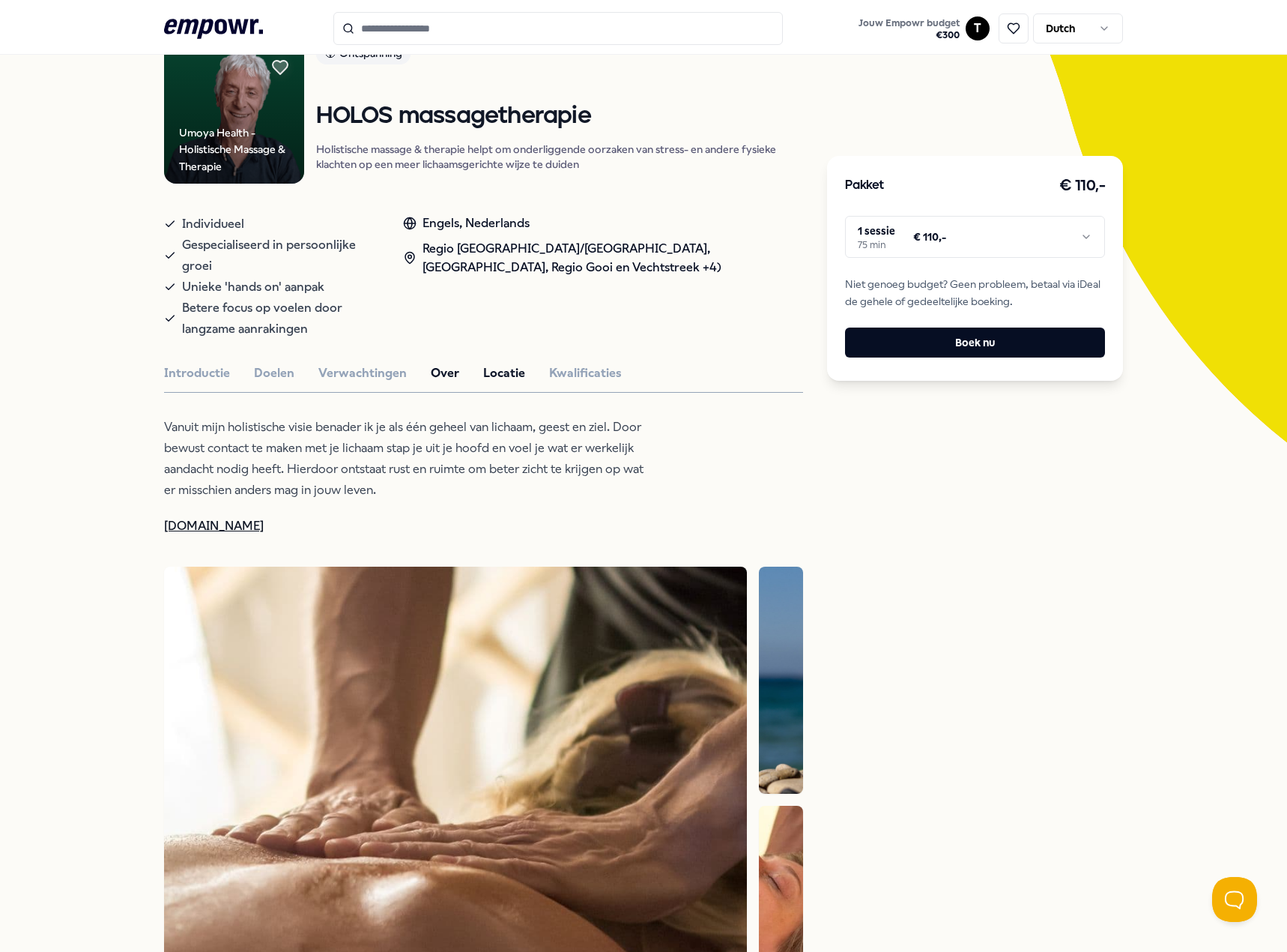
click at [495, 363] on button "Locatie" at bounding box center [504, 373] width 42 height 19
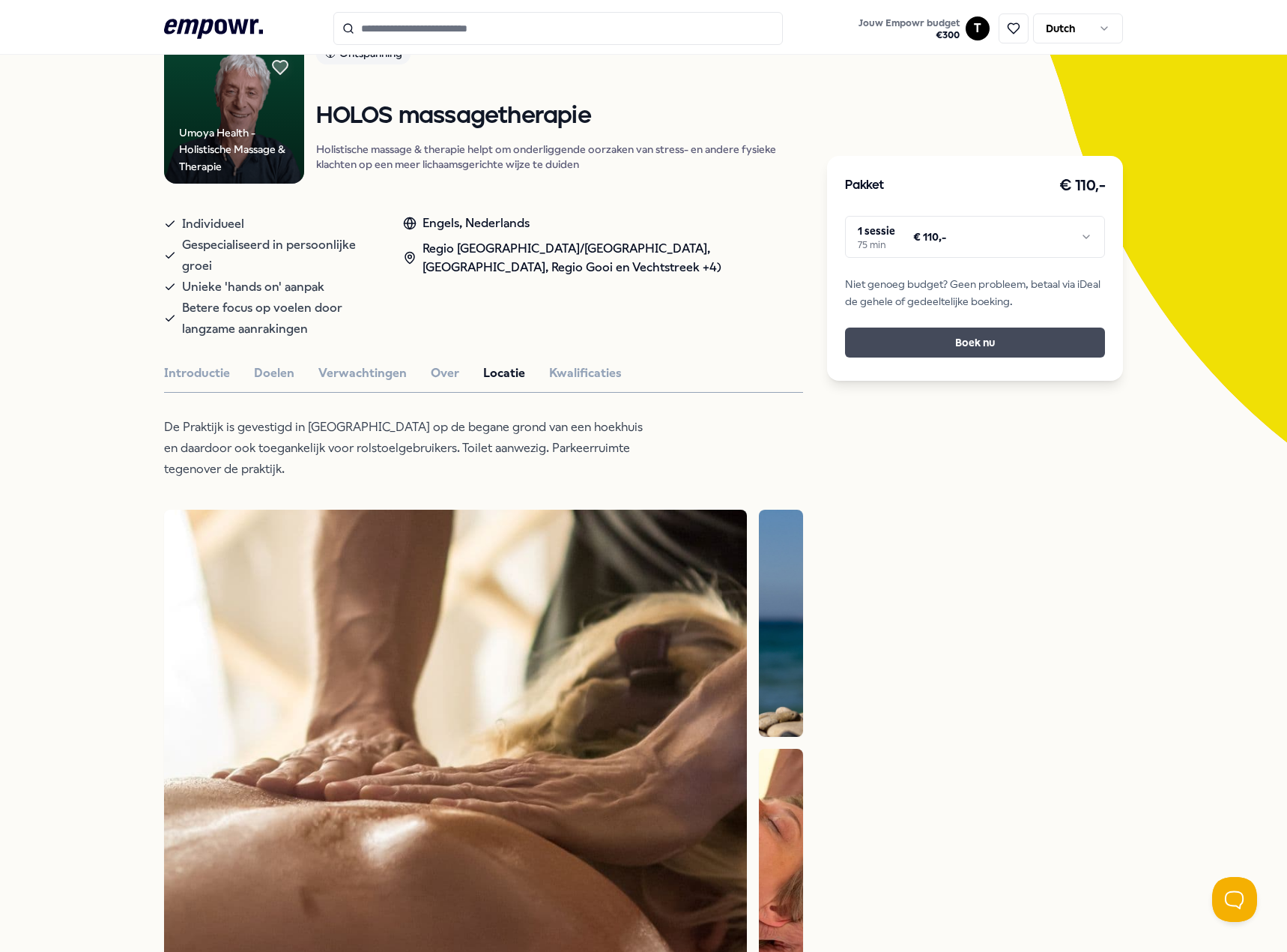
click at [925, 339] on button "Boek nu" at bounding box center [975, 342] width 260 height 30
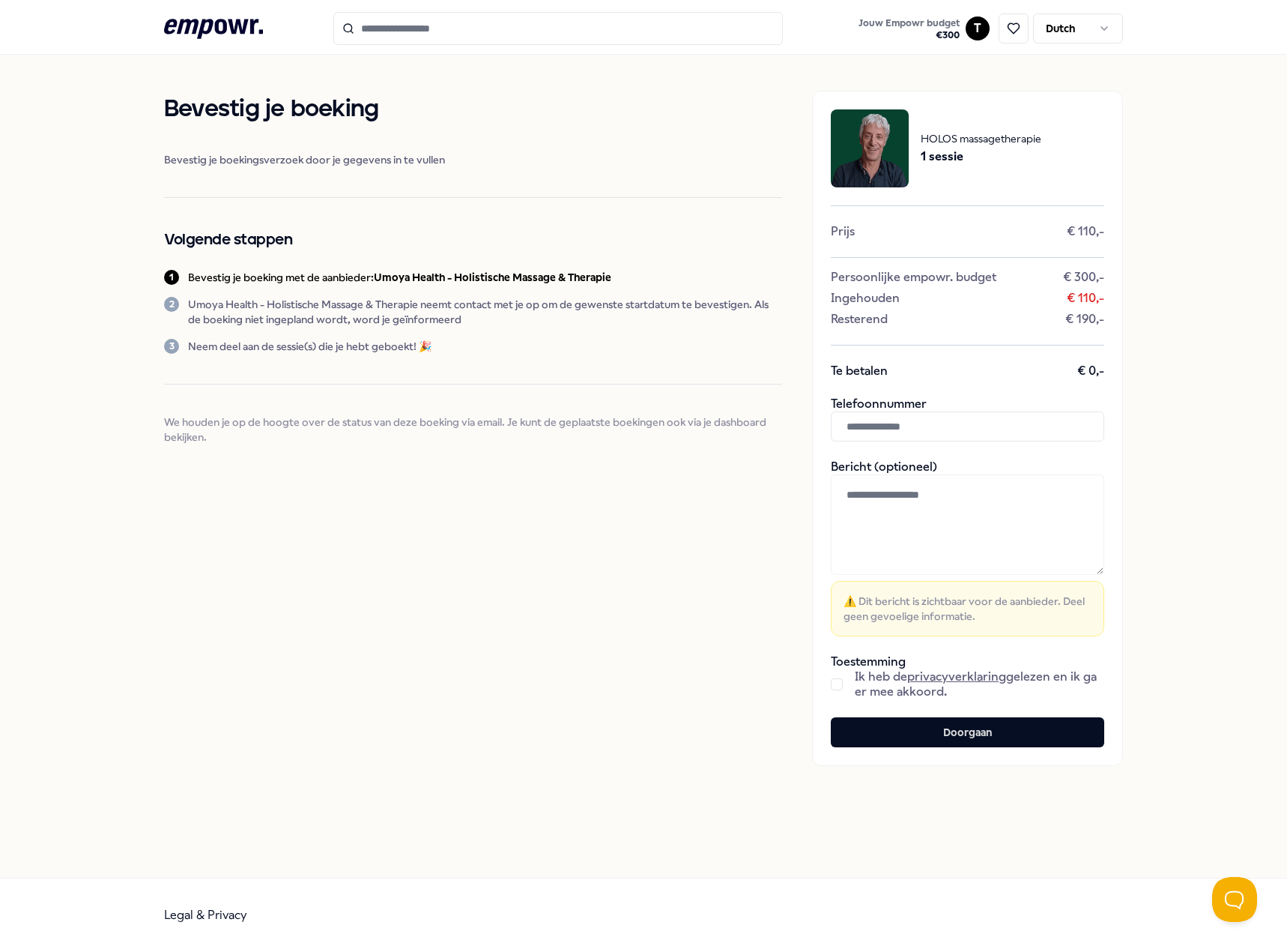
click at [912, 424] on input "text" at bounding box center [968, 426] width 274 height 30
type input "**********"
click at [742, 488] on div "Bevestig je boeking Bevestig je boekingsverzoek door je gegevens in te vullen V…" at bounding box center [473, 429] width 618 height 675
click at [838, 688] on button "button" at bounding box center [837, 684] width 12 height 12
click at [962, 737] on button "Doorgaan" at bounding box center [968, 732] width 274 height 30
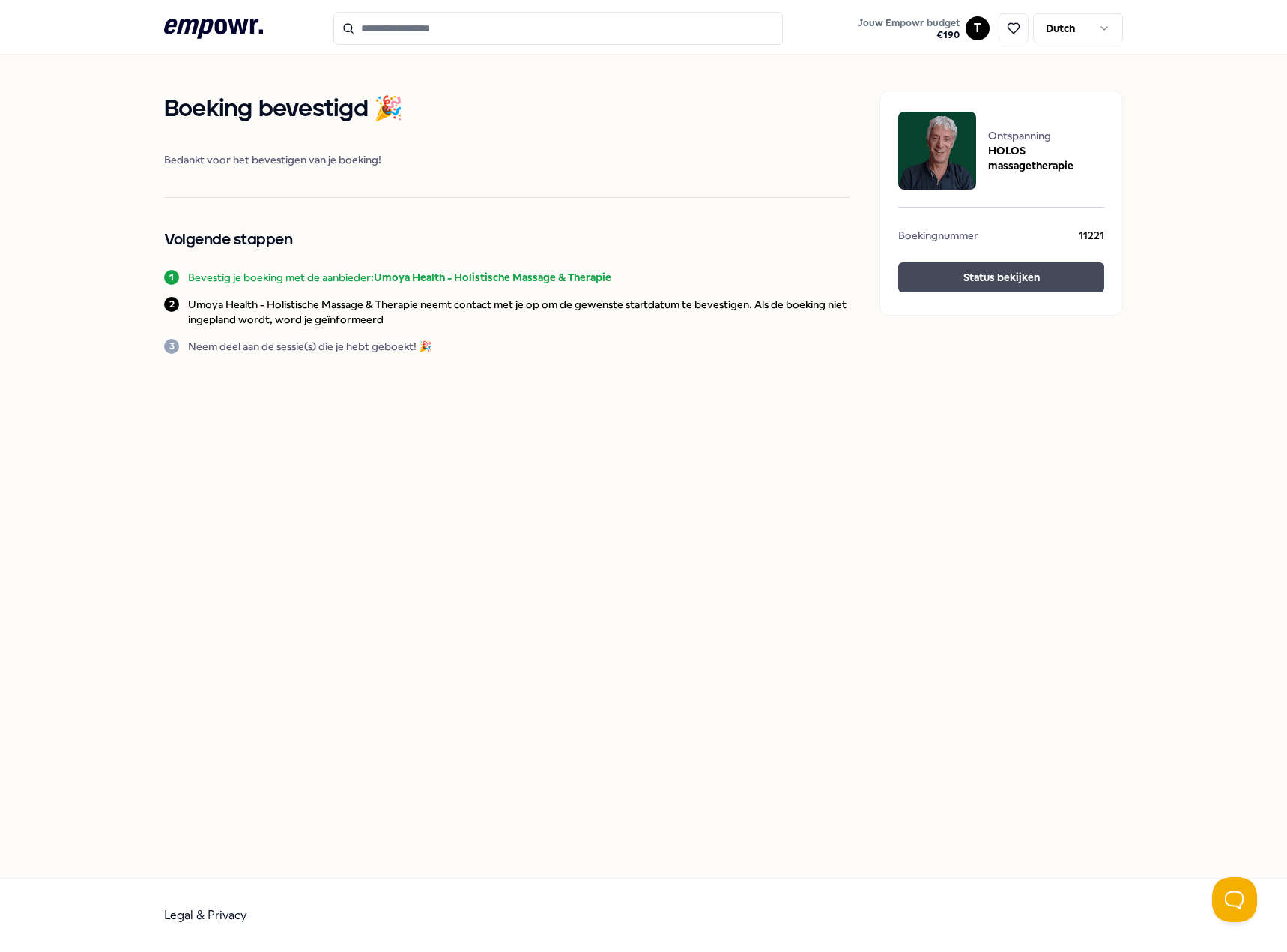
click at [951, 272] on button "Status bekijken" at bounding box center [1001, 277] width 206 height 30
